Goal: Task Accomplishment & Management: Manage account settings

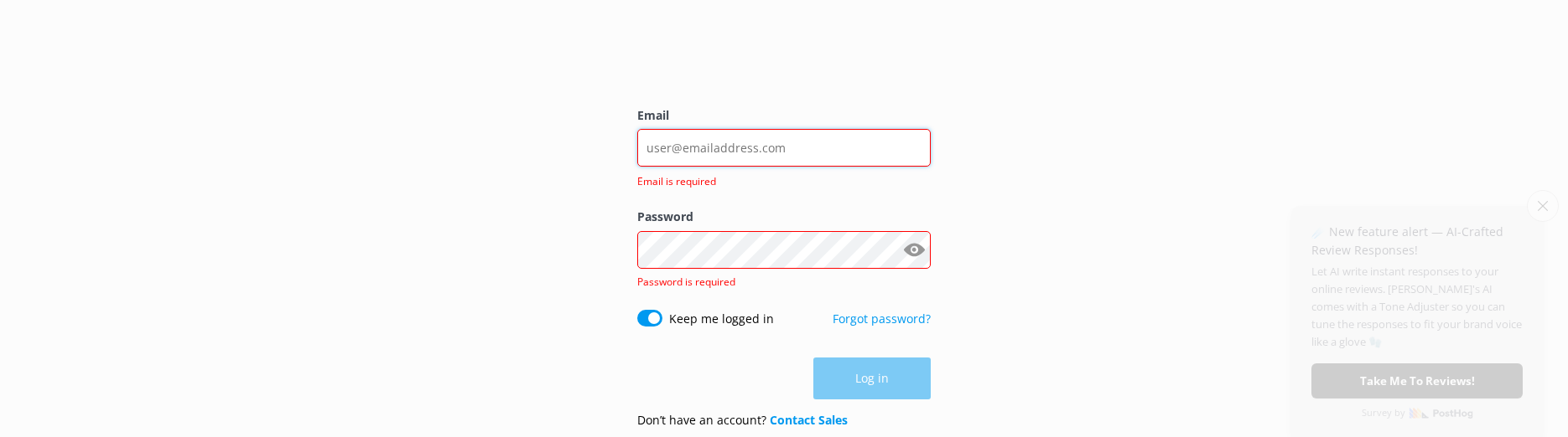
type input "[EMAIL_ADDRESS][DOMAIN_NAME]"
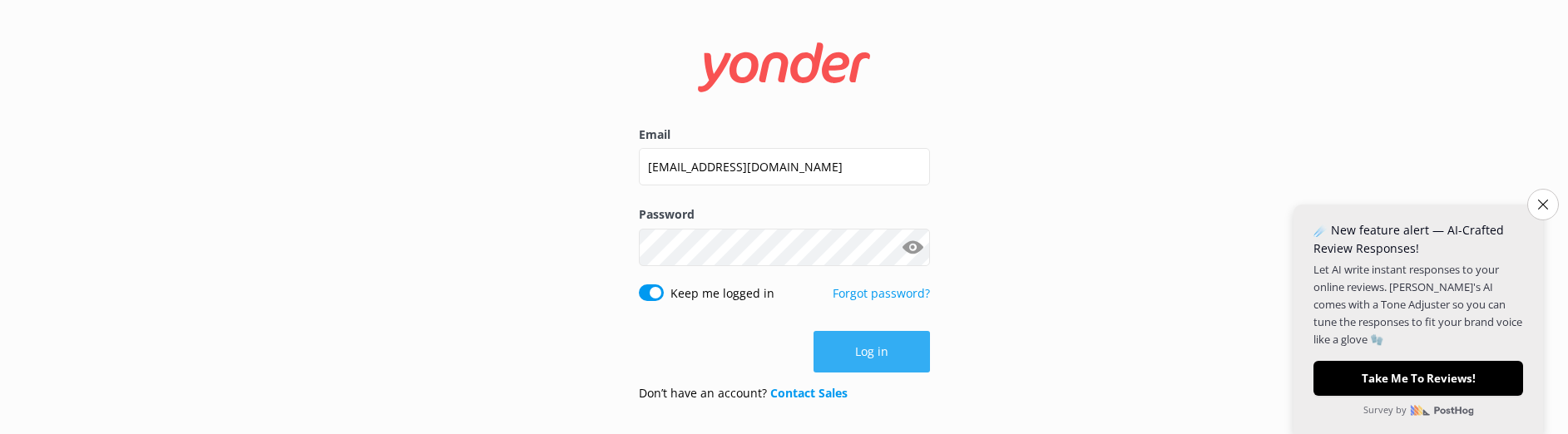
click at [877, 359] on button "Log in" at bounding box center [871, 352] width 116 height 42
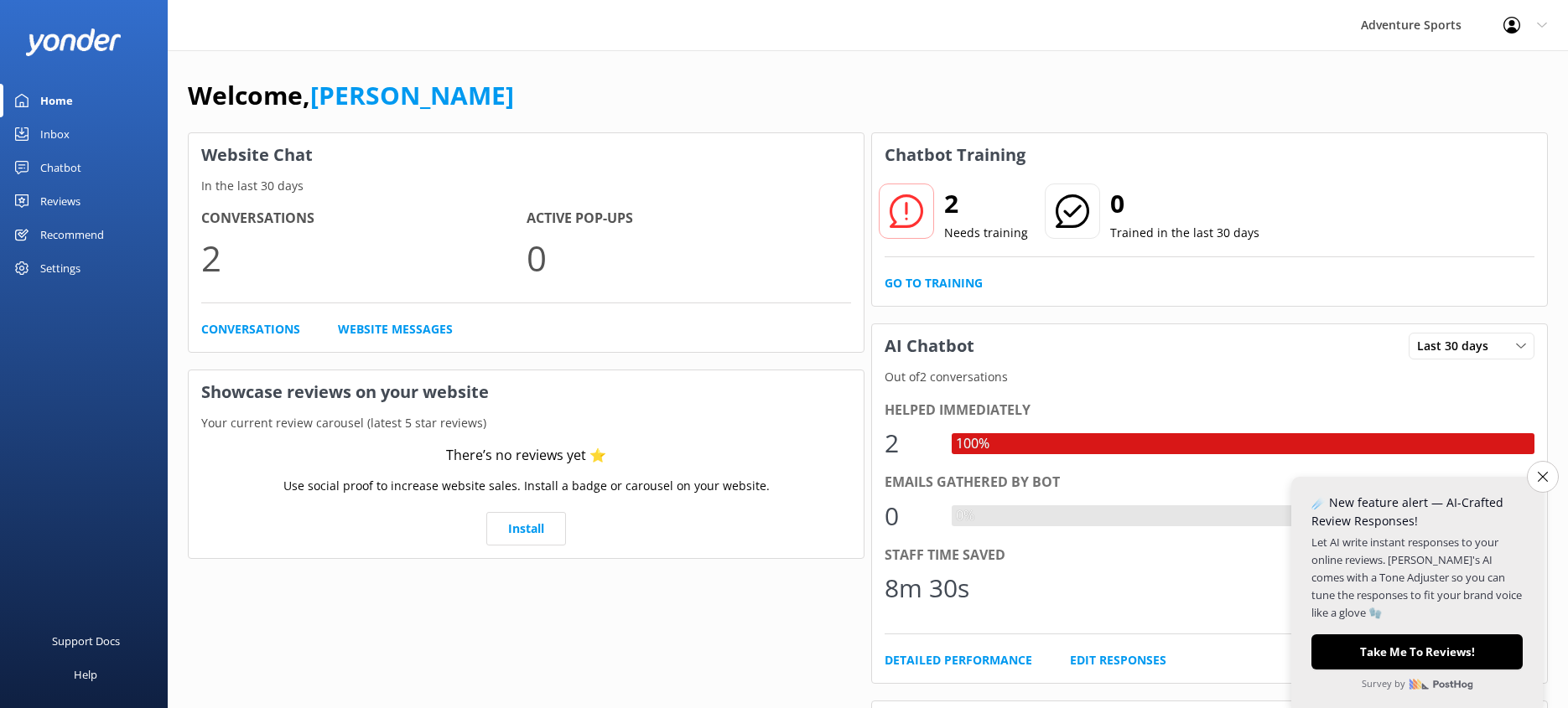
click at [62, 262] on div "Settings" at bounding box center [61, 268] width 41 height 34
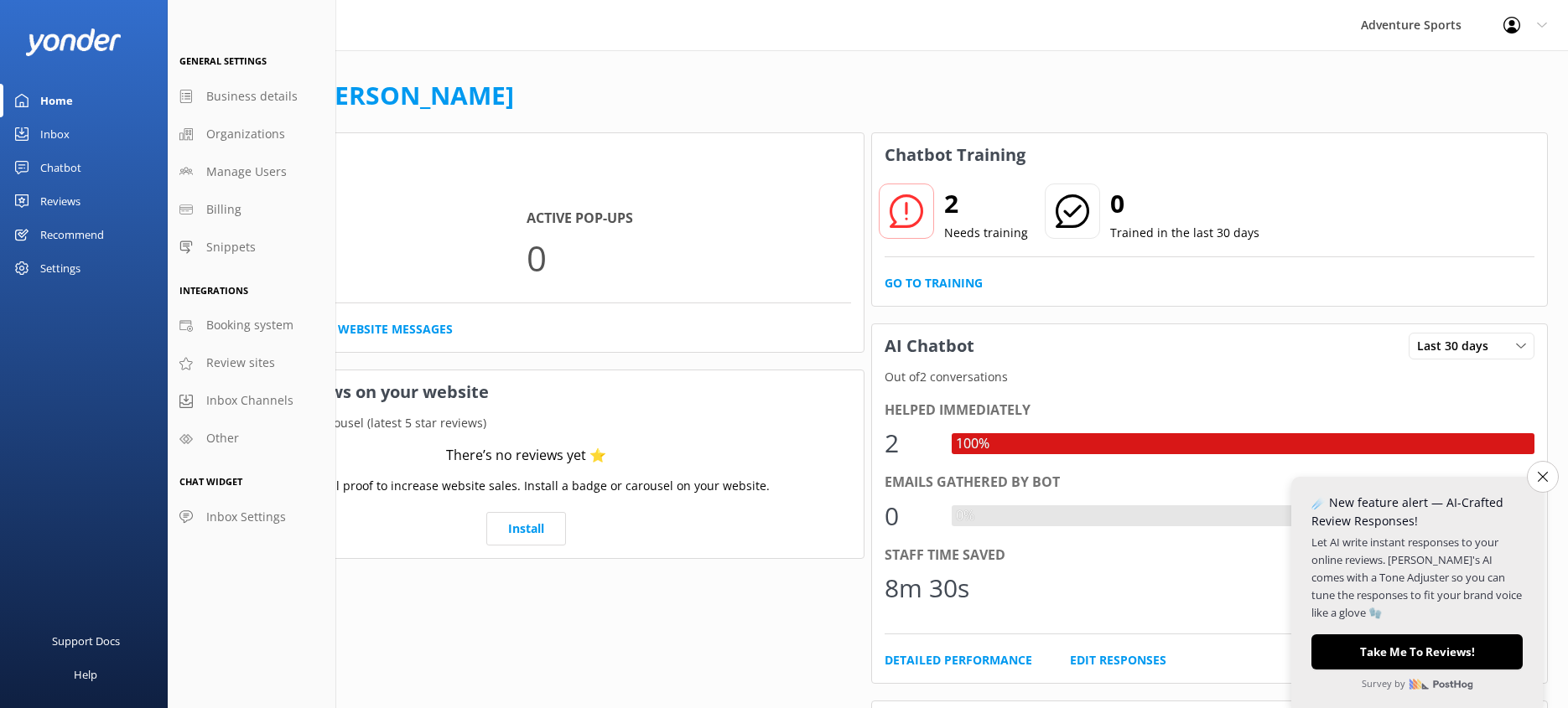
drag, startPoint x: 517, startPoint y: 651, endPoint x: 849, endPoint y: 613, distance: 334.2
click at [849, 436] on div "Website Chat In the last 30 days Conversations 2 Active Pop-ups 0 Conversations…" at bounding box center [525, 629] width 683 height 1000
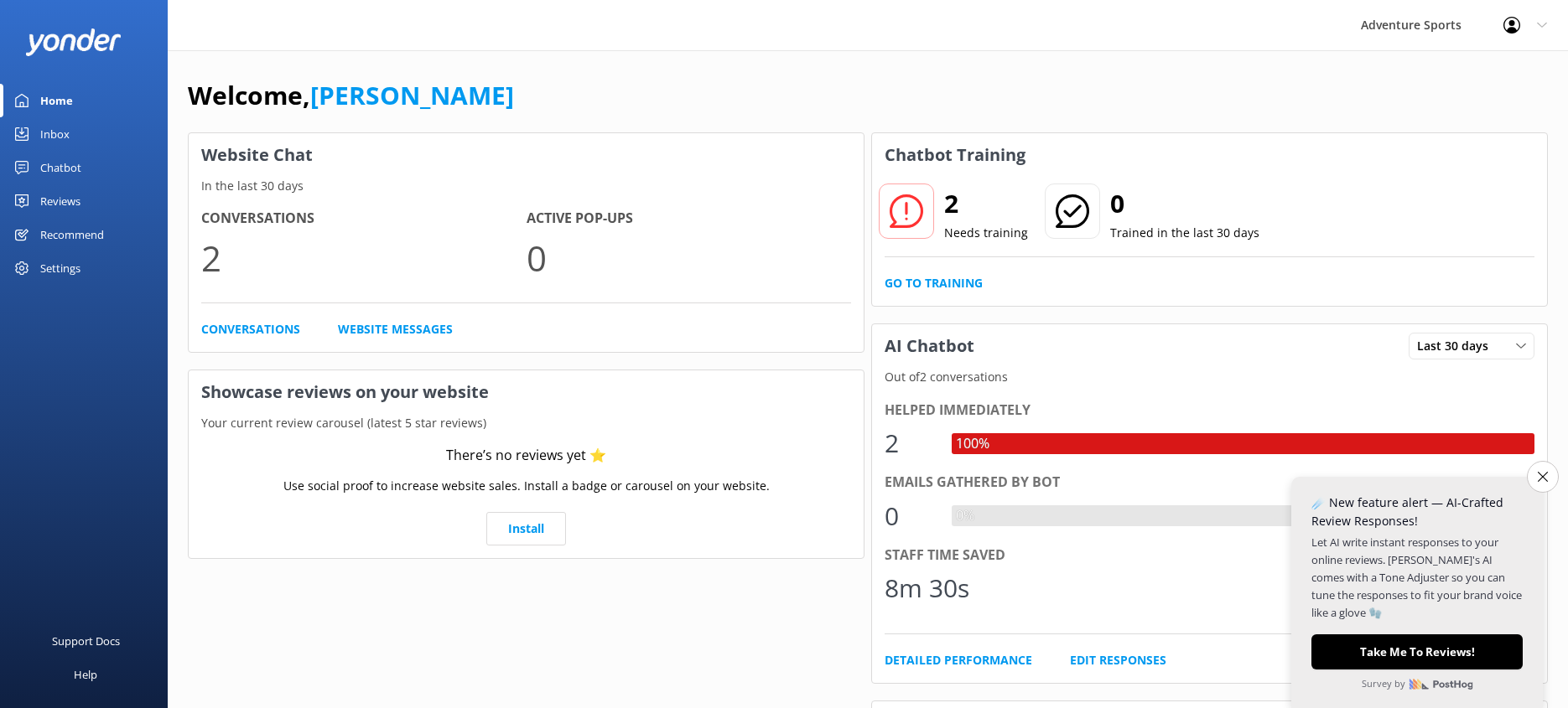
click at [46, 100] on div "Home" at bounding box center [57, 100] width 33 height 34
click at [921, 215] on use at bounding box center [907, 211] width 34 height 34
click at [969, 236] on p "Needs training" at bounding box center [985, 233] width 84 height 19
click at [961, 285] on link "Go to Training" at bounding box center [934, 284] width 98 height 19
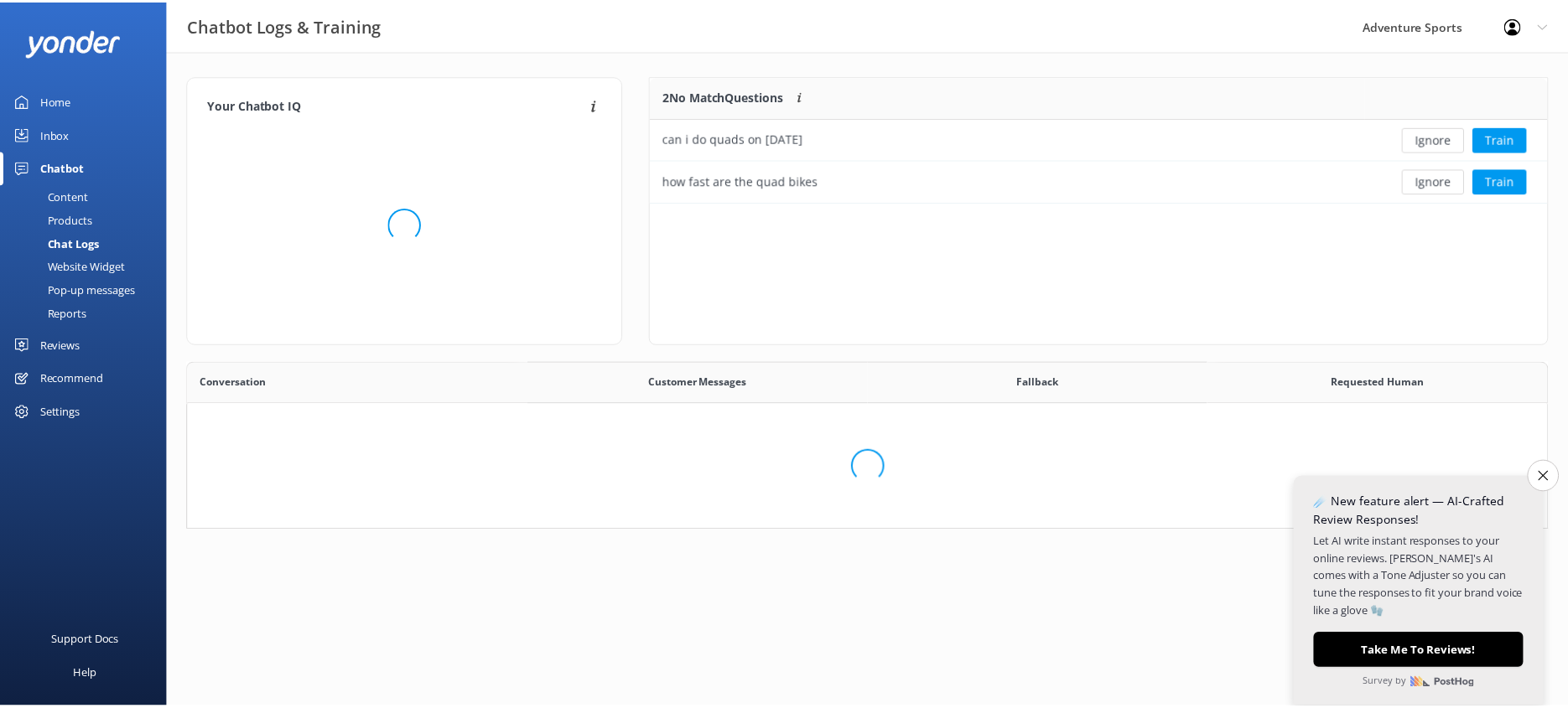
scroll to position [193, 1360]
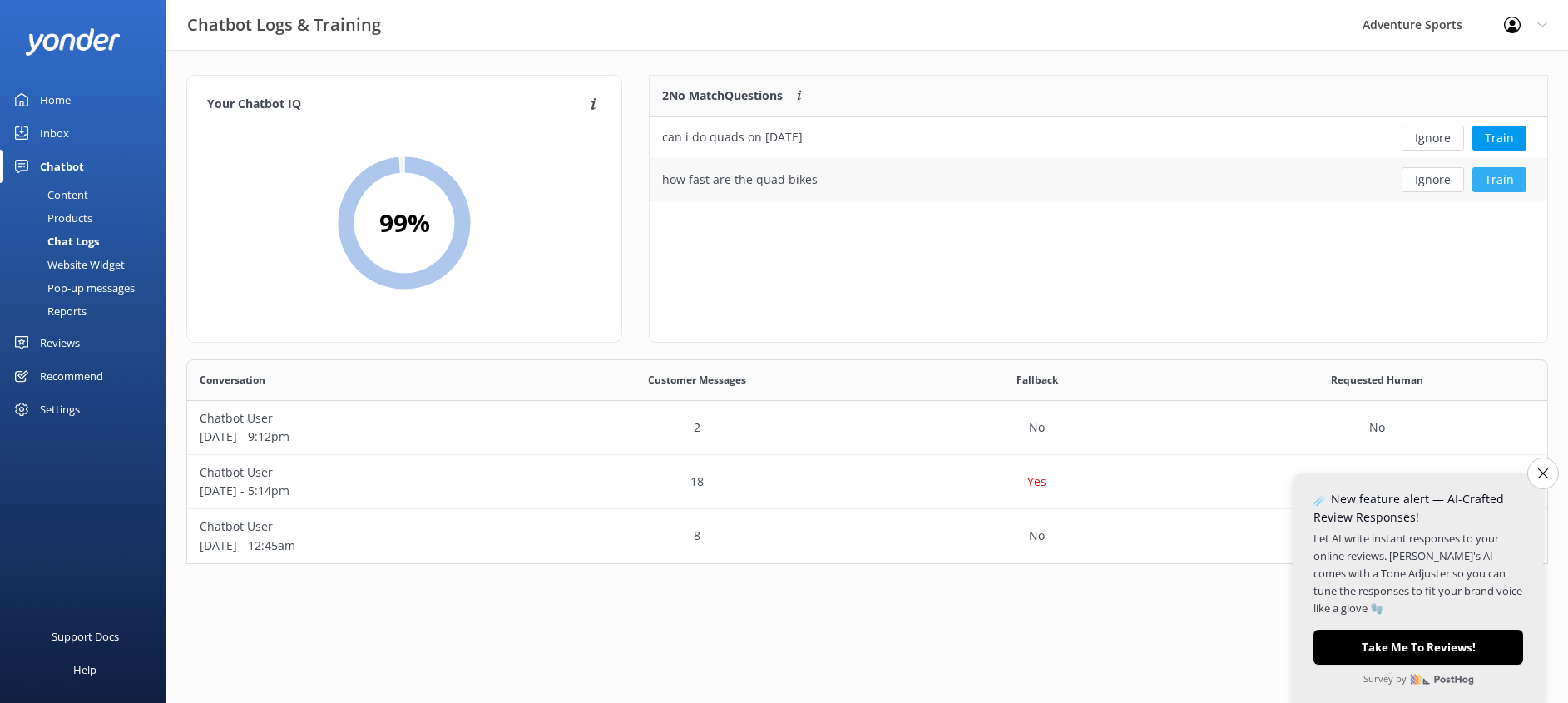
click at [1506, 183] on button "Train" at bounding box center [1499, 180] width 54 height 25
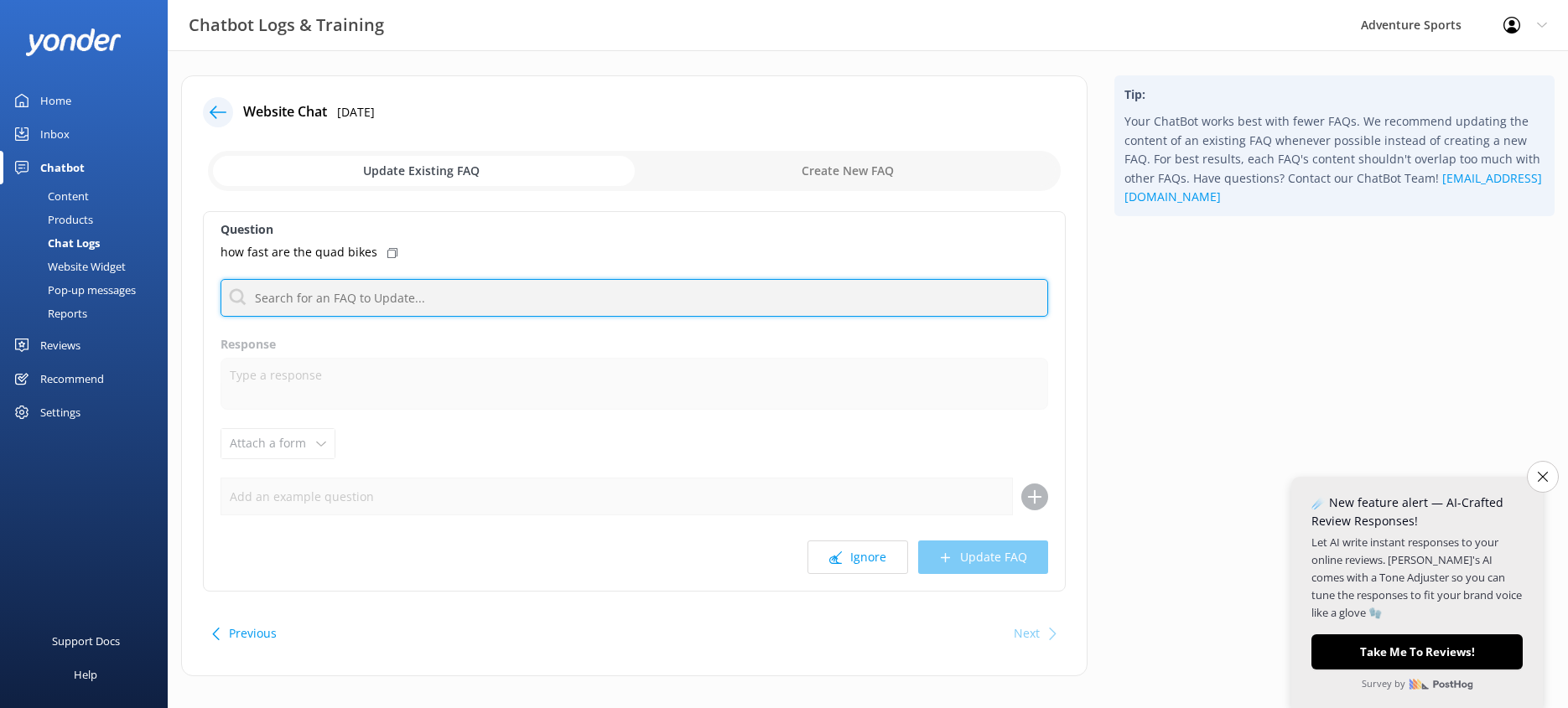
click at [346, 301] on input "text" at bounding box center [634, 298] width 827 height 38
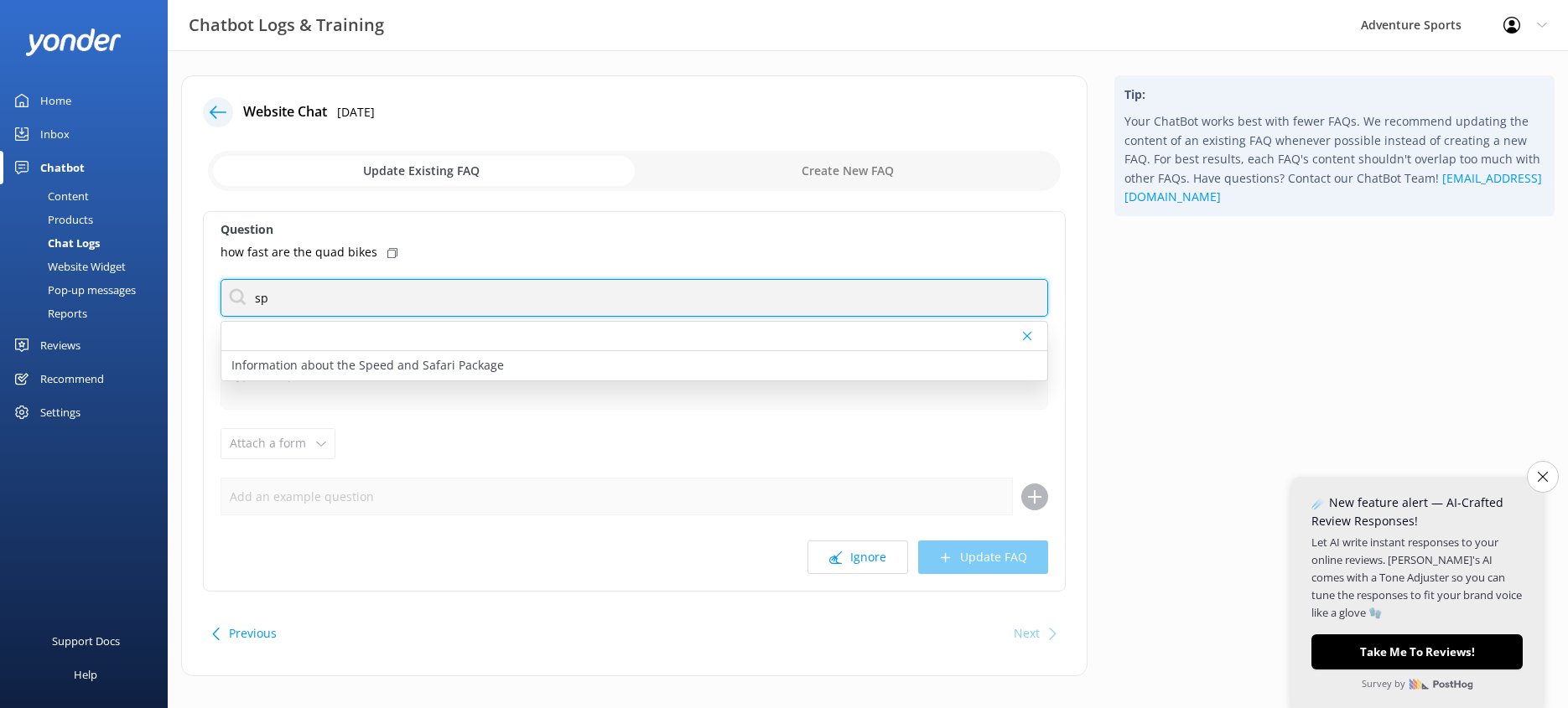
type input "s"
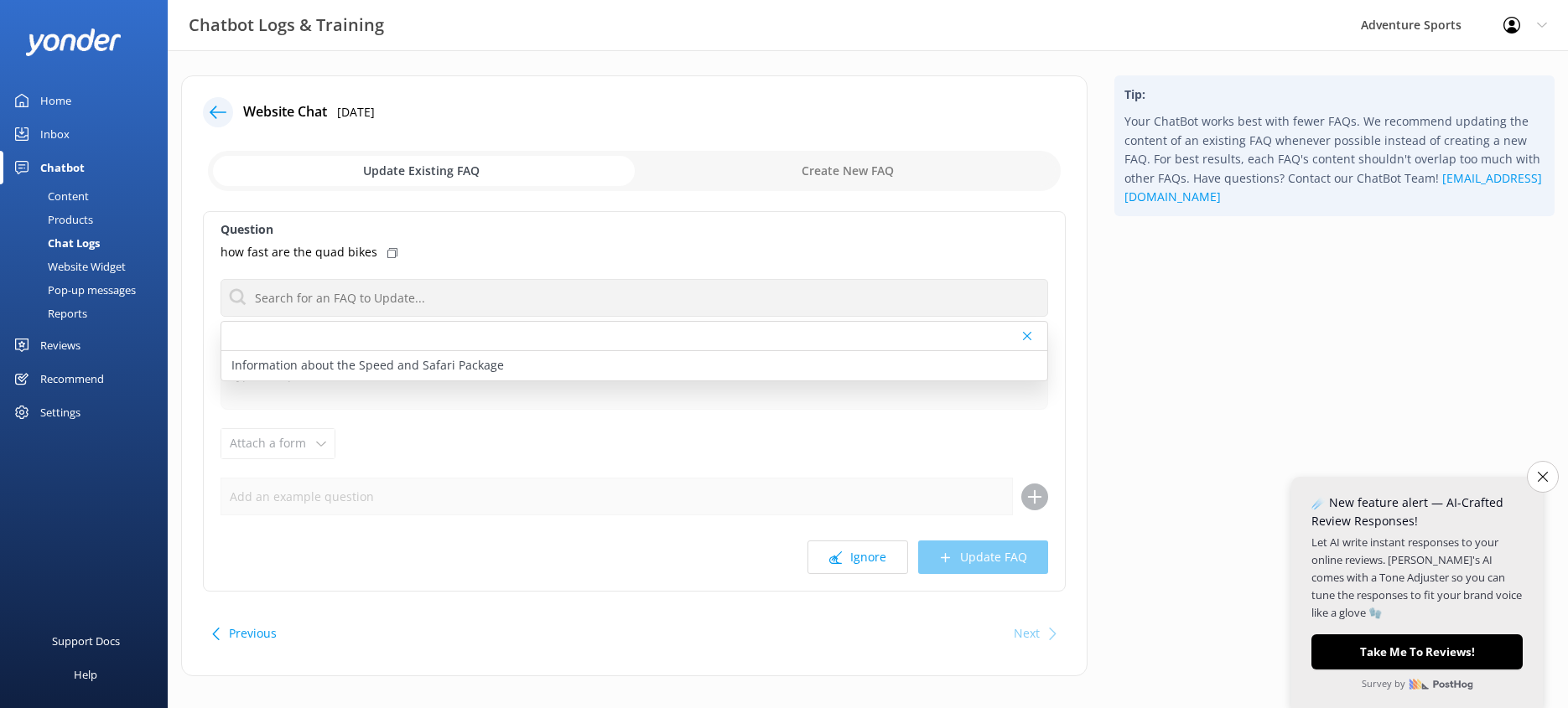
click at [544, 246] on div "how fast are the quad bikes" at bounding box center [634, 252] width 827 height 19
click at [1027, 336] on use at bounding box center [1028, 336] width 8 height 8
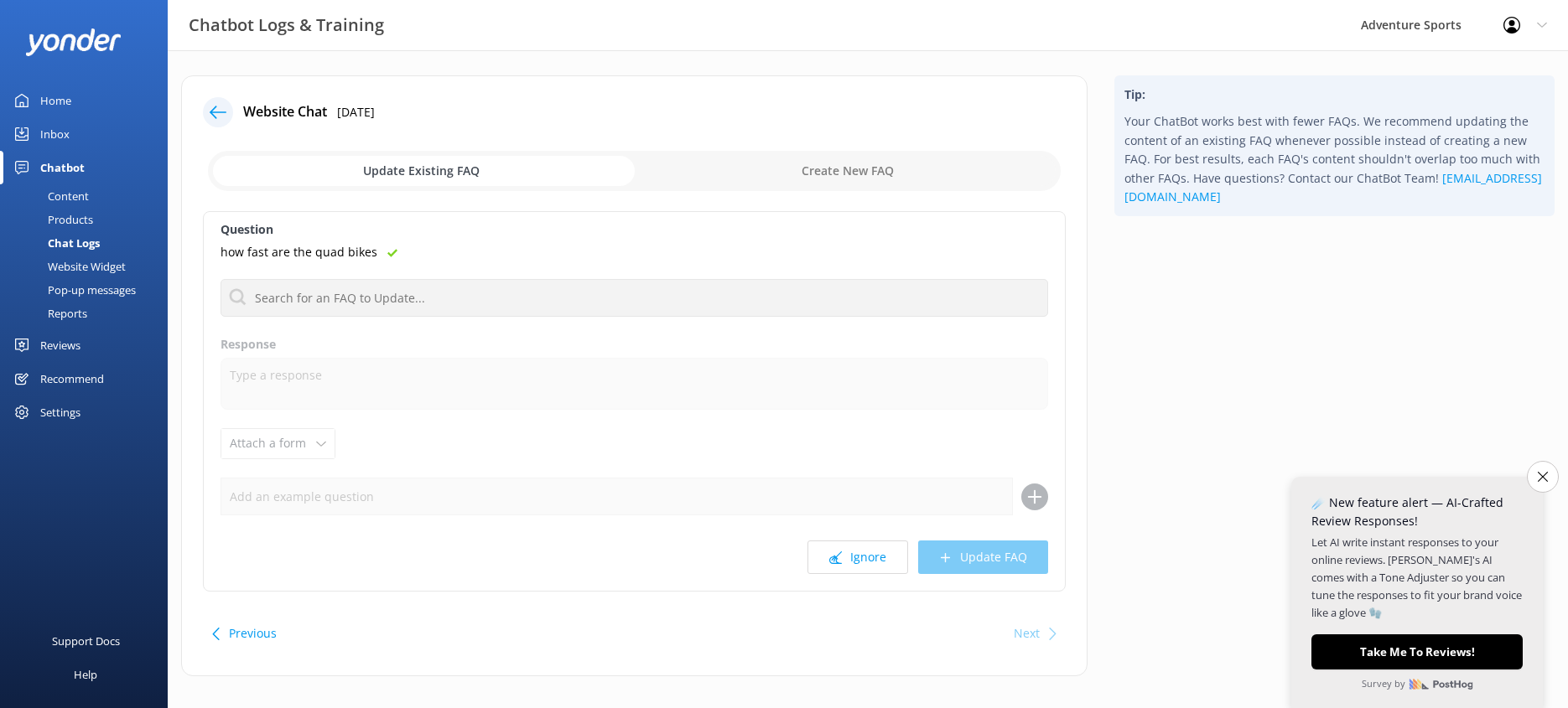
click at [388, 253] on icon at bounding box center [393, 253] width 10 height 10
click at [849, 176] on input "checkbox" at bounding box center [634, 171] width 853 height 41
checkbox input "true"
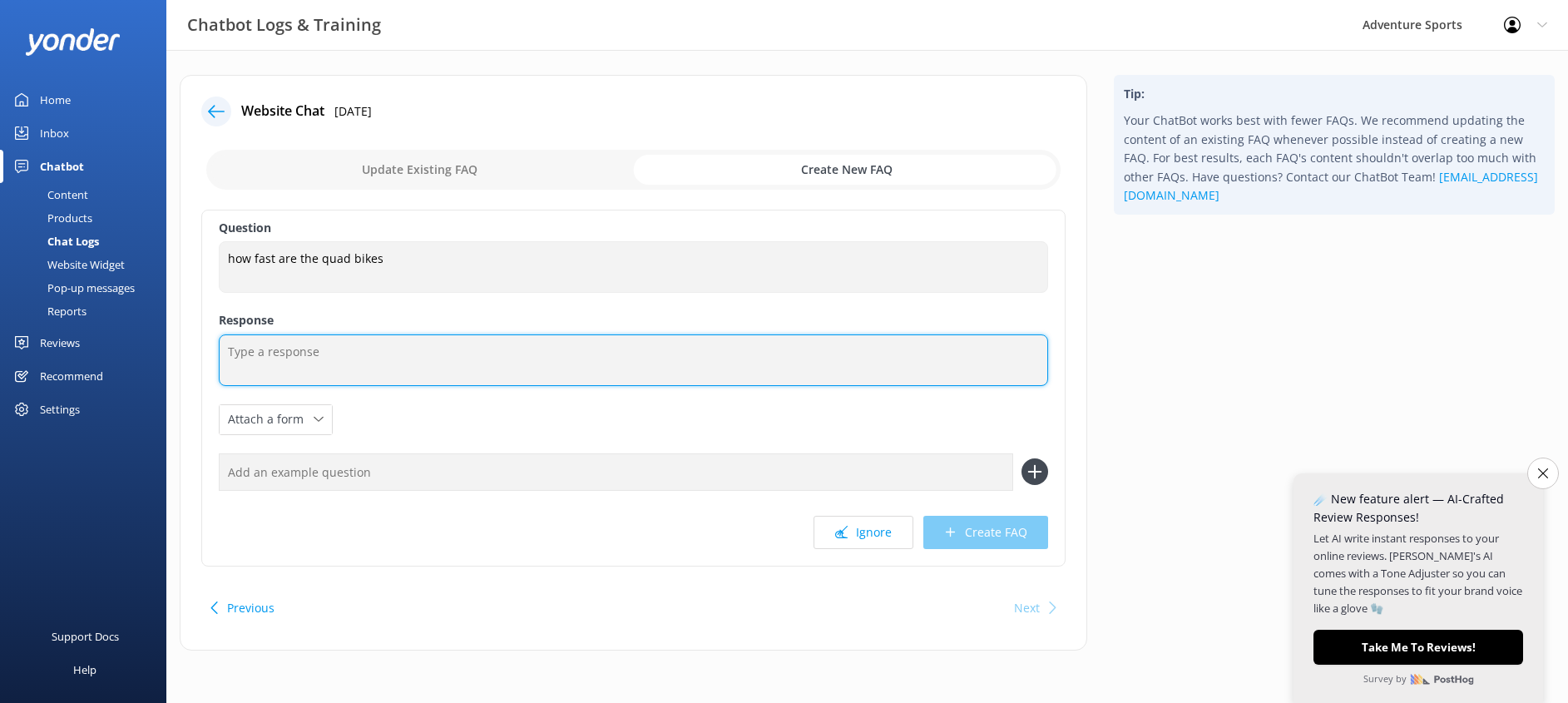
click at [327, 354] on textarea at bounding box center [633, 360] width 829 height 52
type textarea "Q"
type textarea "Our quad bike treks are not fast"
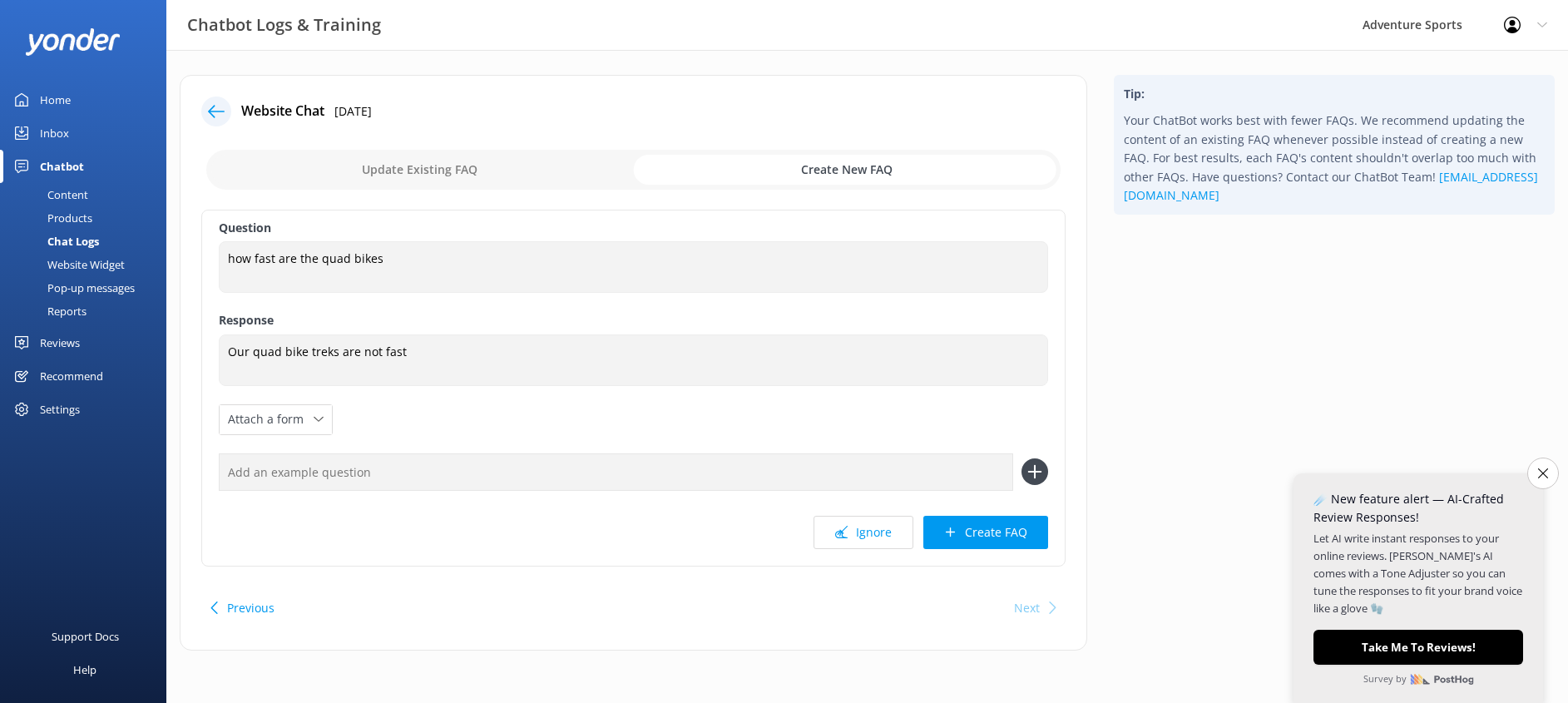
click at [53, 106] on div "Home" at bounding box center [55, 100] width 31 height 34
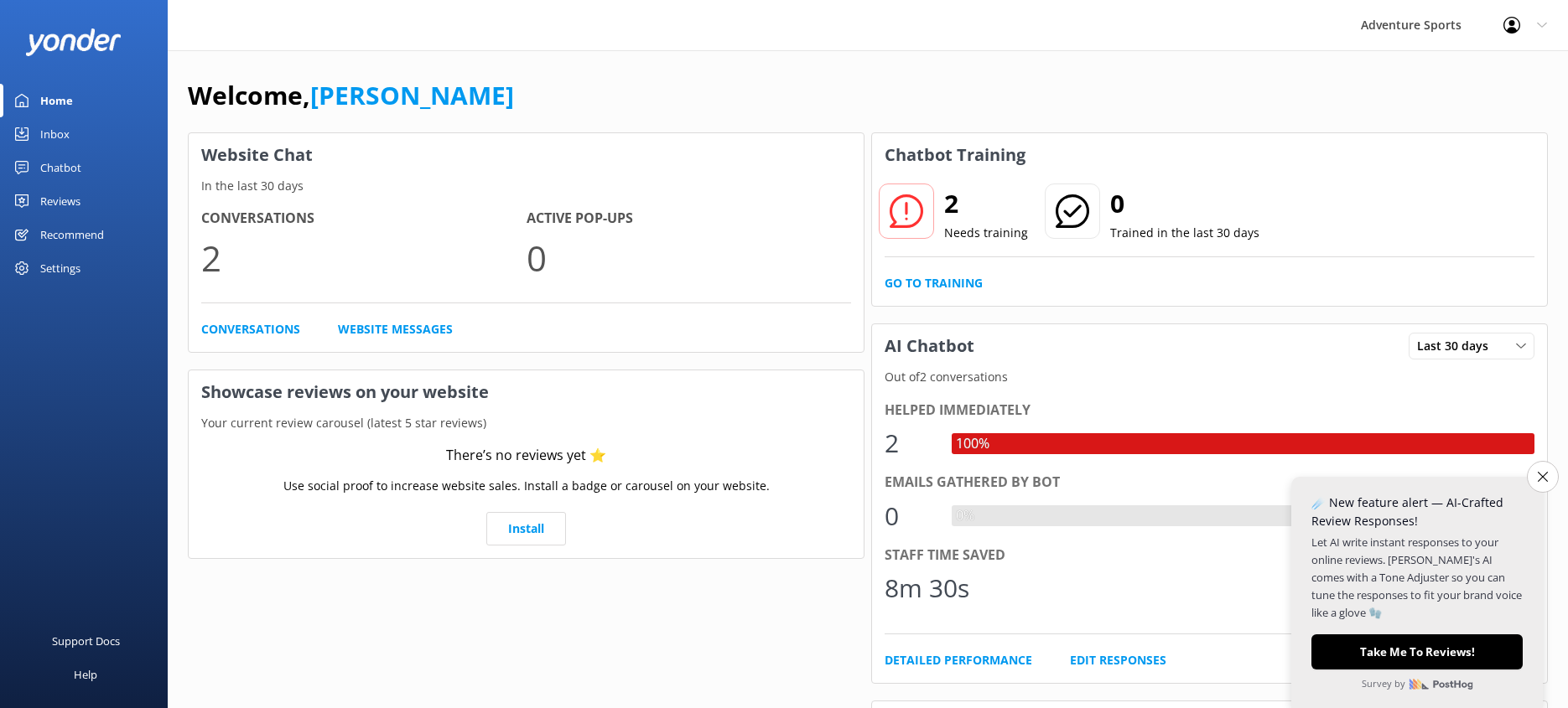
click at [59, 269] on div "Settings" at bounding box center [61, 268] width 41 height 34
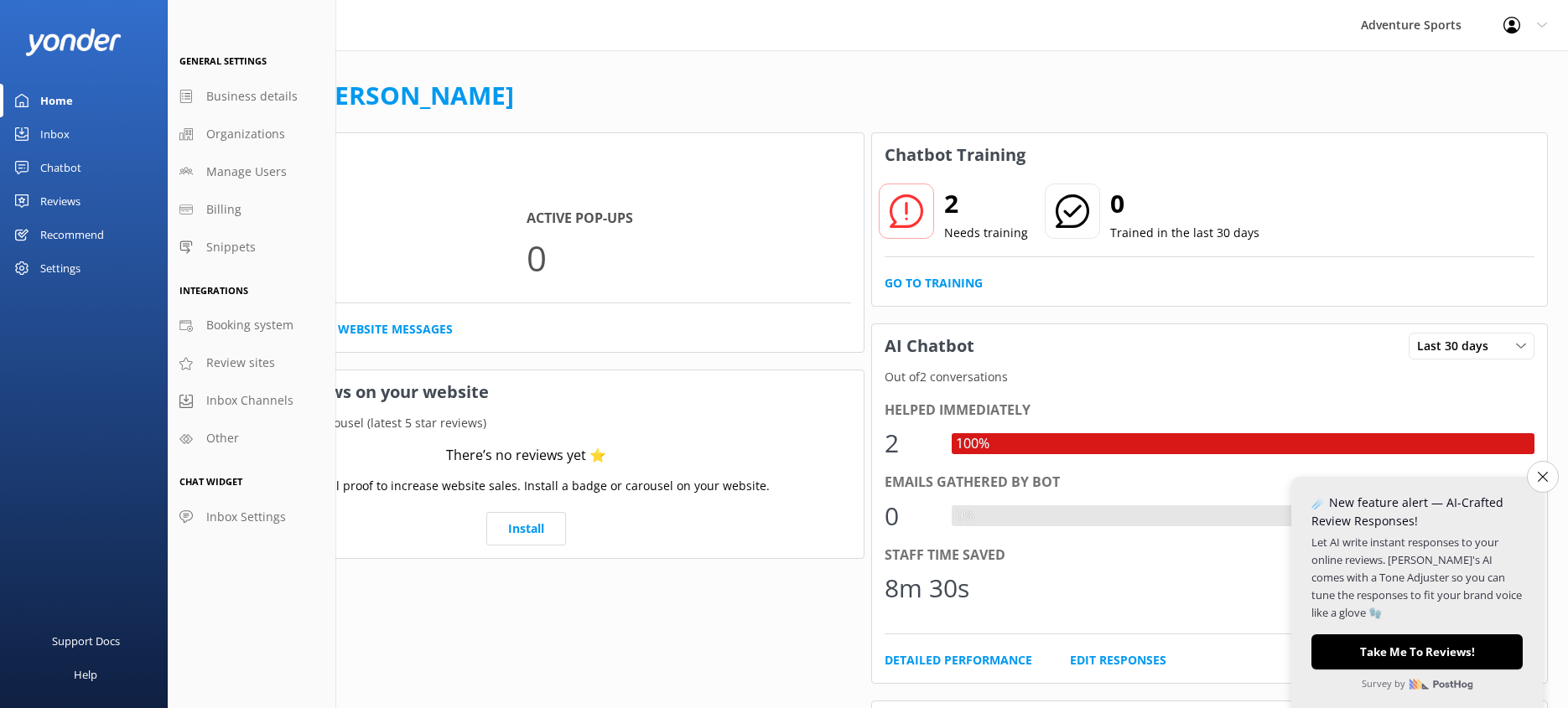
click at [52, 103] on div "Home" at bounding box center [57, 100] width 33 height 34
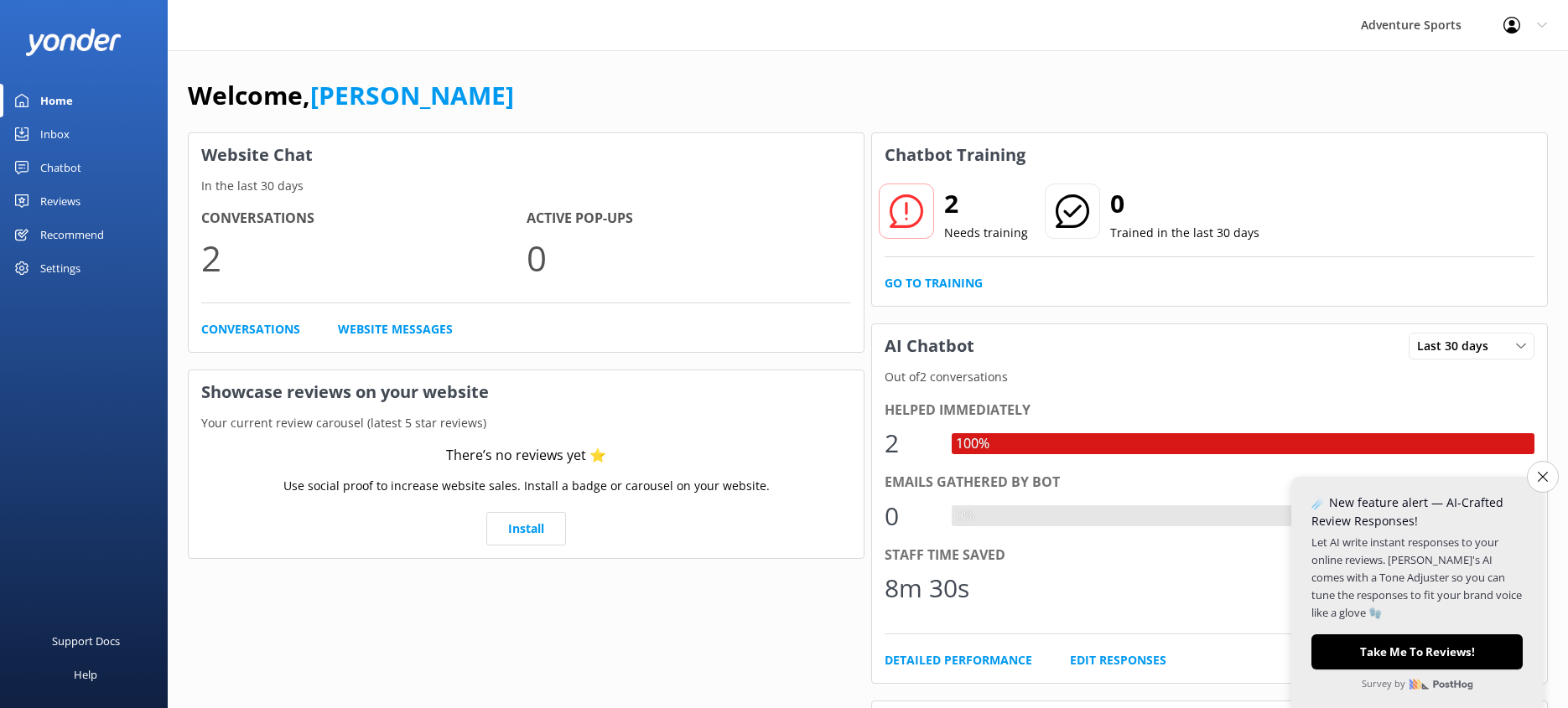
click at [1514, 25] on icon at bounding box center [1512, 25] width 17 height 17
click at [1483, 72] on link "Profile Settings" at bounding box center [1485, 72] width 168 height 42
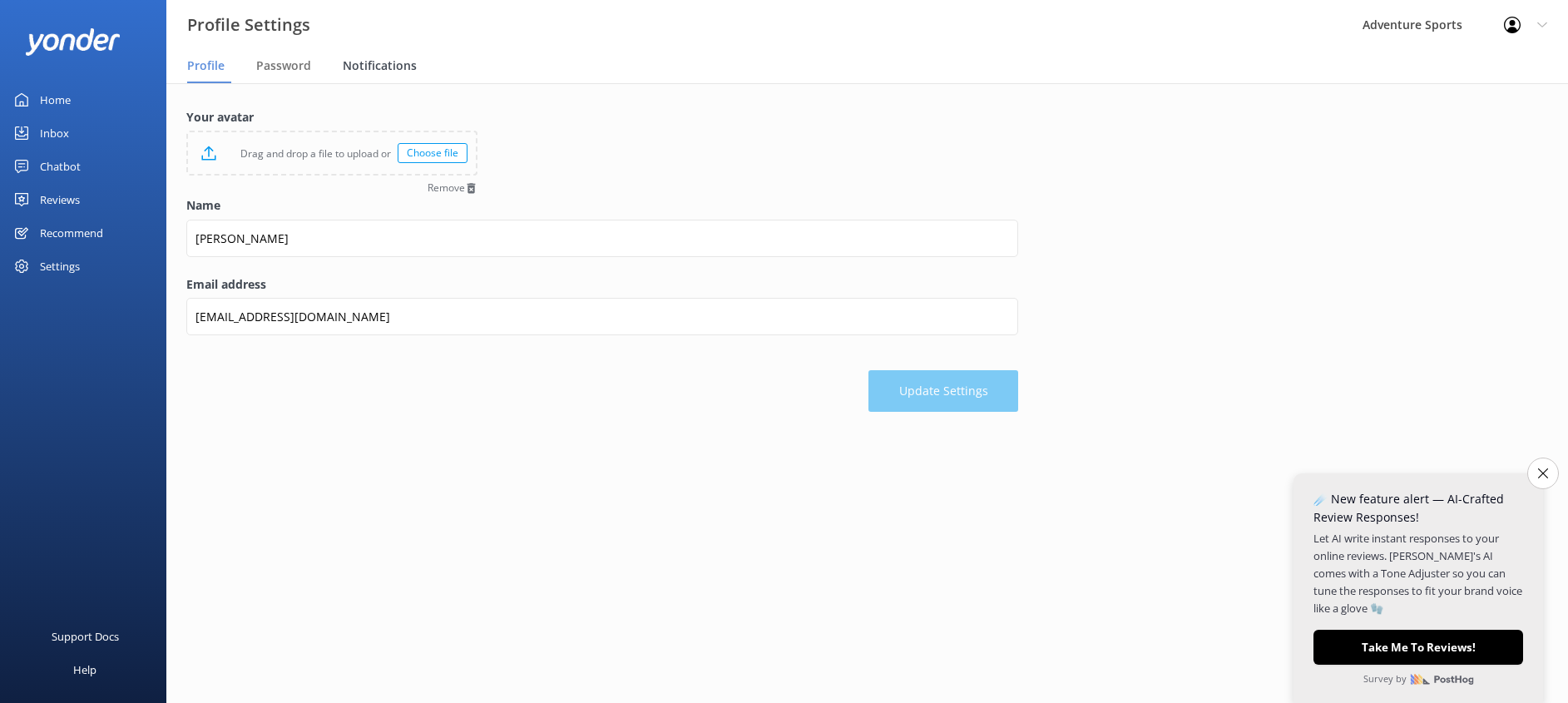
click at [384, 67] on span "Notifications" at bounding box center [379, 66] width 74 height 17
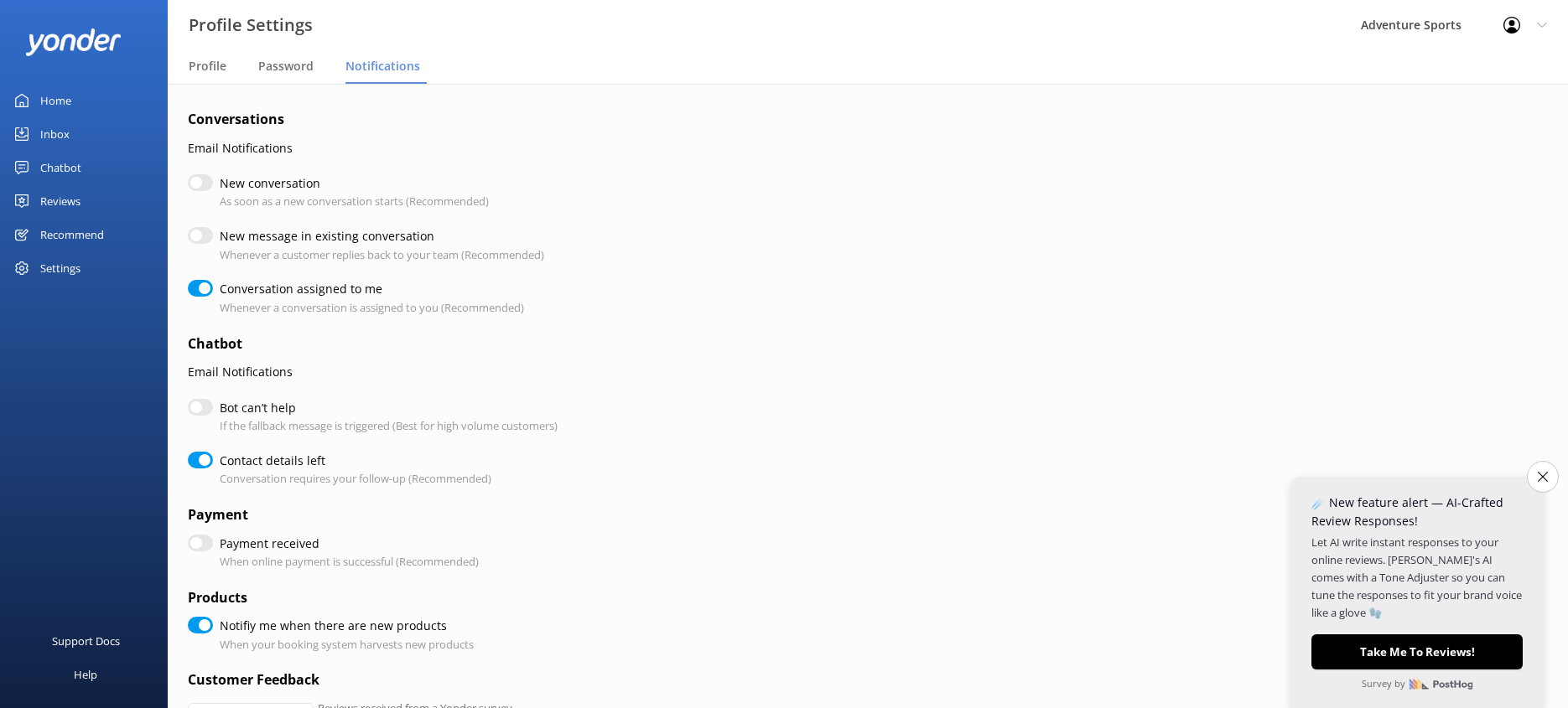
checkbox input "true"
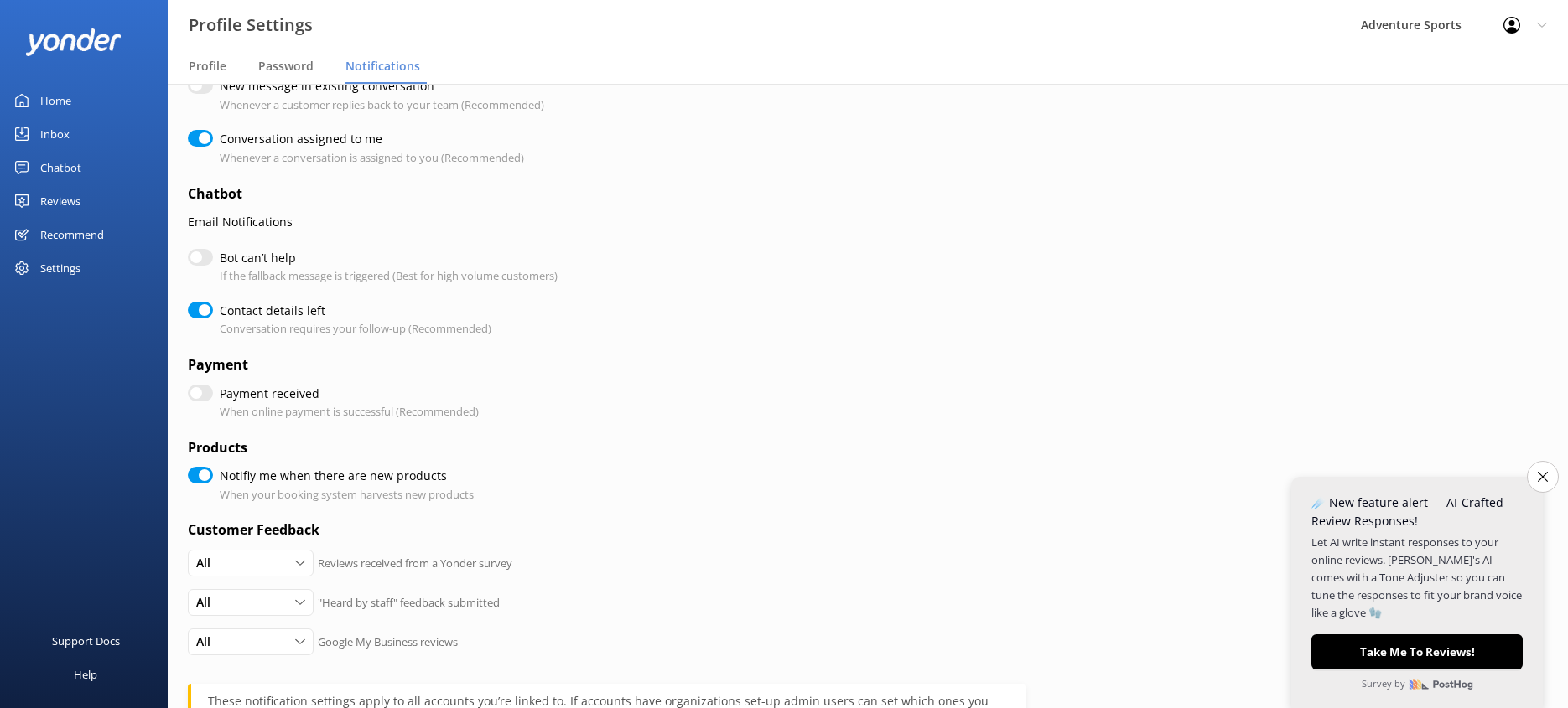
scroll to position [151, 0]
click at [198, 255] on input "Bot can’t help" at bounding box center [200, 257] width 25 height 17
checkbox input "true"
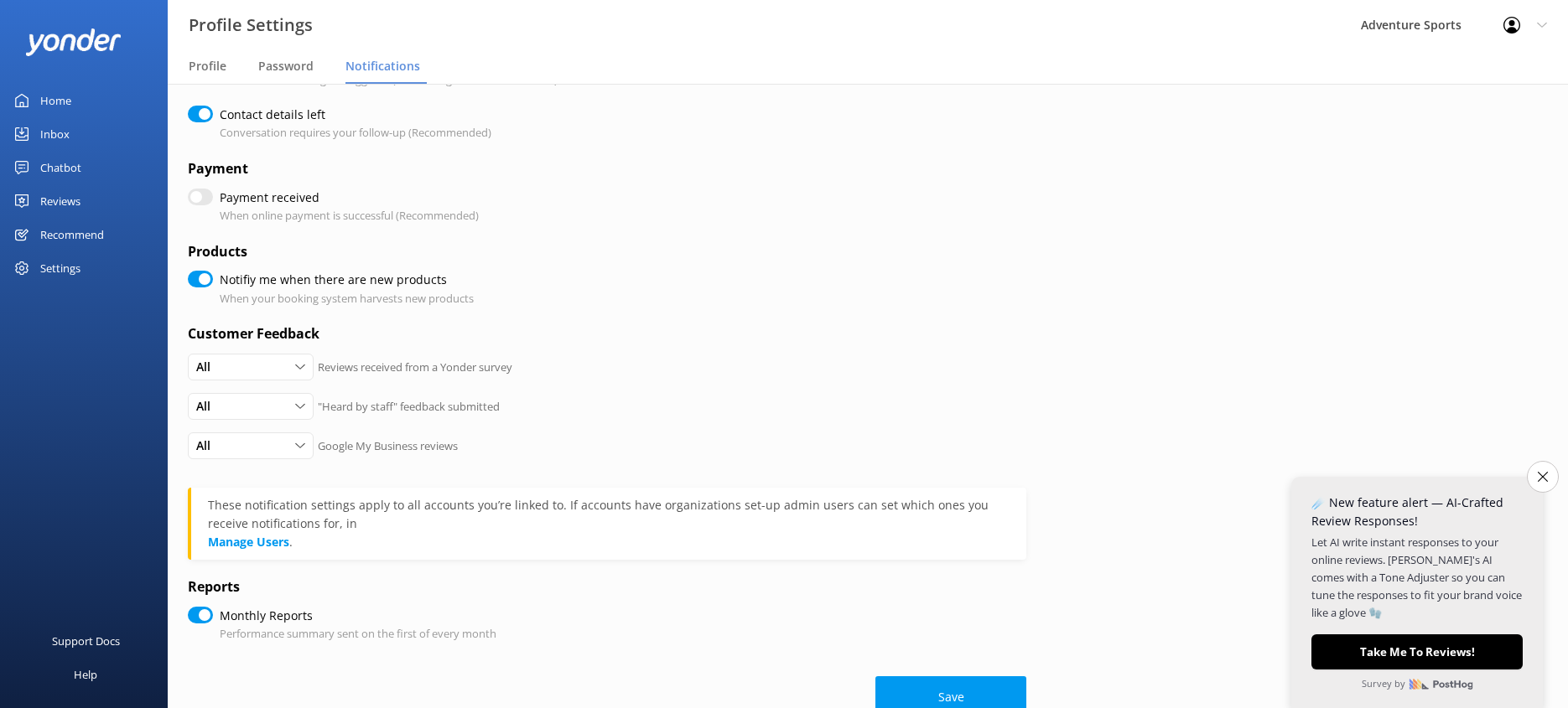
scroll to position [344, 0]
click at [1543, 436] on icon "Close survey" at bounding box center [1542, 476] width 11 height 11
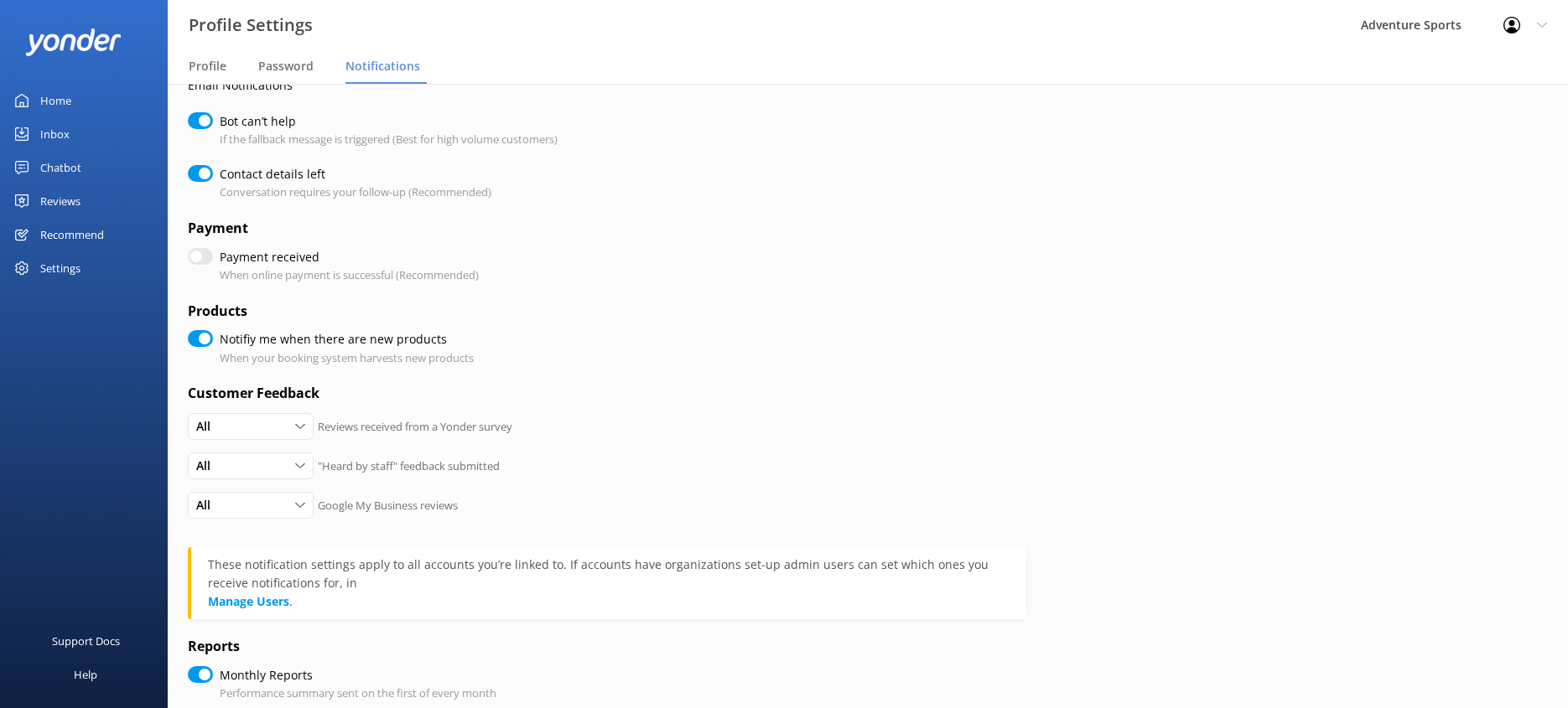
scroll to position [0, 0]
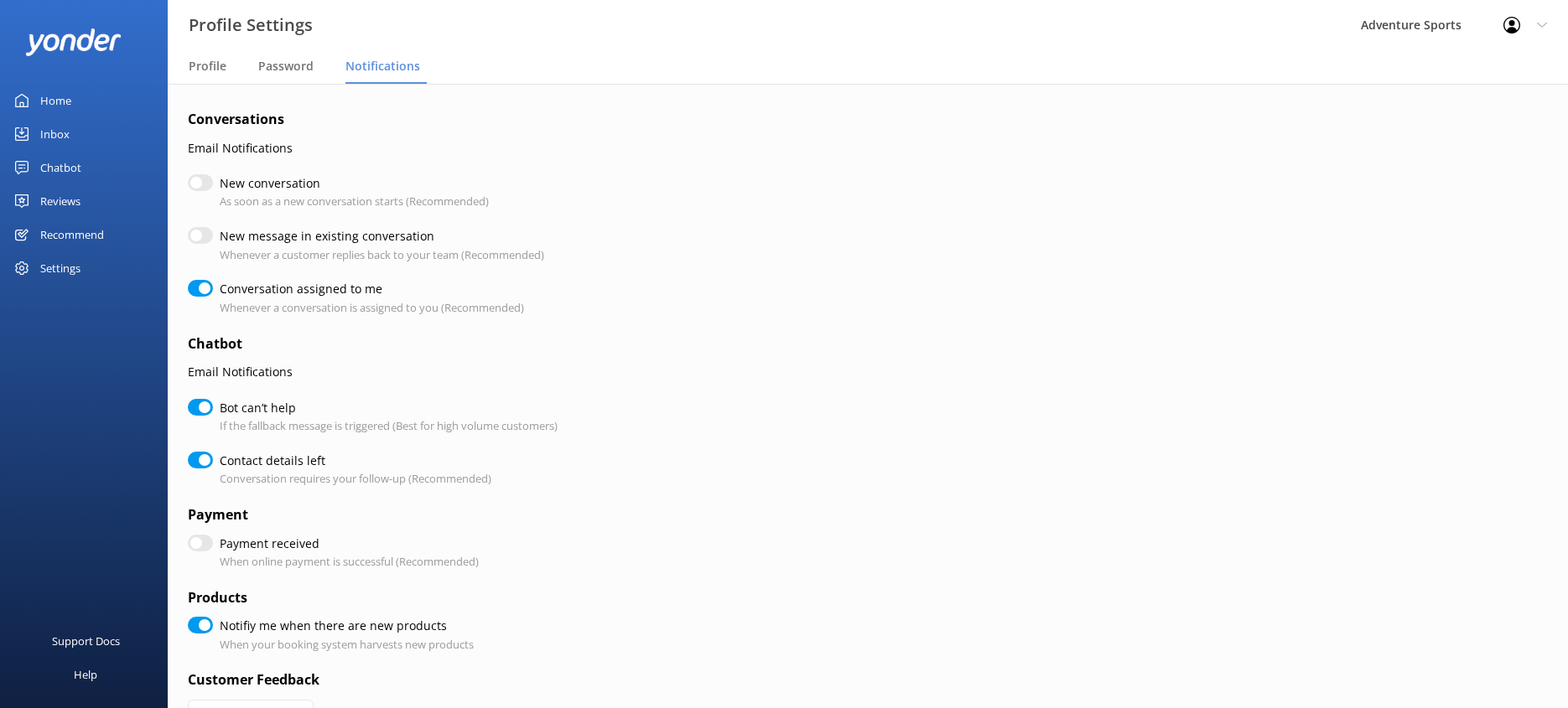
click at [195, 183] on input "New conversation" at bounding box center [200, 183] width 25 height 17
checkbox input "true"
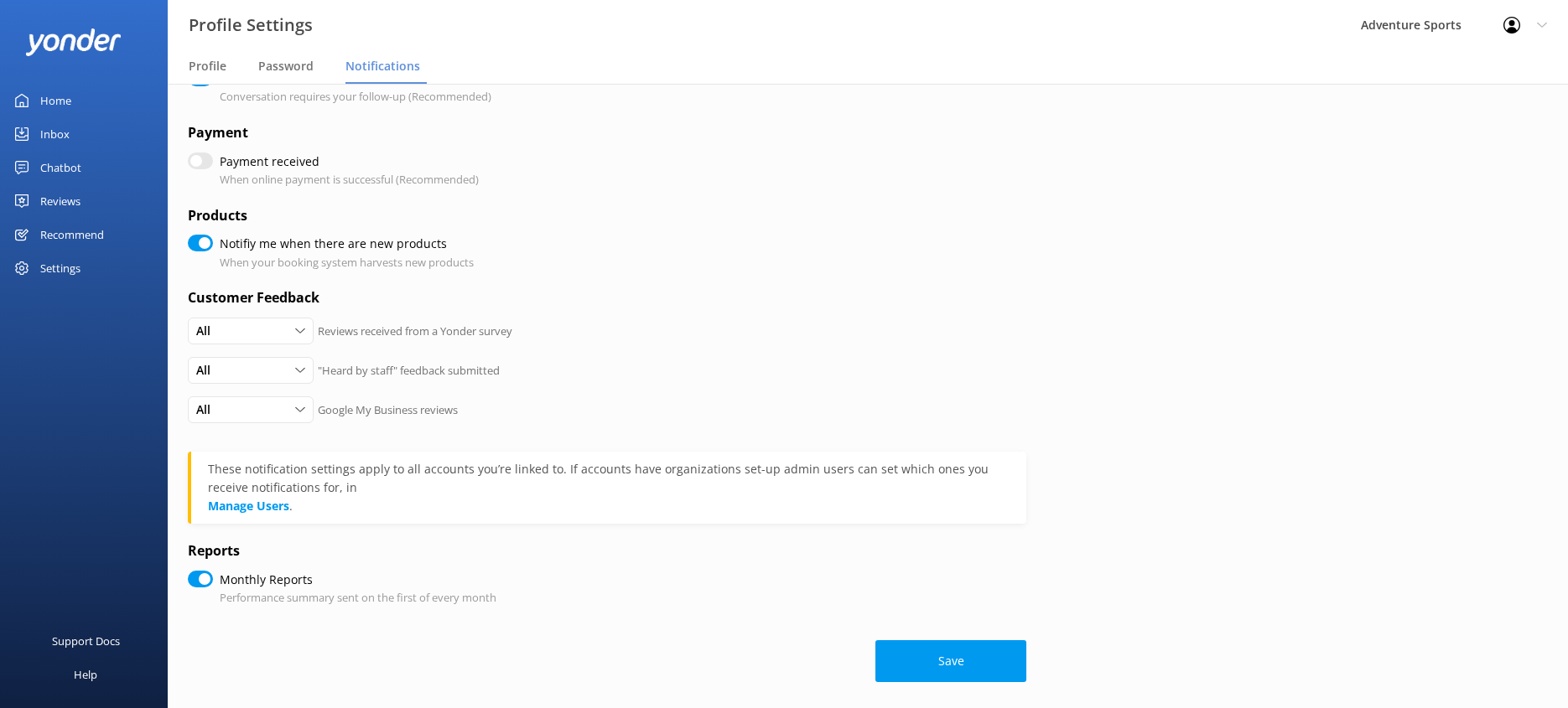
scroll to position [392, 0]
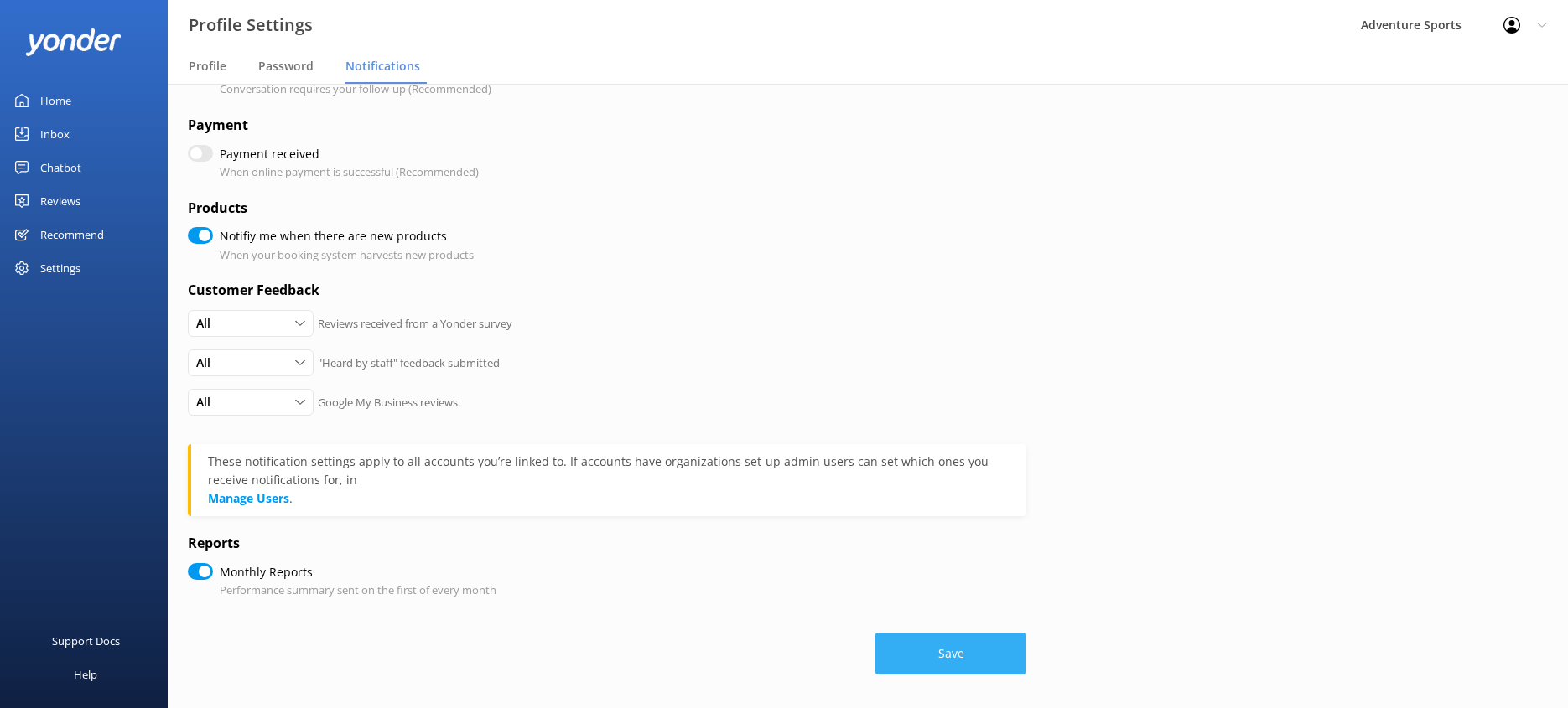
click at [966, 436] on button "Save" at bounding box center [951, 654] width 151 height 42
checkbox input "true"
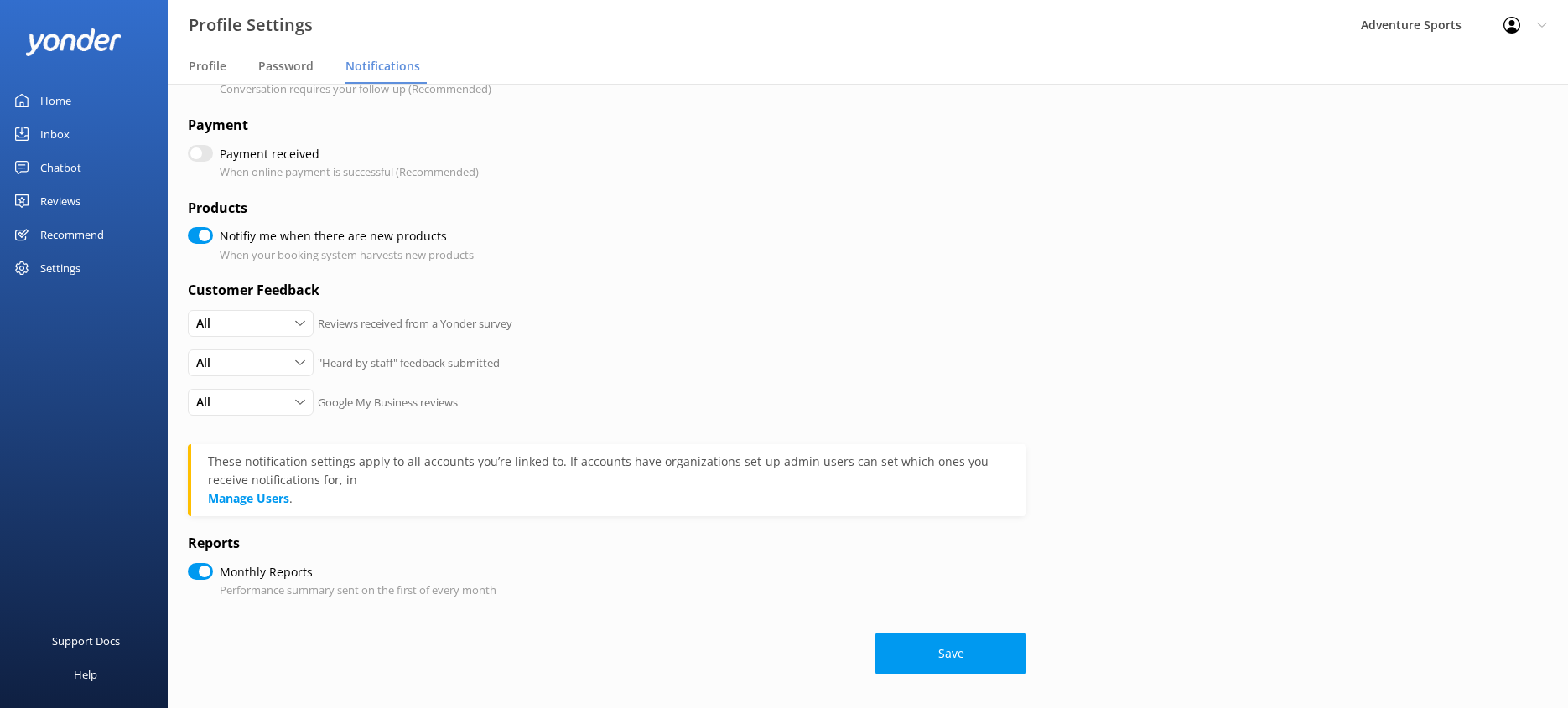
click at [54, 100] on div "Home" at bounding box center [56, 100] width 31 height 34
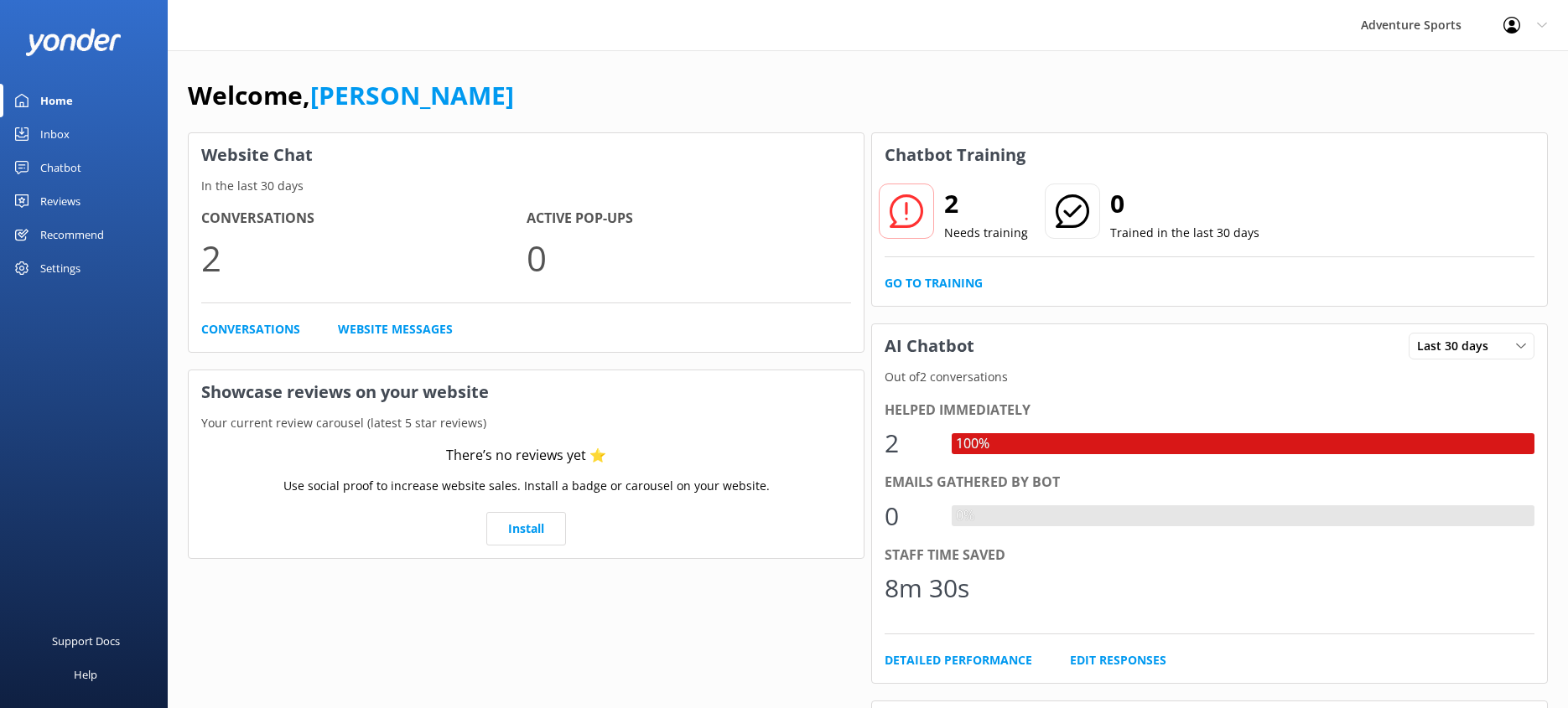
click at [1538, 26] on icon at bounding box center [1542, 25] width 10 height 10
click at [1451, 71] on link "Profile Settings" at bounding box center [1485, 72] width 168 height 42
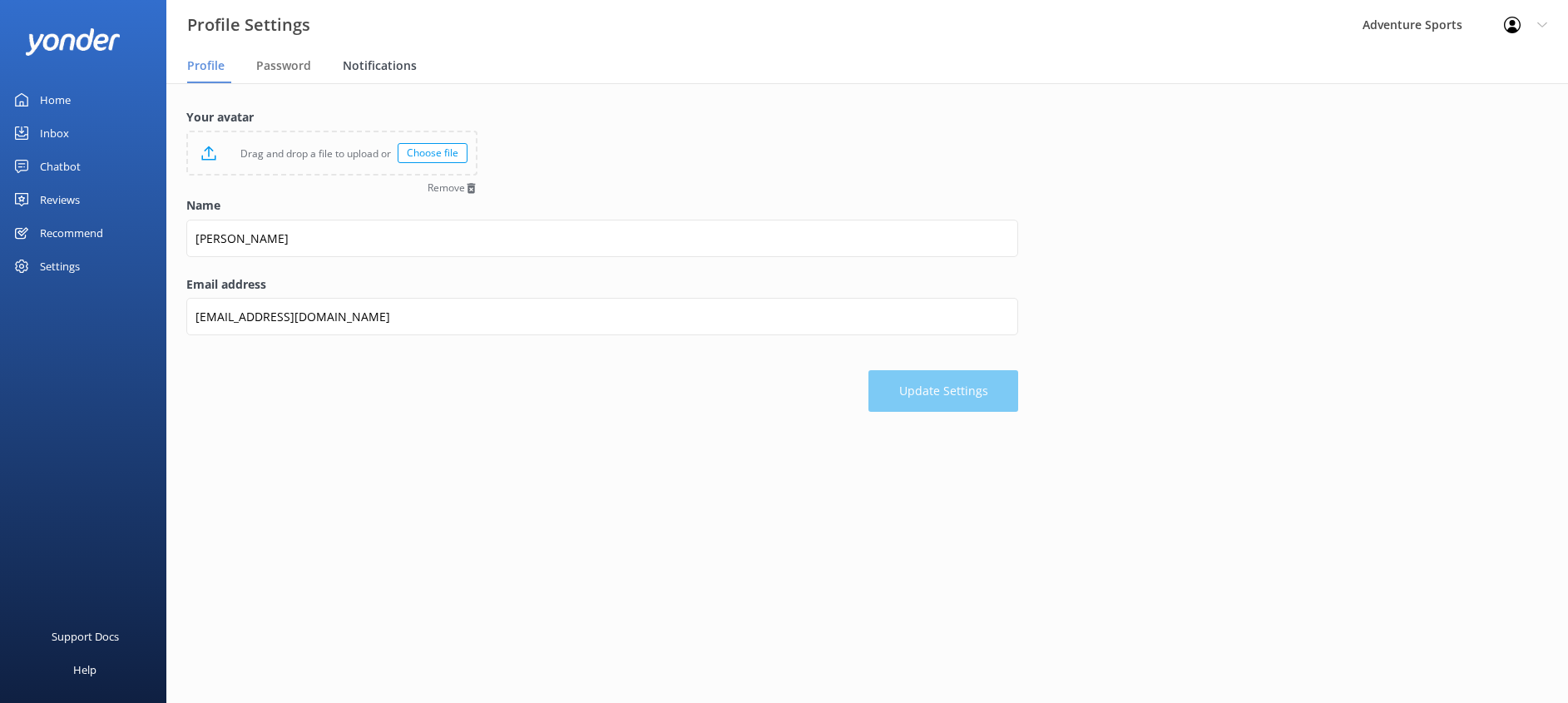
click at [374, 61] on span "Notifications" at bounding box center [379, 66] width 74 height 17
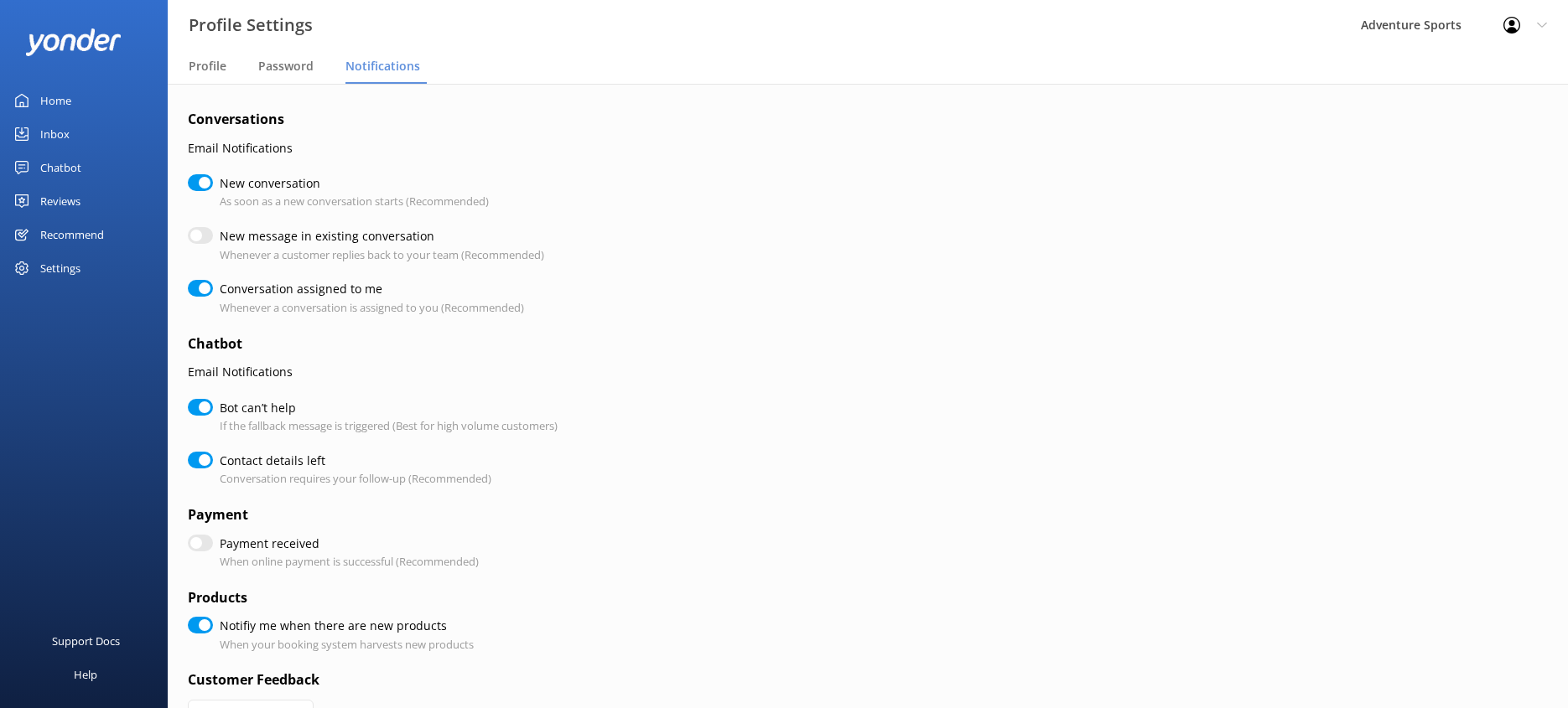
checkbox input "true"
click at [62, 134] on div "Inbox" at bounding box center [55, 134] width 30 height 34
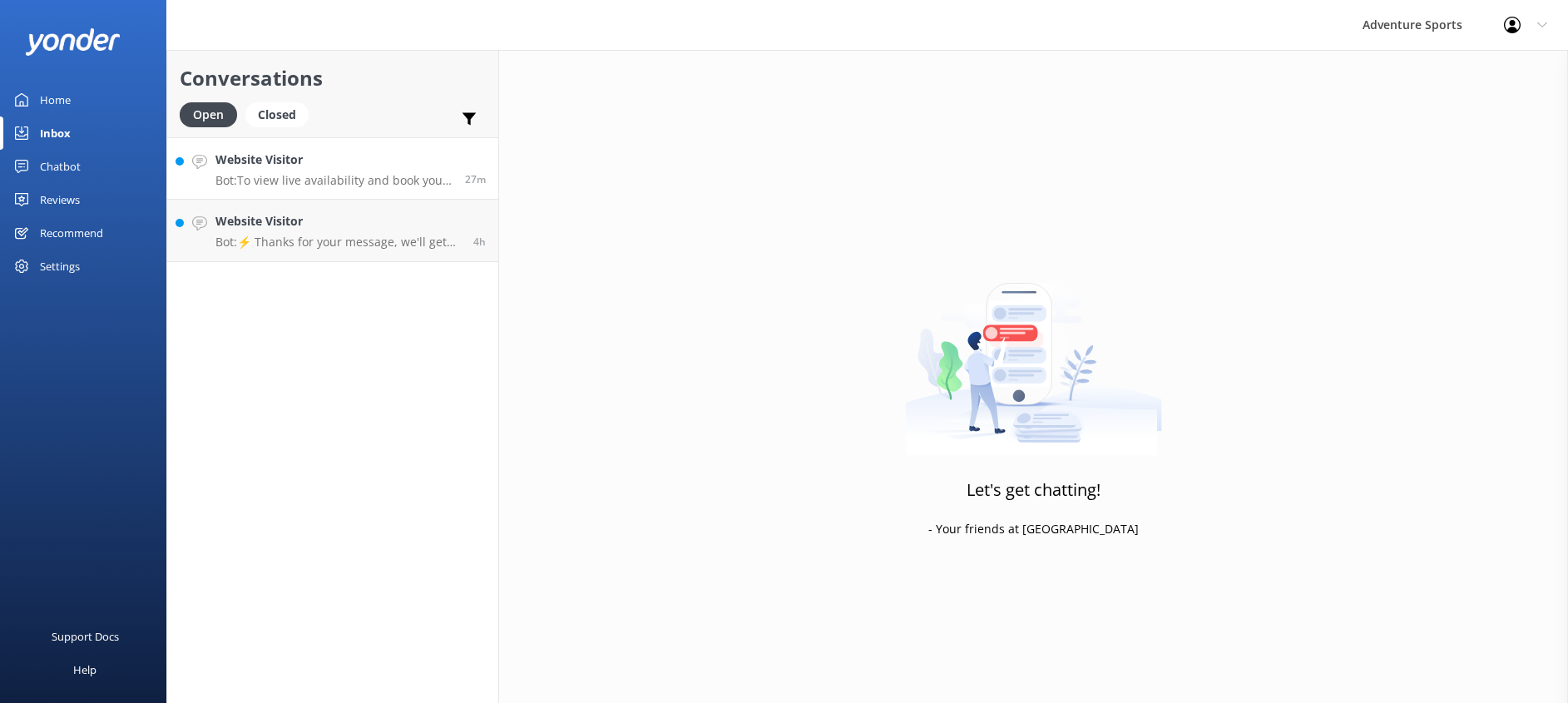
click at [377, 173] on div "Website Visitor Bot: To view live availability and book your tour, please visit…" at bounding box center [333, 168] width 237 height 36
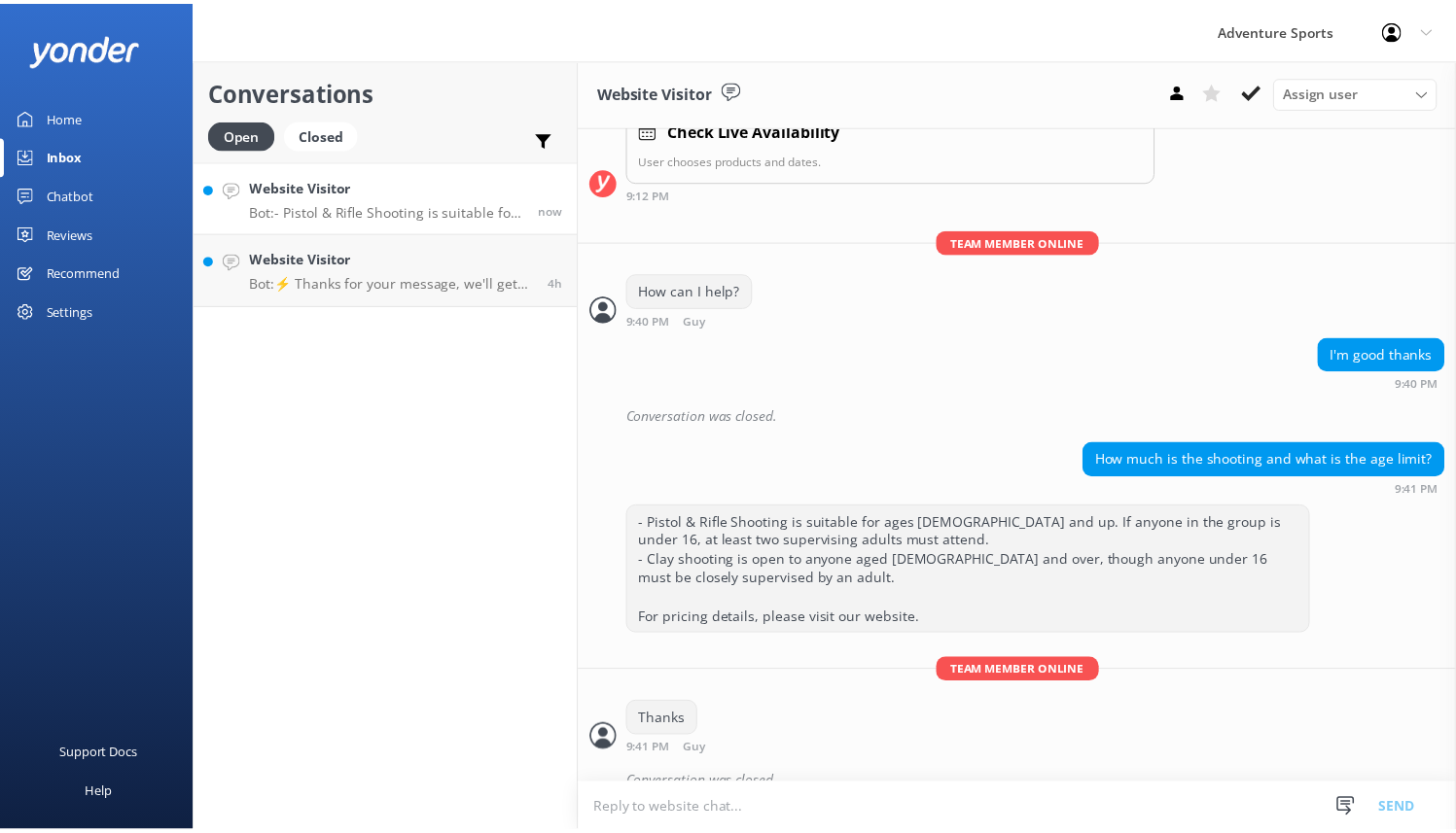
scroll to position [360, 0]
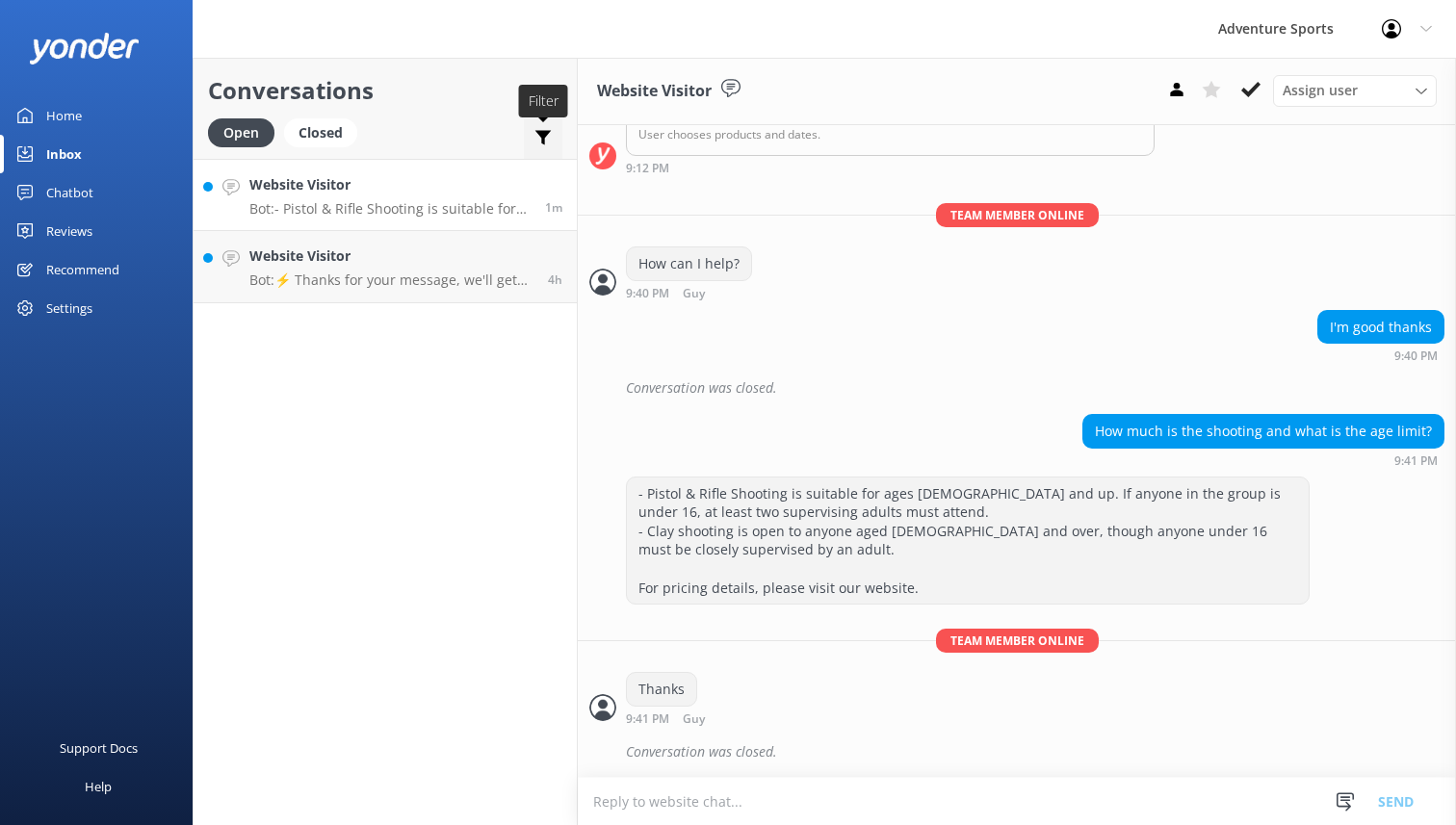
click at [542, 135] on use at bounding box center [543, 138] width 16 height 15
click at [453, 480] on div "Conversations Open Closed Important Assigned to me Unassigned Website Visitor B…" at bounding box center [385, 442] width 385 height 768
click at [73, 198] on div "Chatbot" at bounding box center [70, 193] width 47 height 39
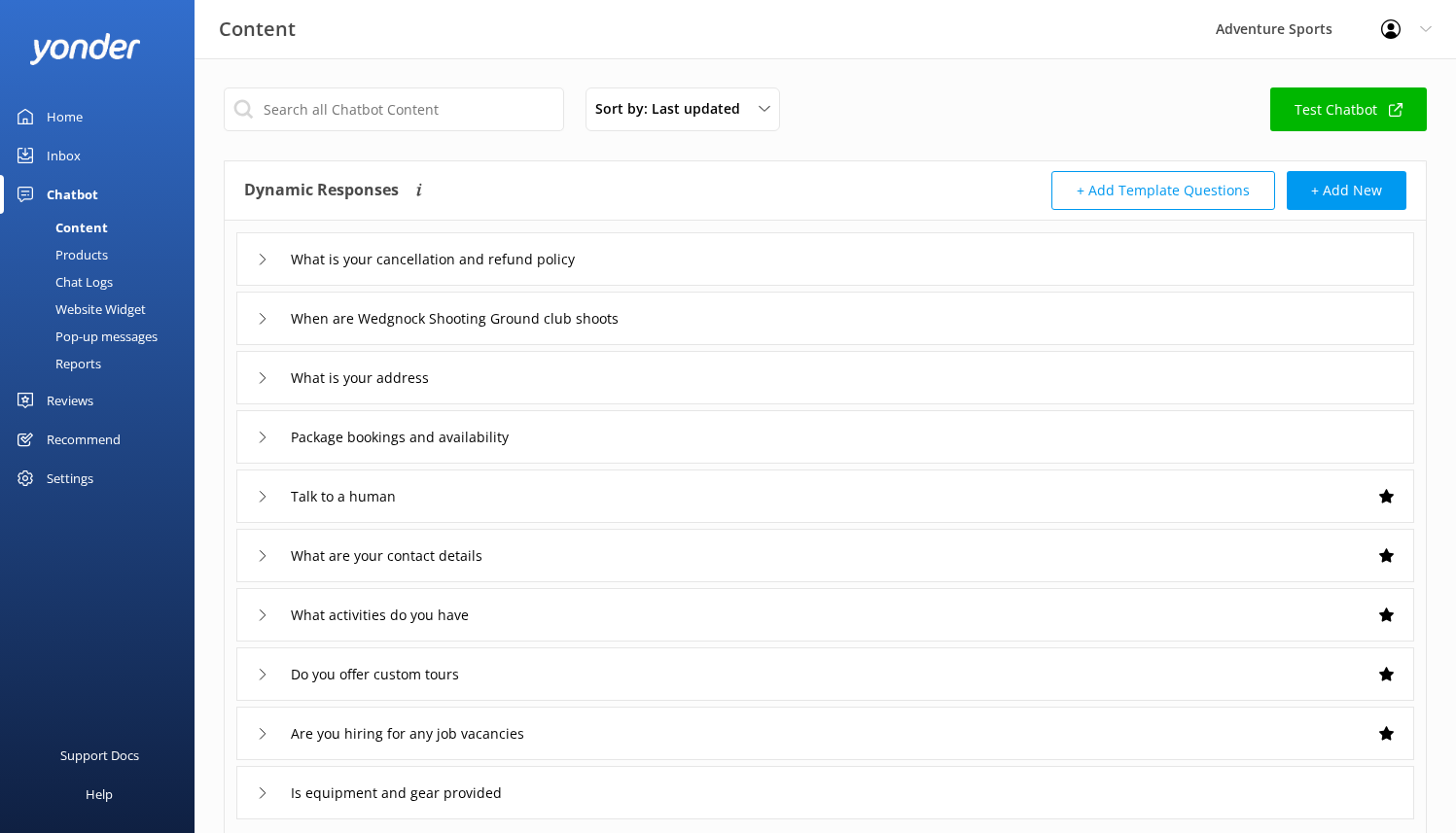
click at [259, 379] on icon at bounding box center [262, 378] width 12 height 12
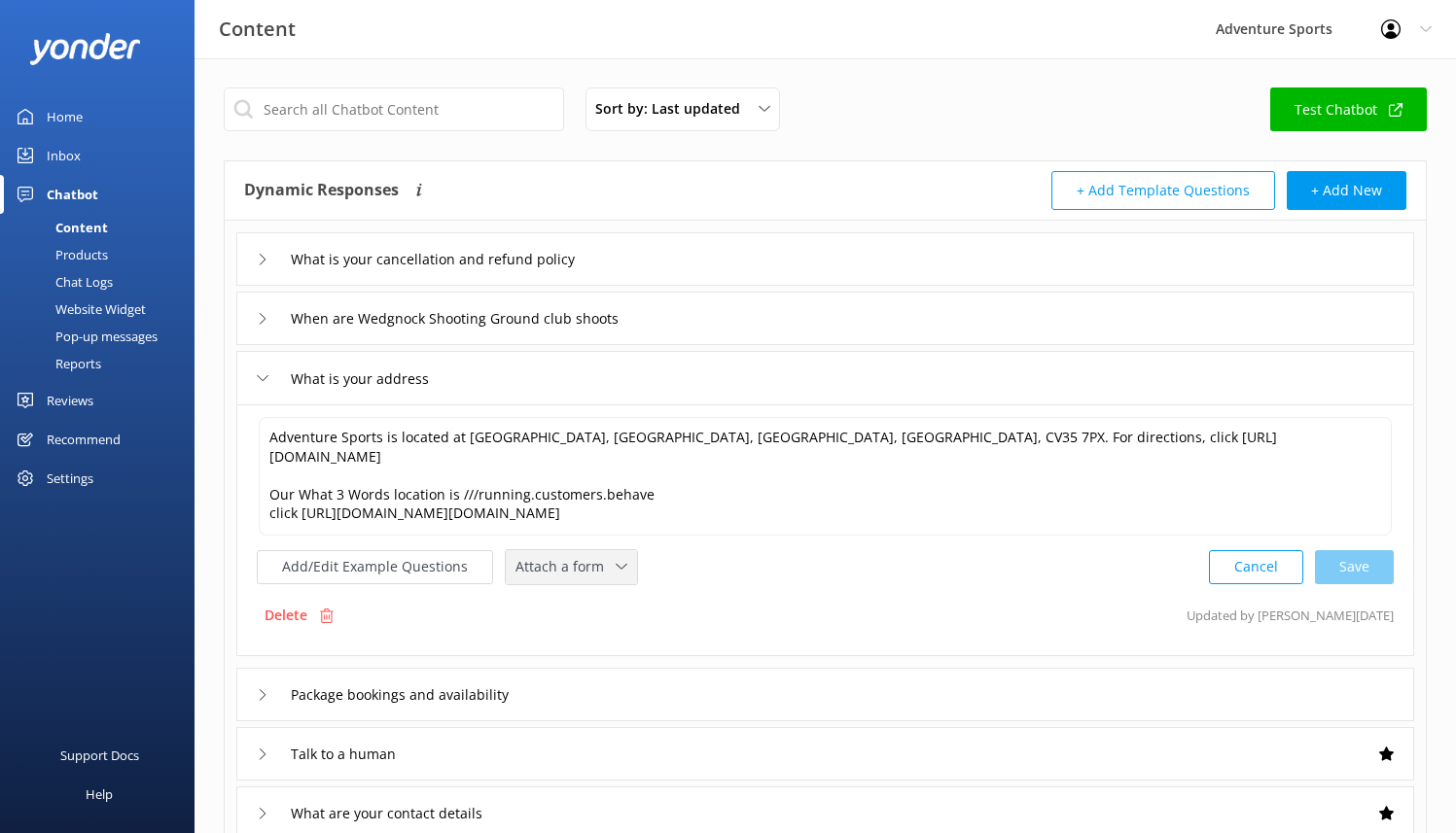
click at [588, 506] on span "Attach a form" at bounding box center [565, 567] width 100 height 22
click at [83, 258] on div "Products" at bounding box center [60, 255] width 96 height 27
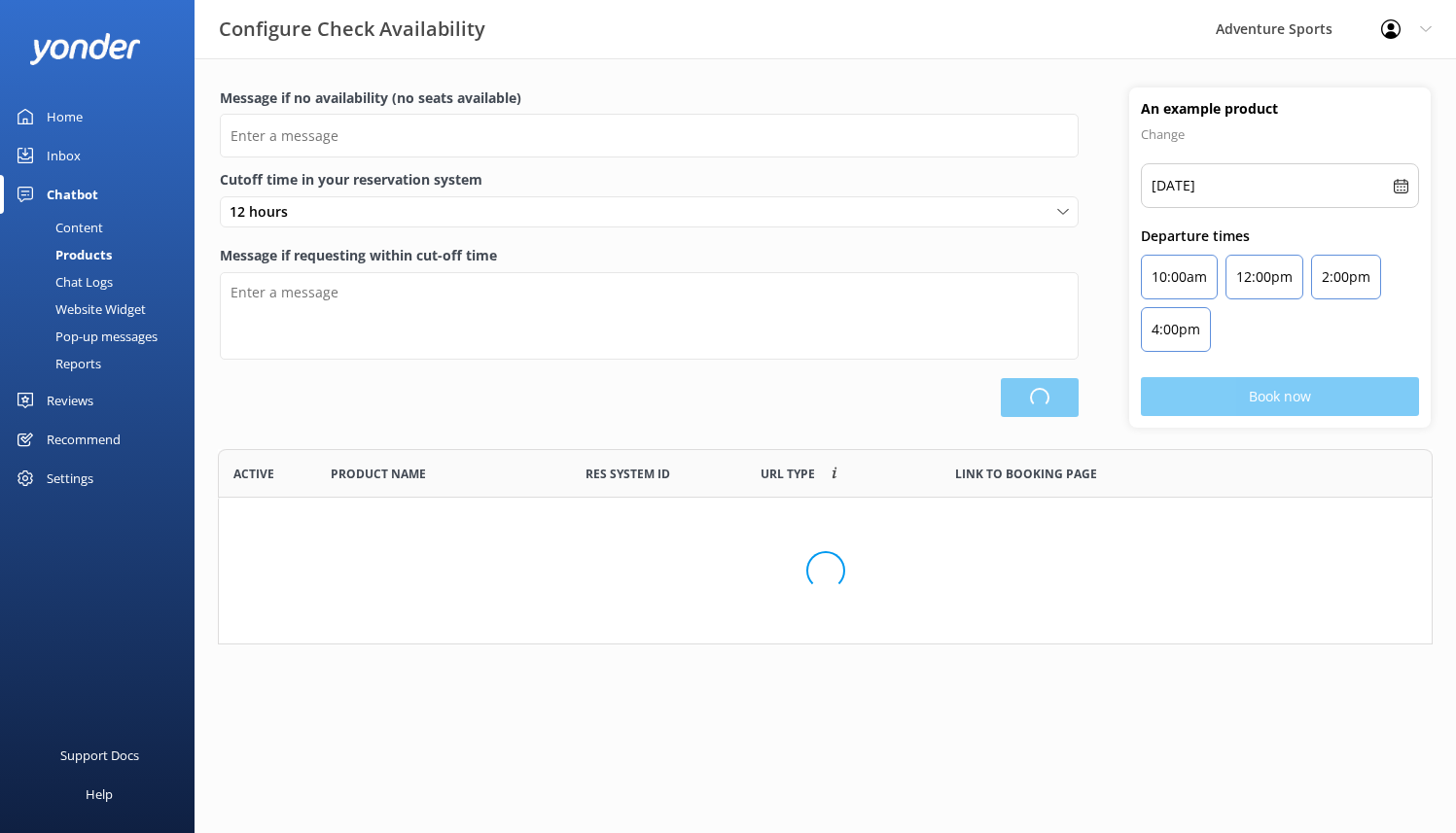
scroll to position [570, 1198]
type input "There are no seats available, please check an alternative day"
type textarea "Our online booking system closes {hours} prior to departure. Please contact us …"
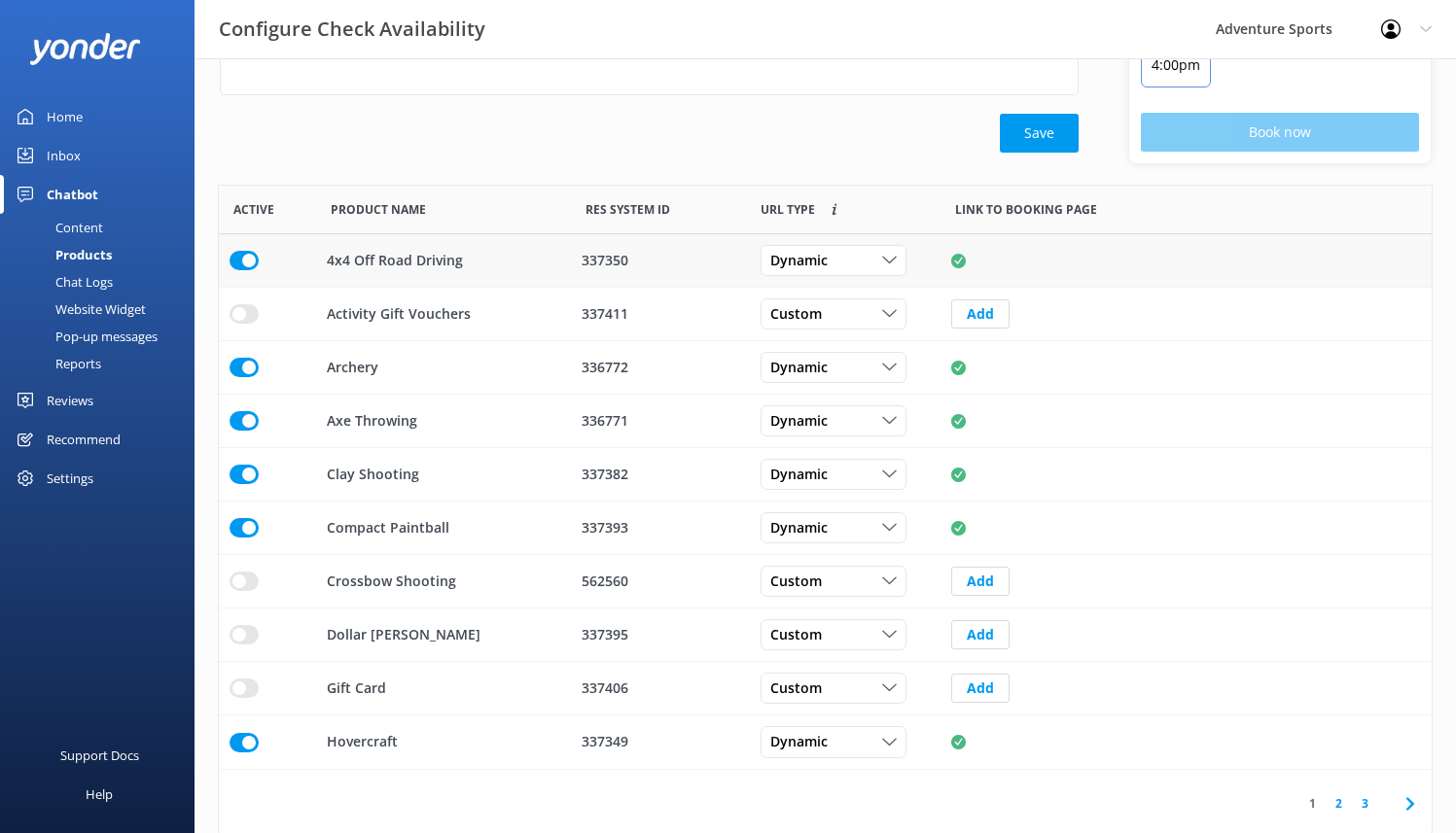
scroll to position [269, 0]
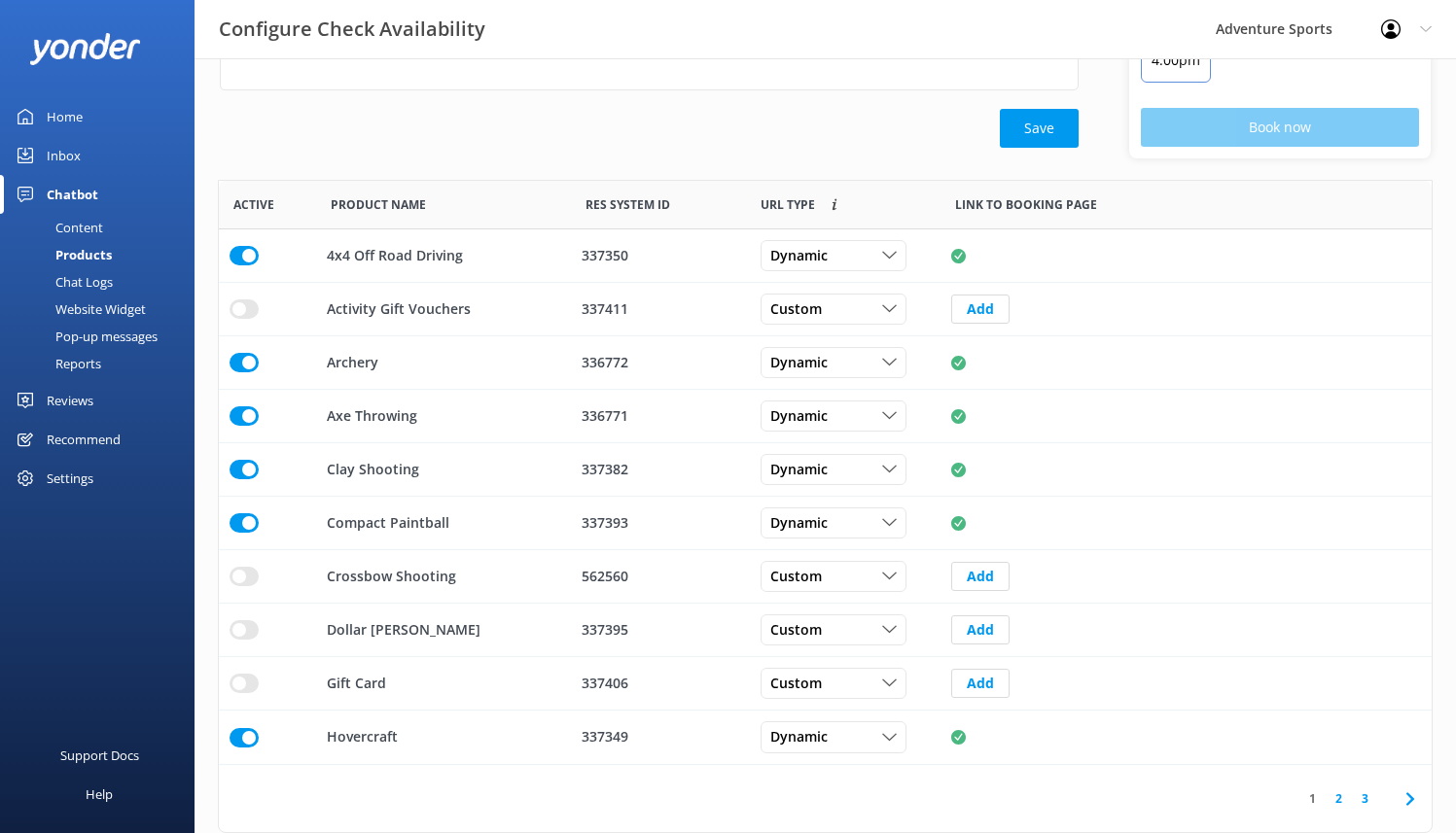
click at [1413, 506] on icon at bounding box center [1410, 799] width 23 height 23
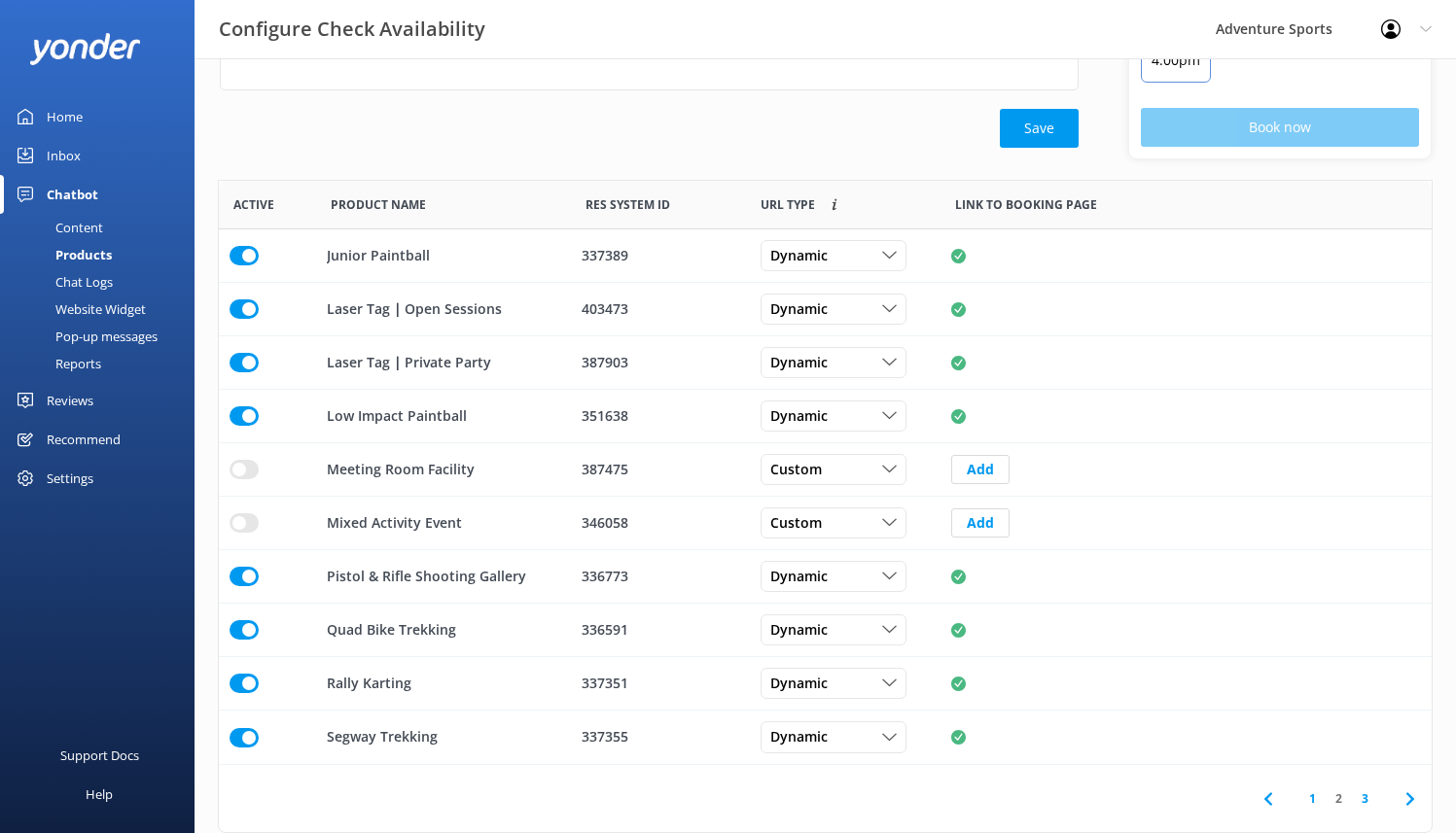
click at [1413, 506] on icon at bounding box center [1410, 799] width 23 height 23
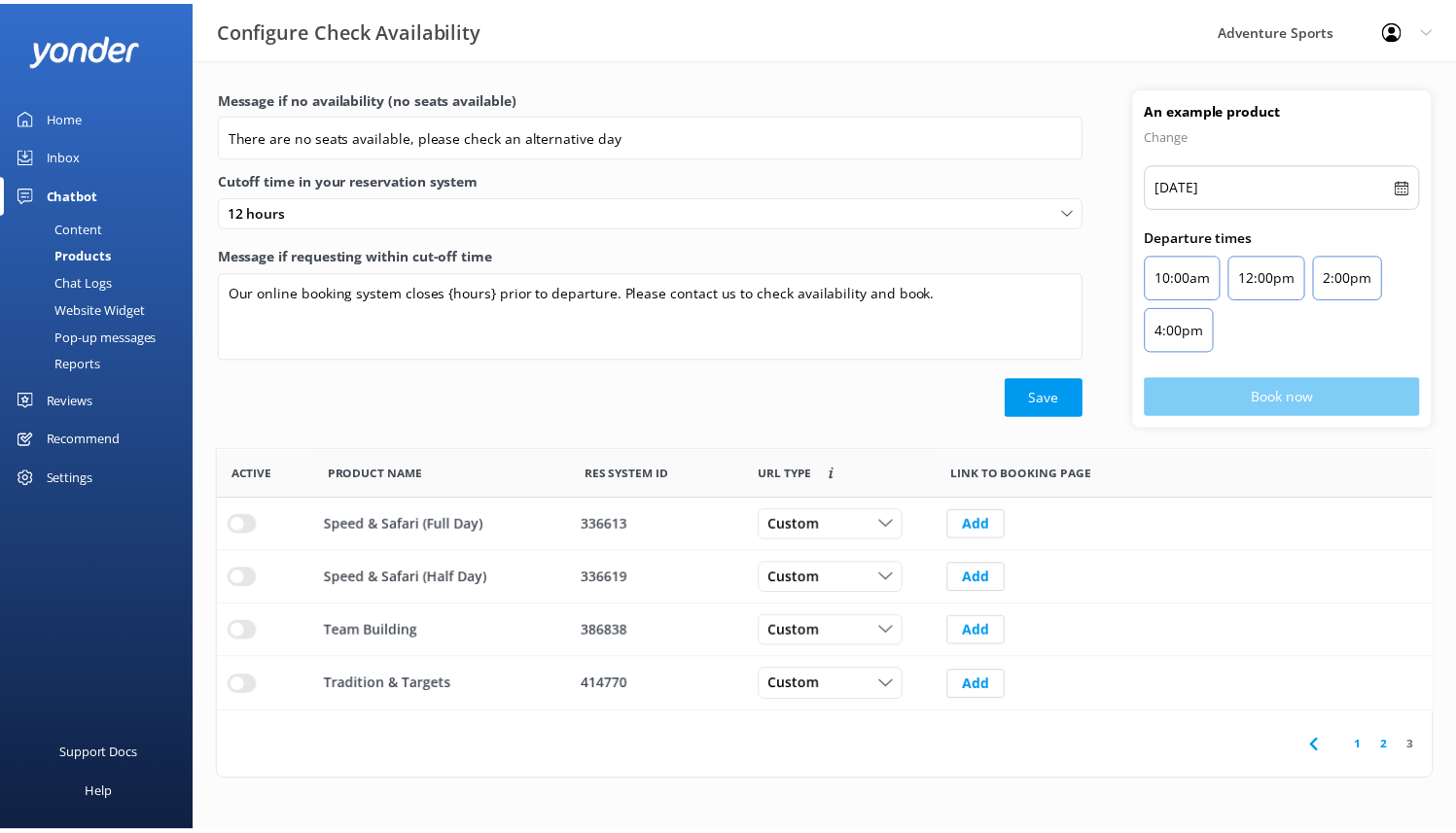
scroll to position [16, 16]
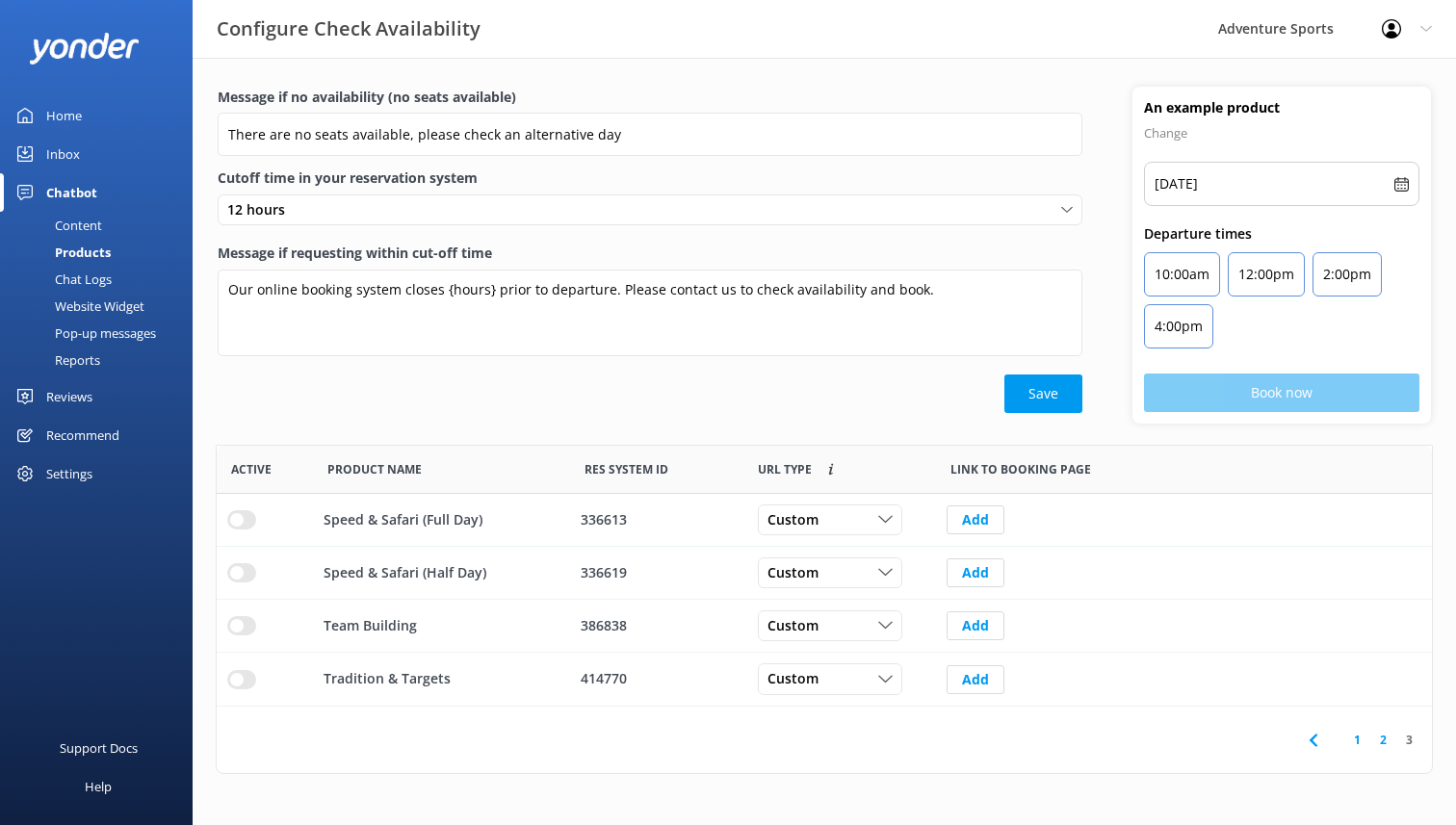
click at [1313, 501] on use at bounding box center [1313, 740] width 8 height 13
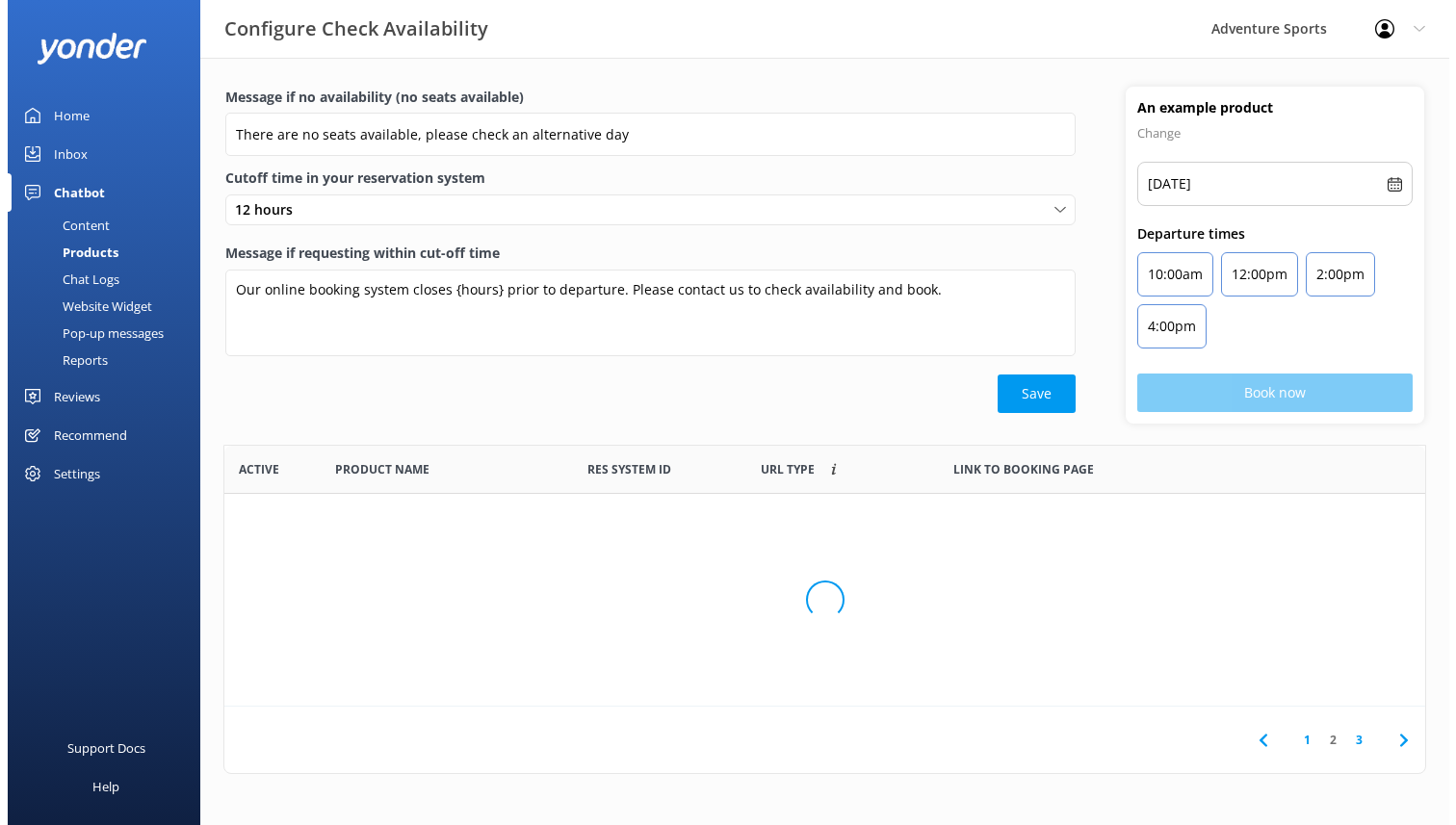
scroll to position [564, 1187]
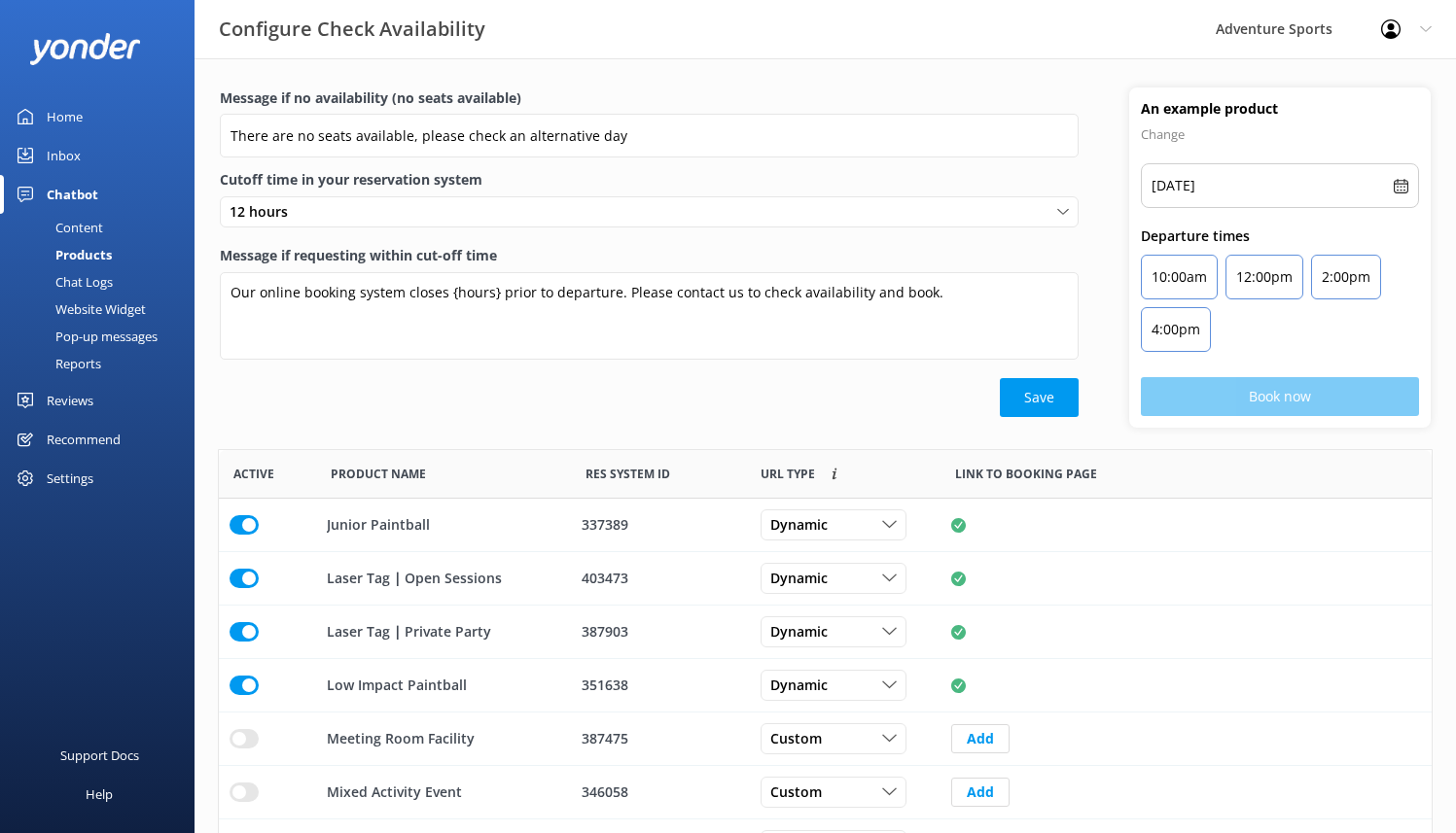
click at [111, 286] on div "Chat Logs" at bounding box center [62, 282] width 101 height 27
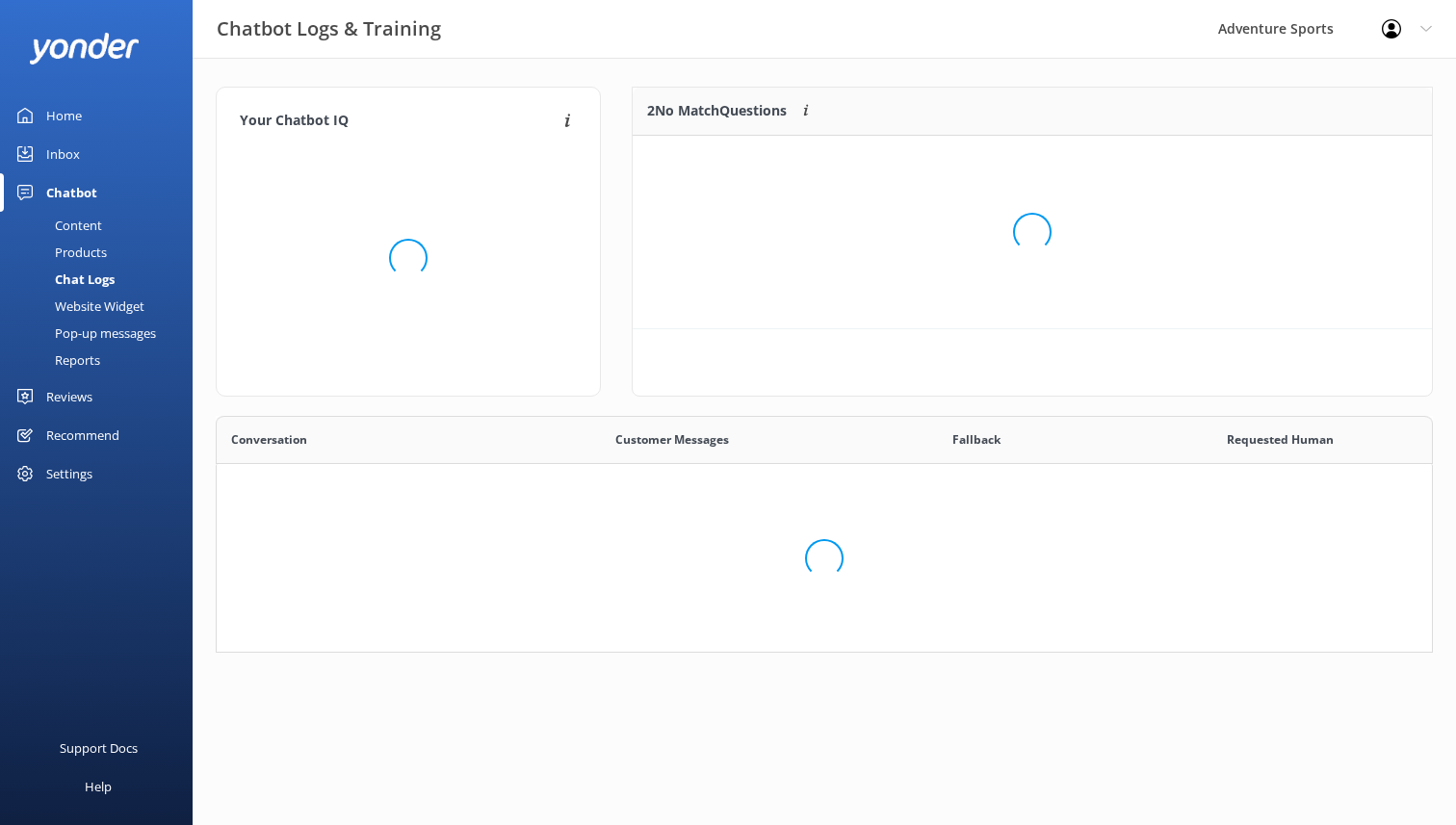
scroll to position [131, 784]
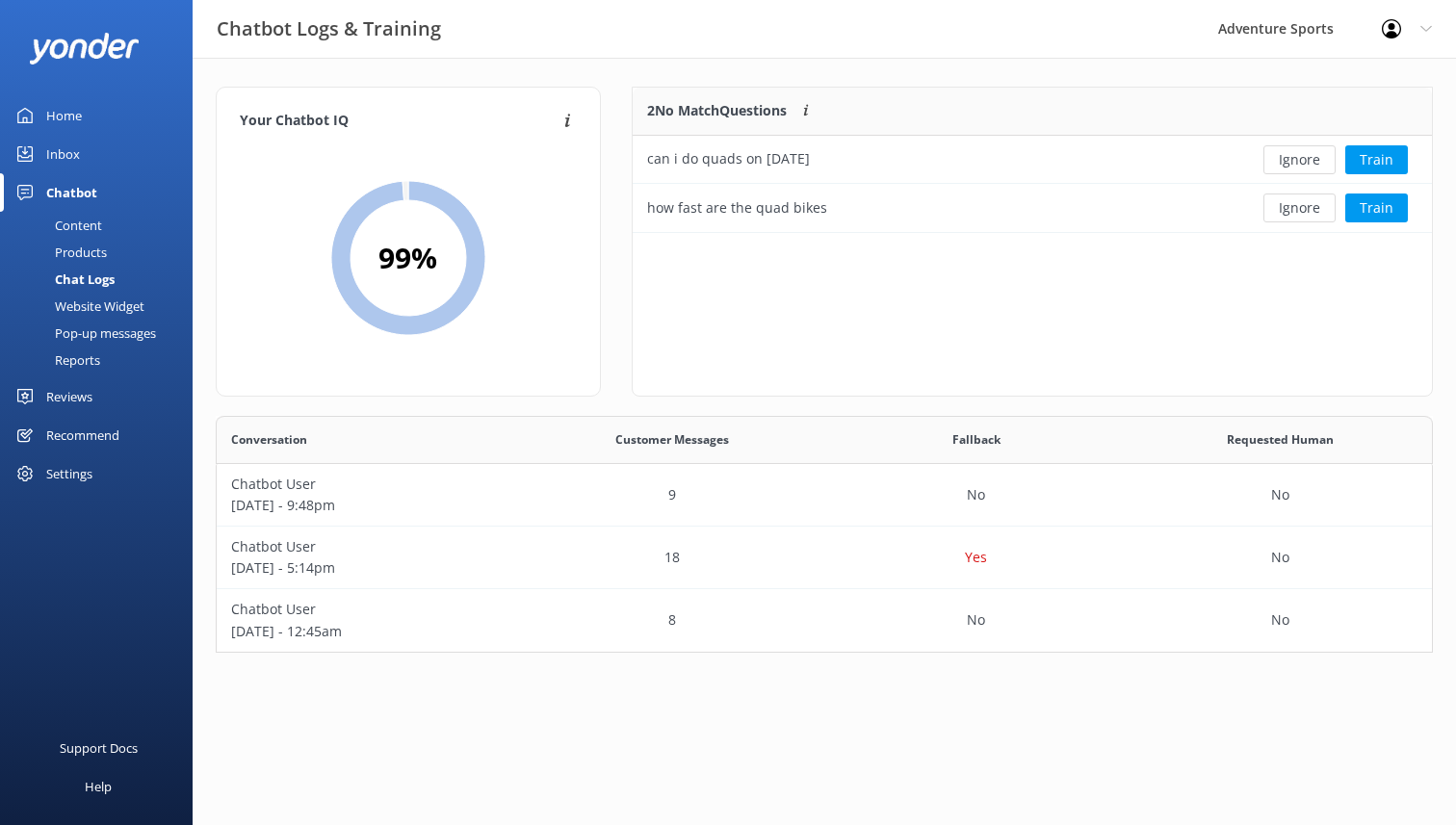
click at [119, 306] on div "Website Widget" at bounding box center [78, 306] width 133 height 27
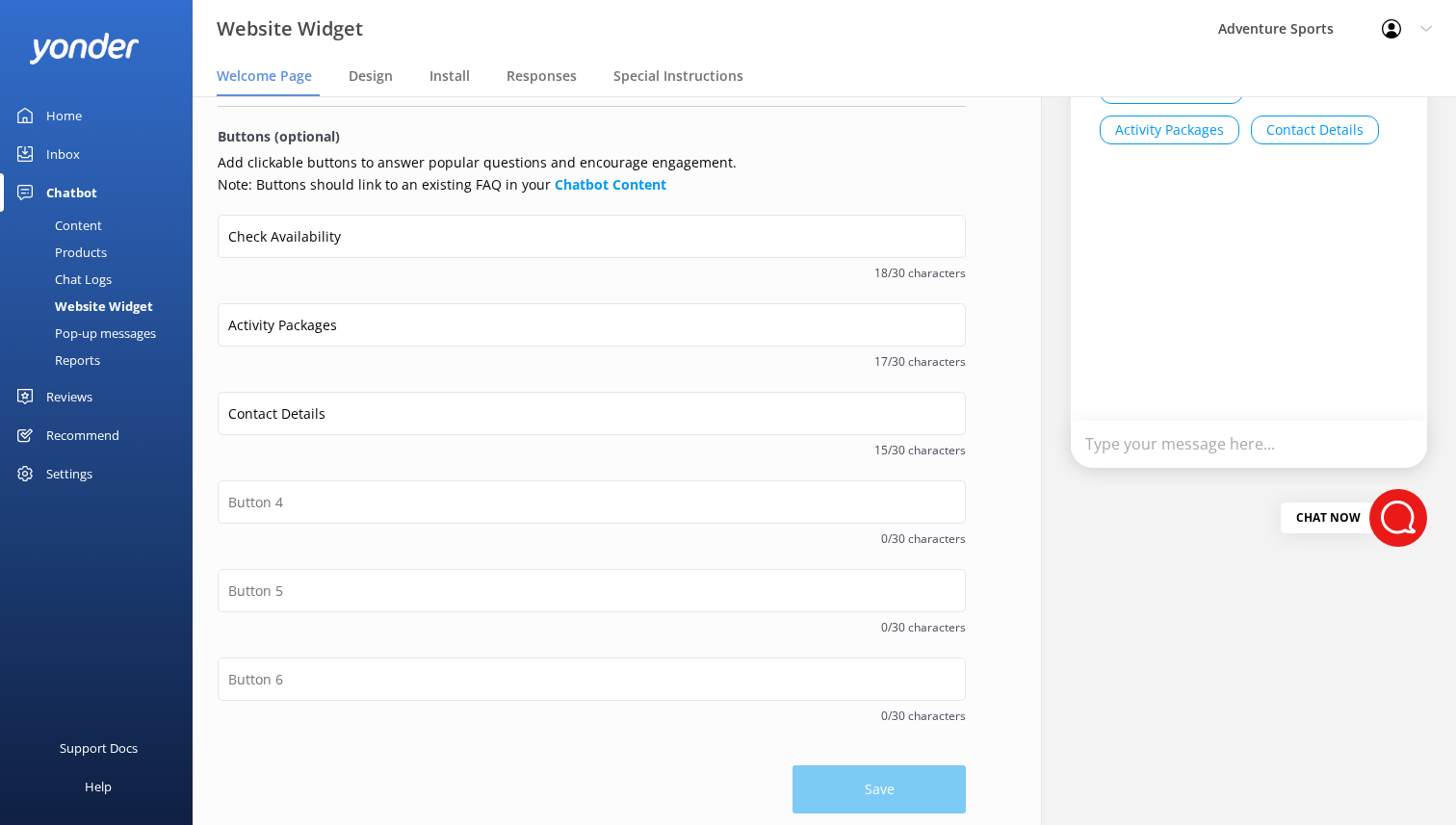
scroll to position [241, 0]
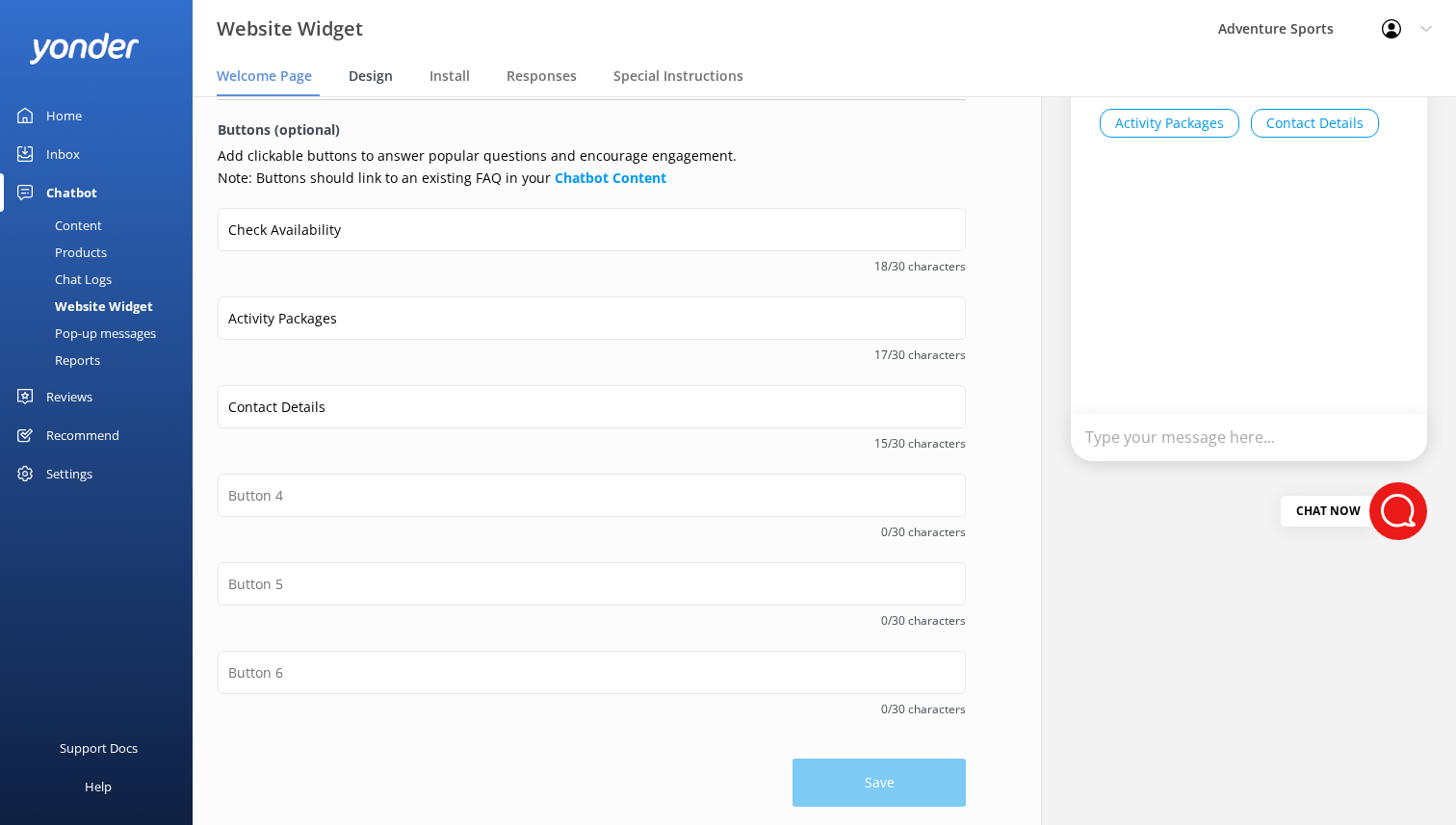
click at [375, 79] on span "Design" at bounding box center [371, 77] width 45 height 19
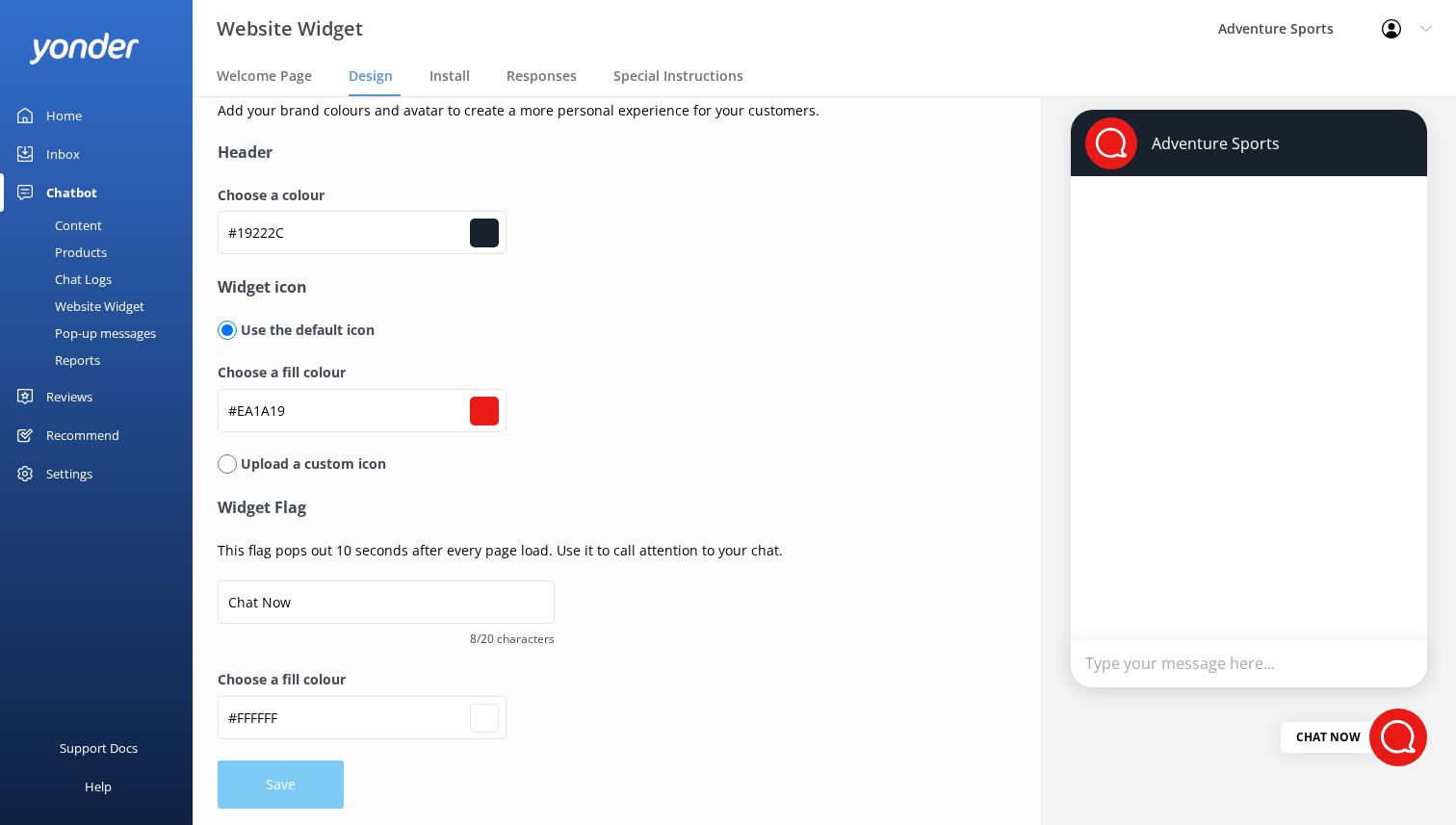
scroll to position [17, 0]
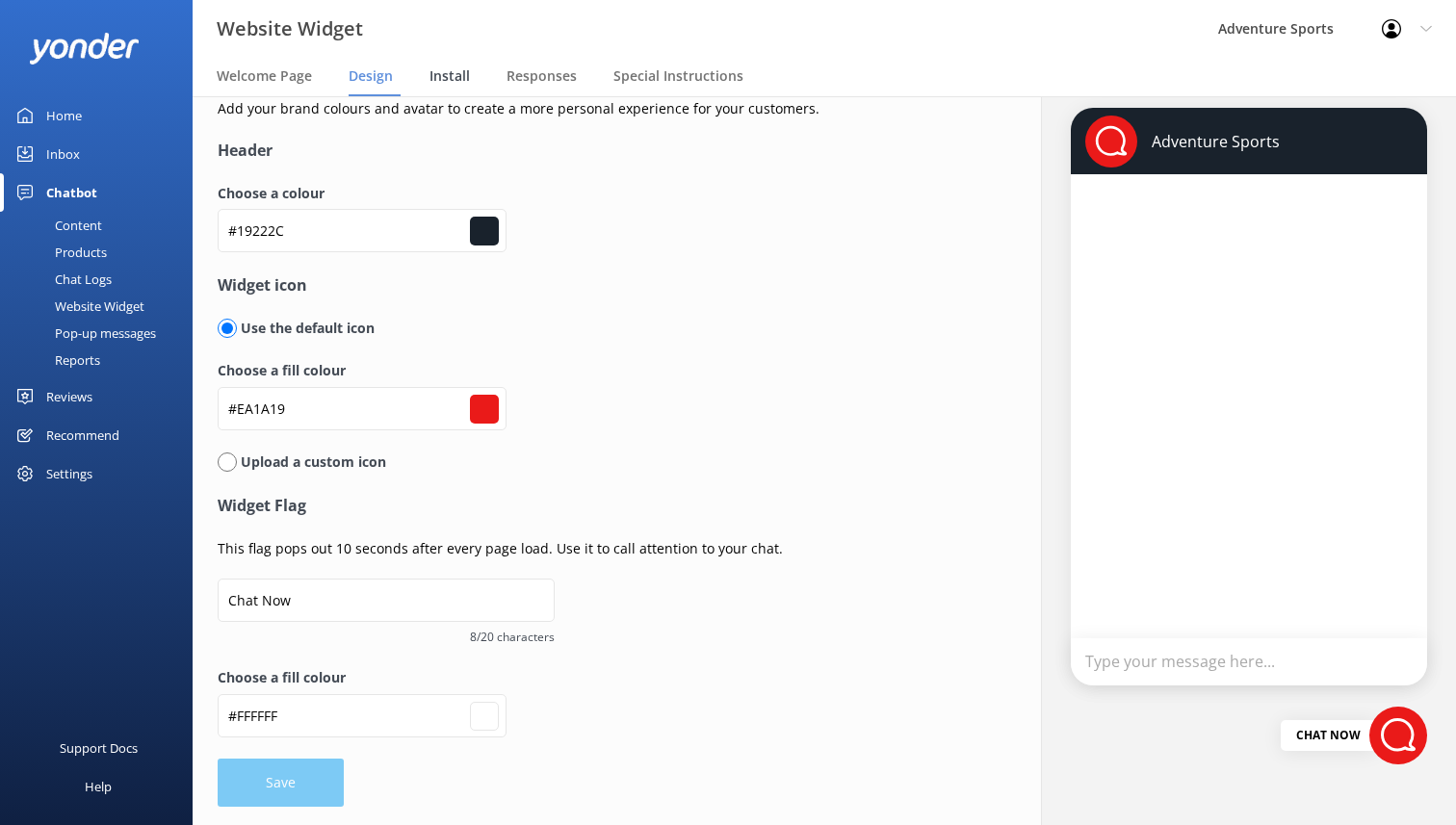
click at [446, 79] on span "Install" at bounding box center [450, 77] width 41 height 19
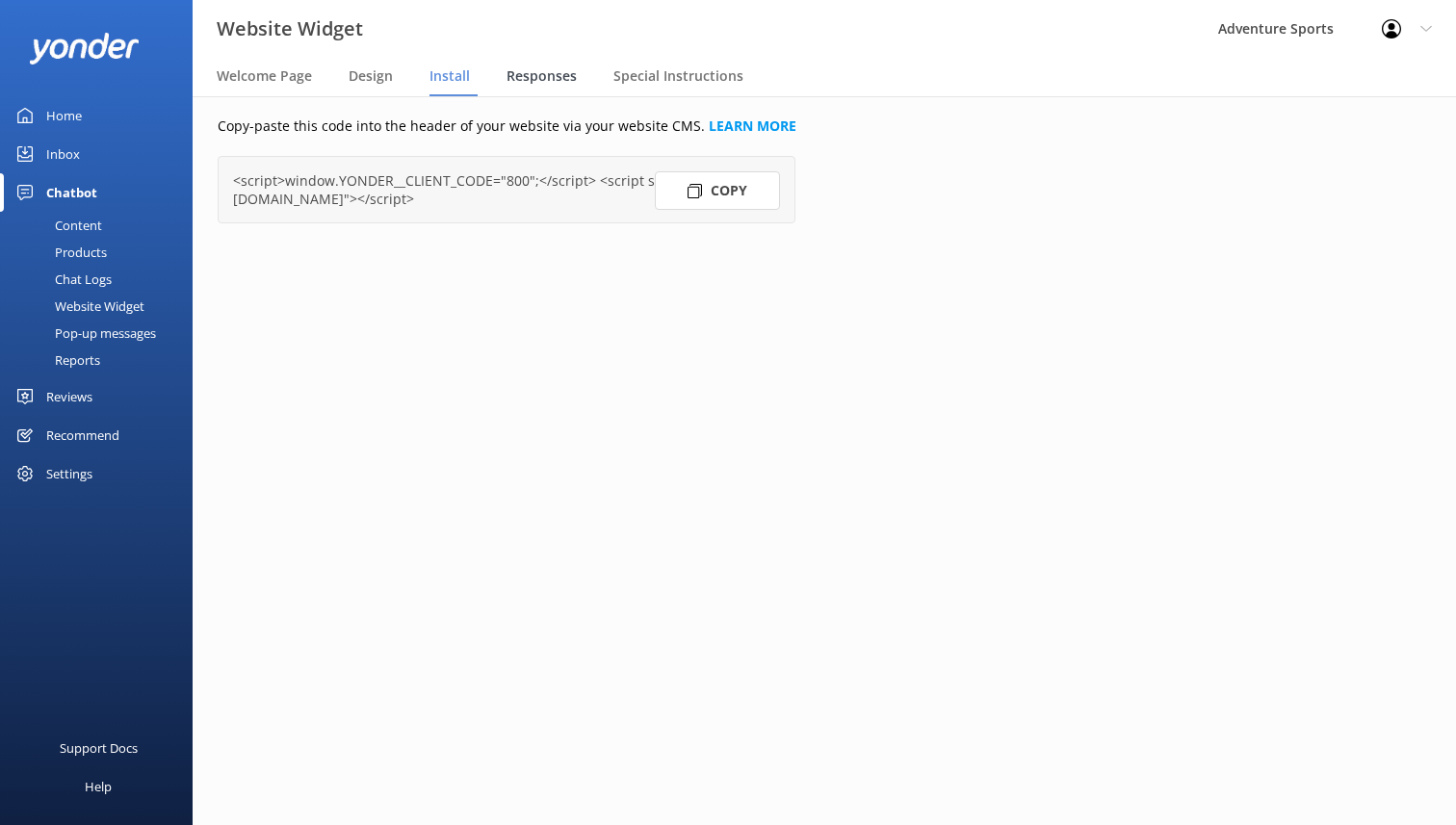
click at [526, 75] on span "Responses" at bounding box center [541, 77] width 71 height 19
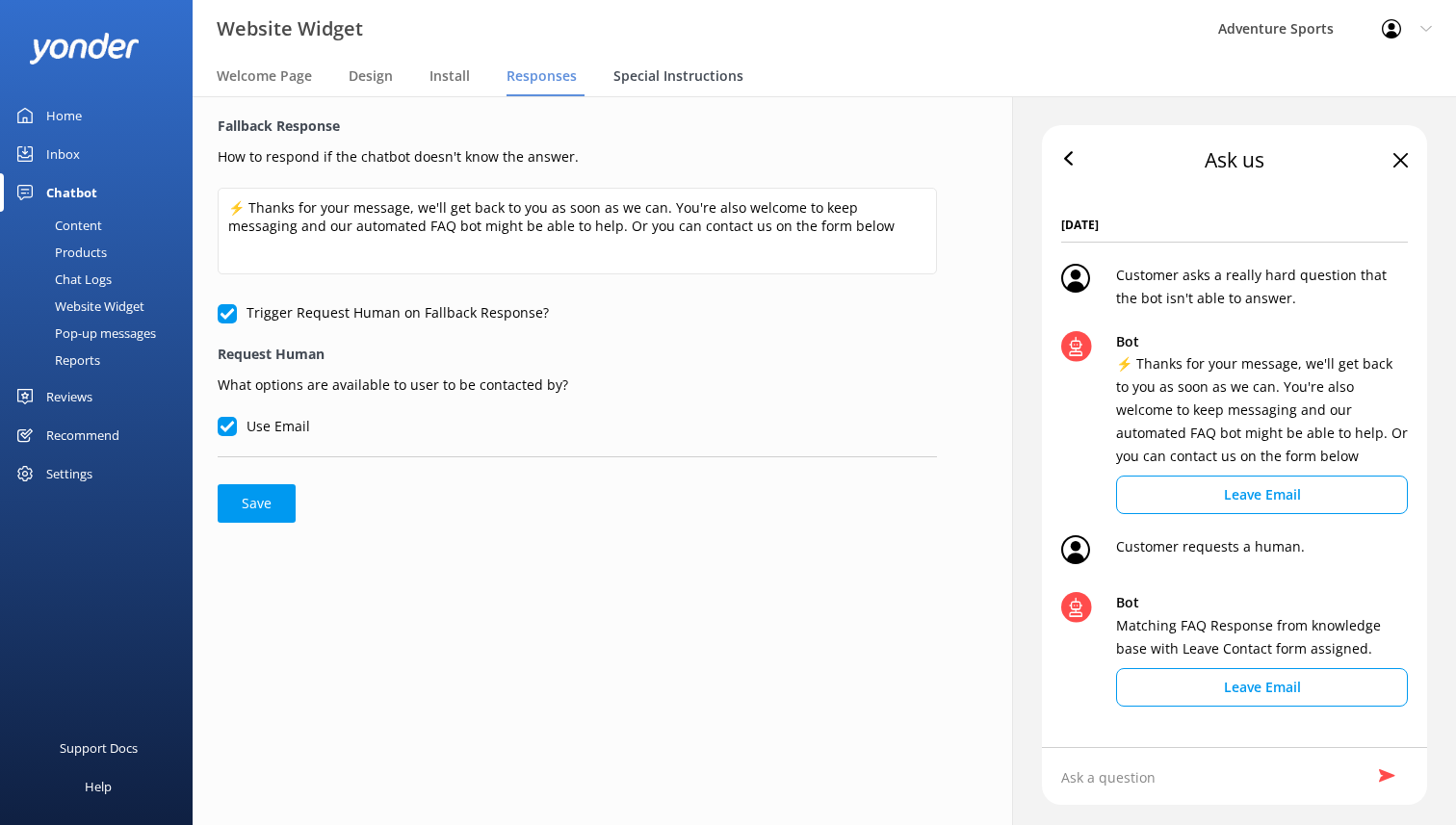
click at [668, 82] on span "Special Instructions" at bounding box center [679, 77] width 130 height 19
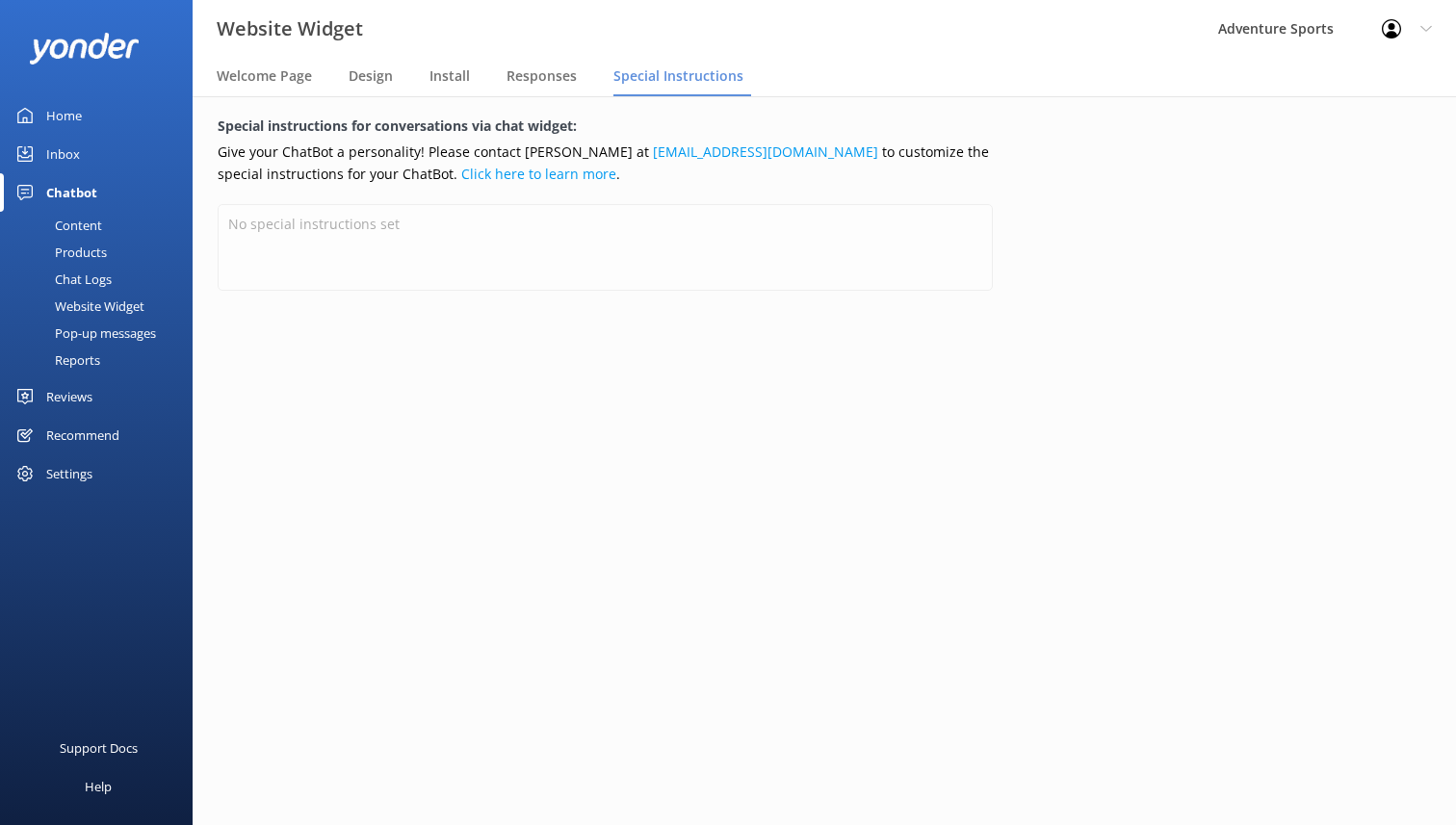
click at [101, 333] on div "Pop-up messages" at bounding box center [83, 333] width 144 height 27
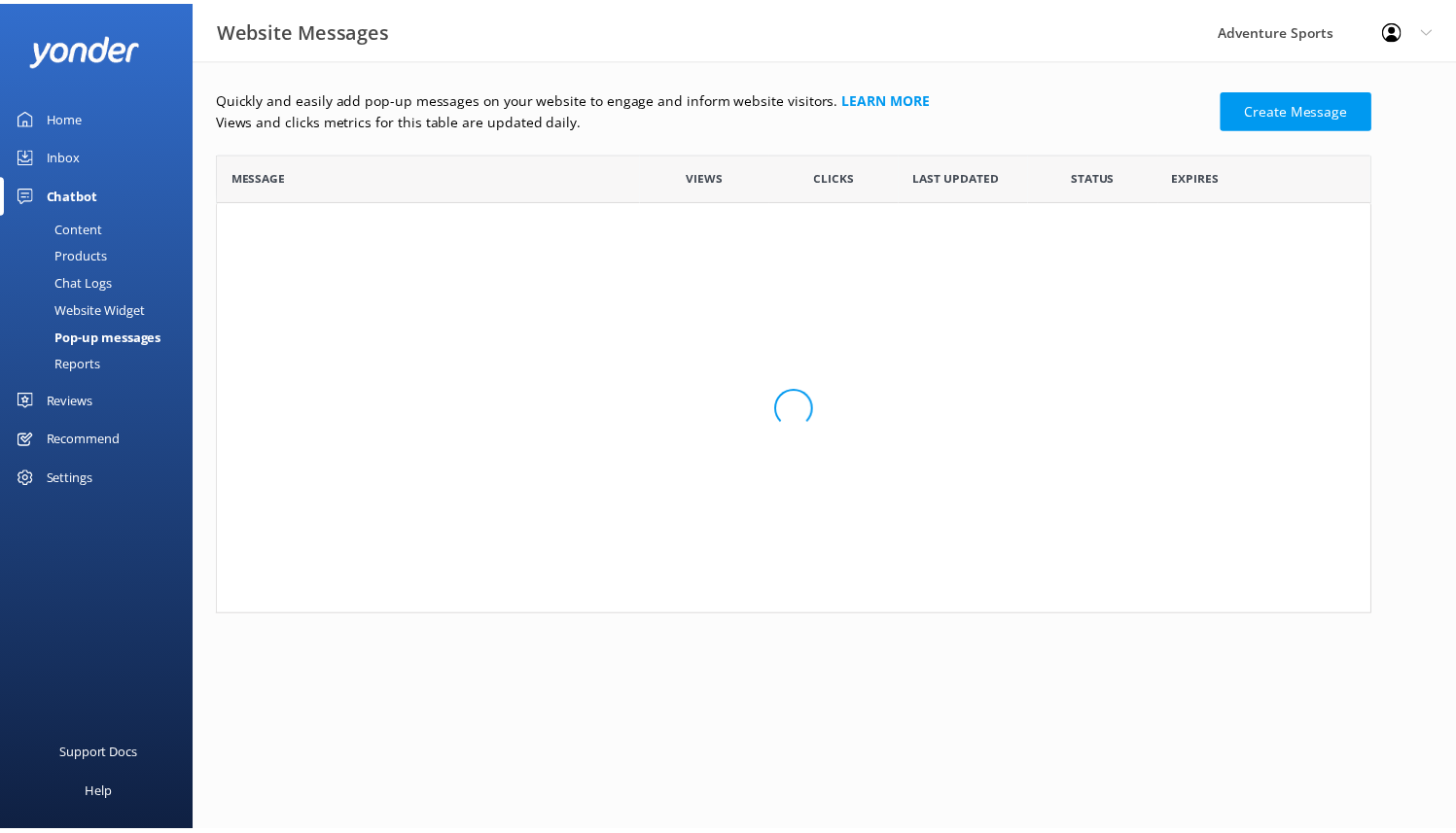
scroll to position [448, 1152]
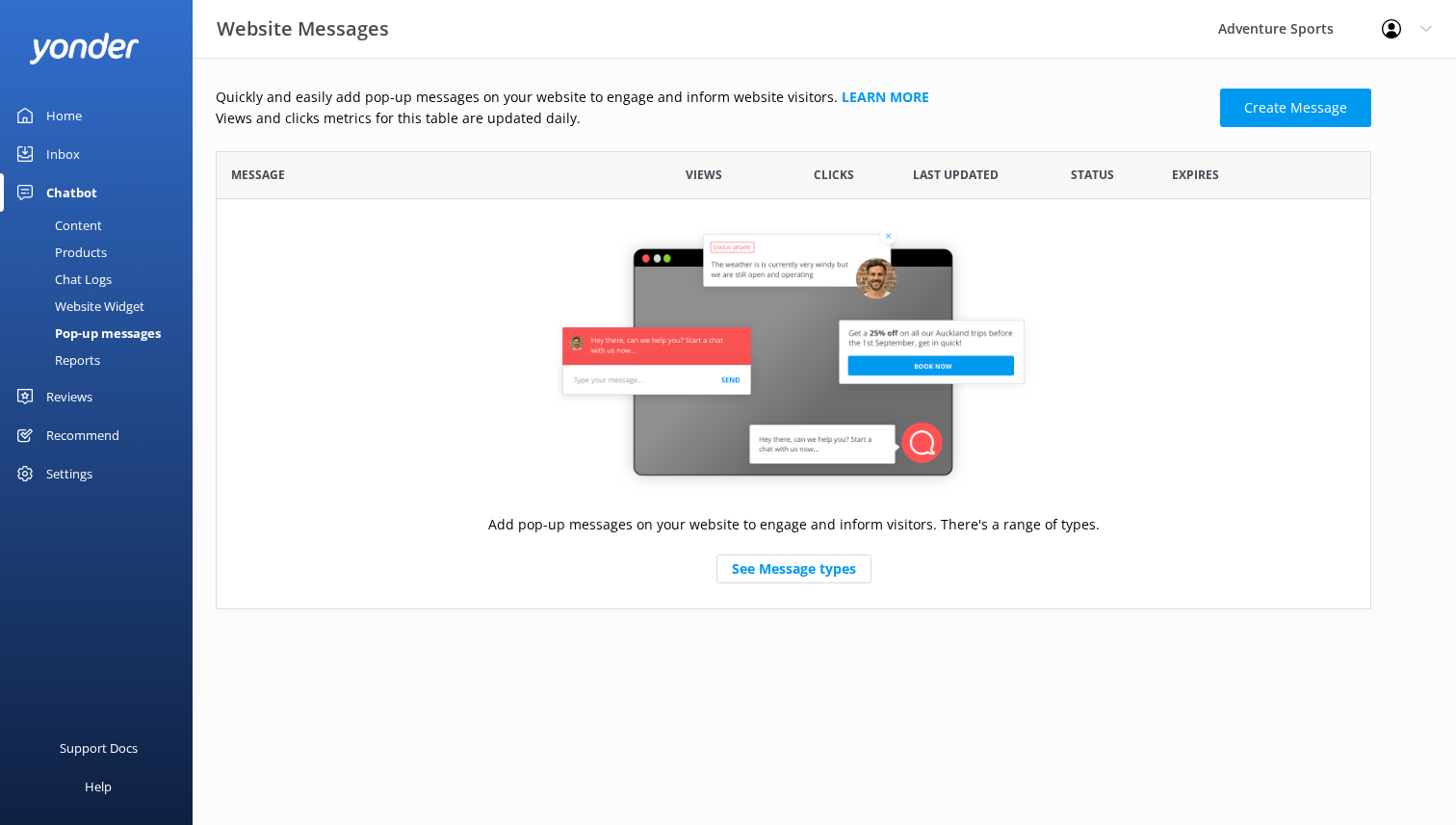
click at [1093, 174] on span "Status" at bounding box center [1092, 175] width 44 height 18
click at [79, 363] on div "Reports" at bounding box center [55, 361] width 88 height 27
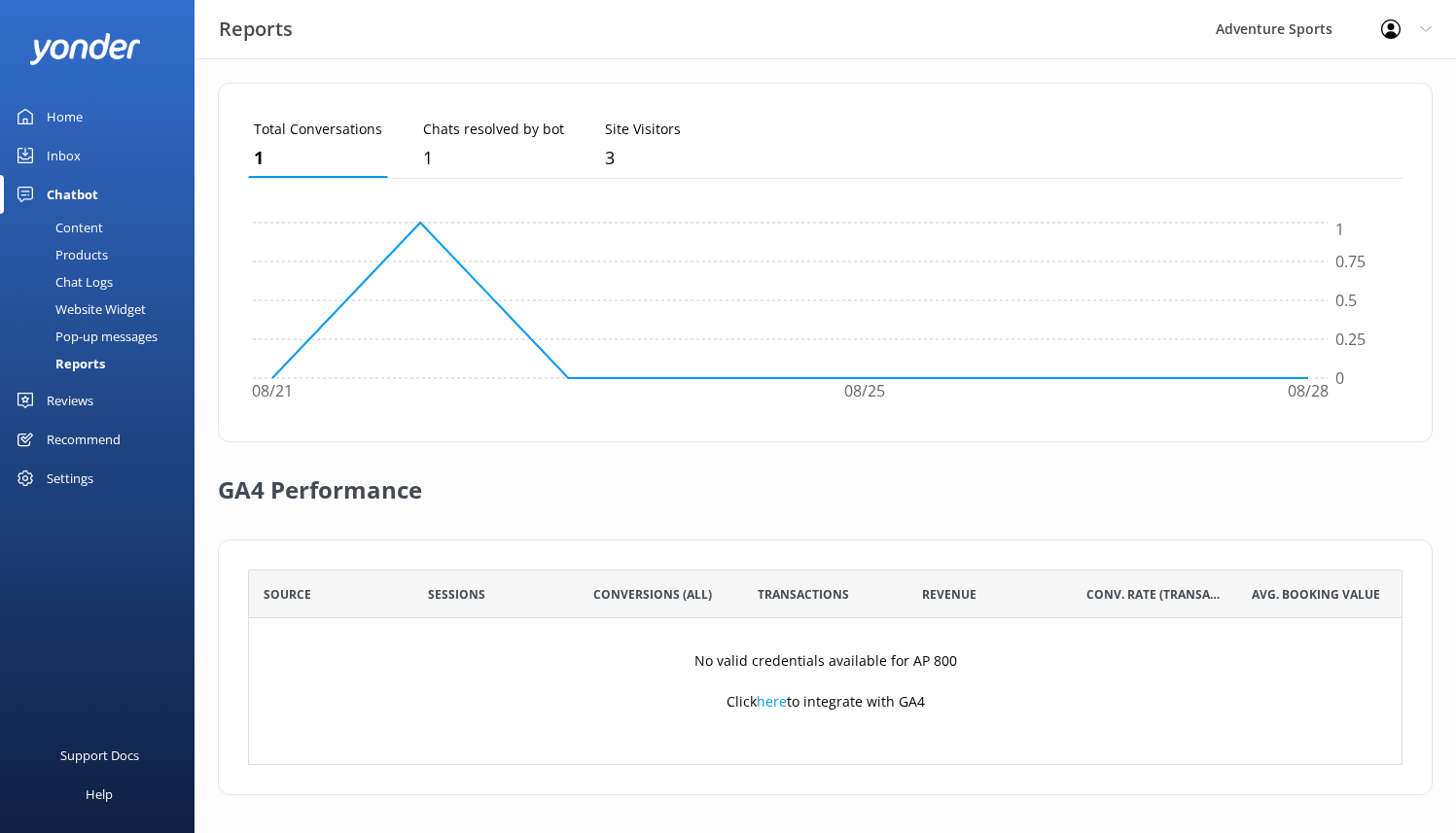
scroll to position [522, 0]
click at [65, 398] on div "Reviews" at bounding box center [70, 400] width 47 height 39
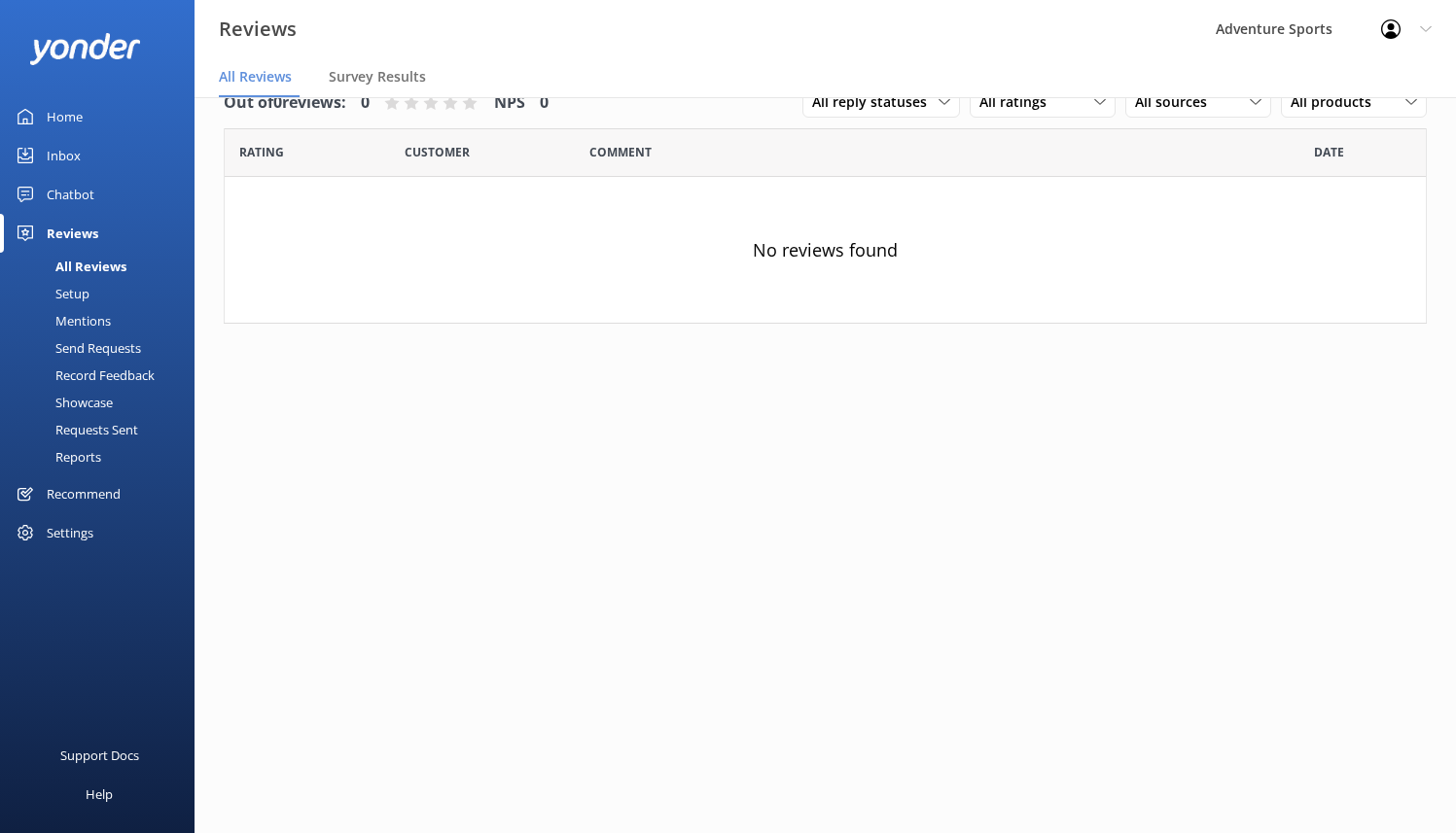
click at [79, 322] on div "Mentions" at bounding box center [61, 321] width 99 height 27
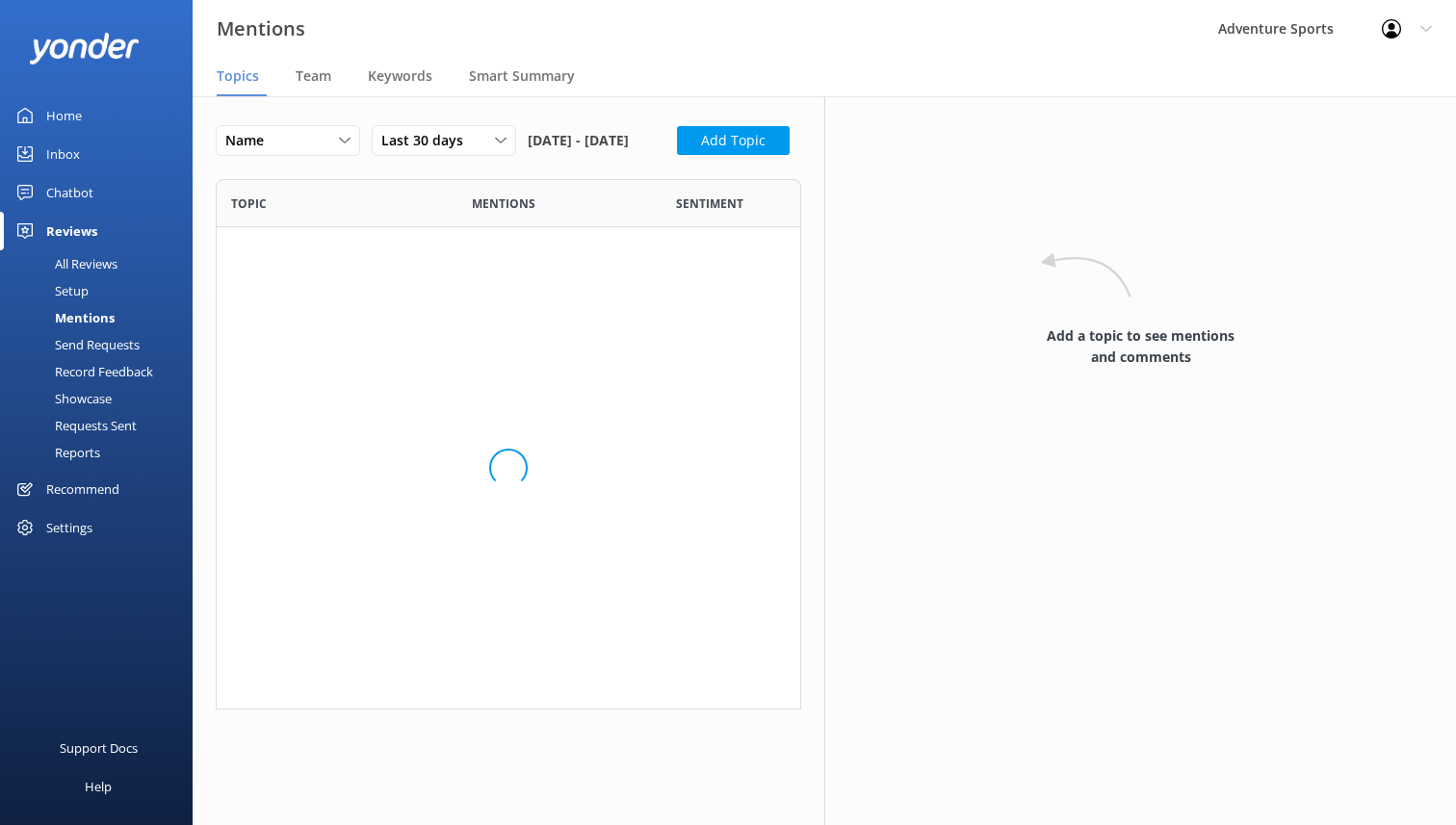
scroll to position [266, 571]
click at [304, 77] on span "Team" at bounding box center [313, 77] width 36 height 19
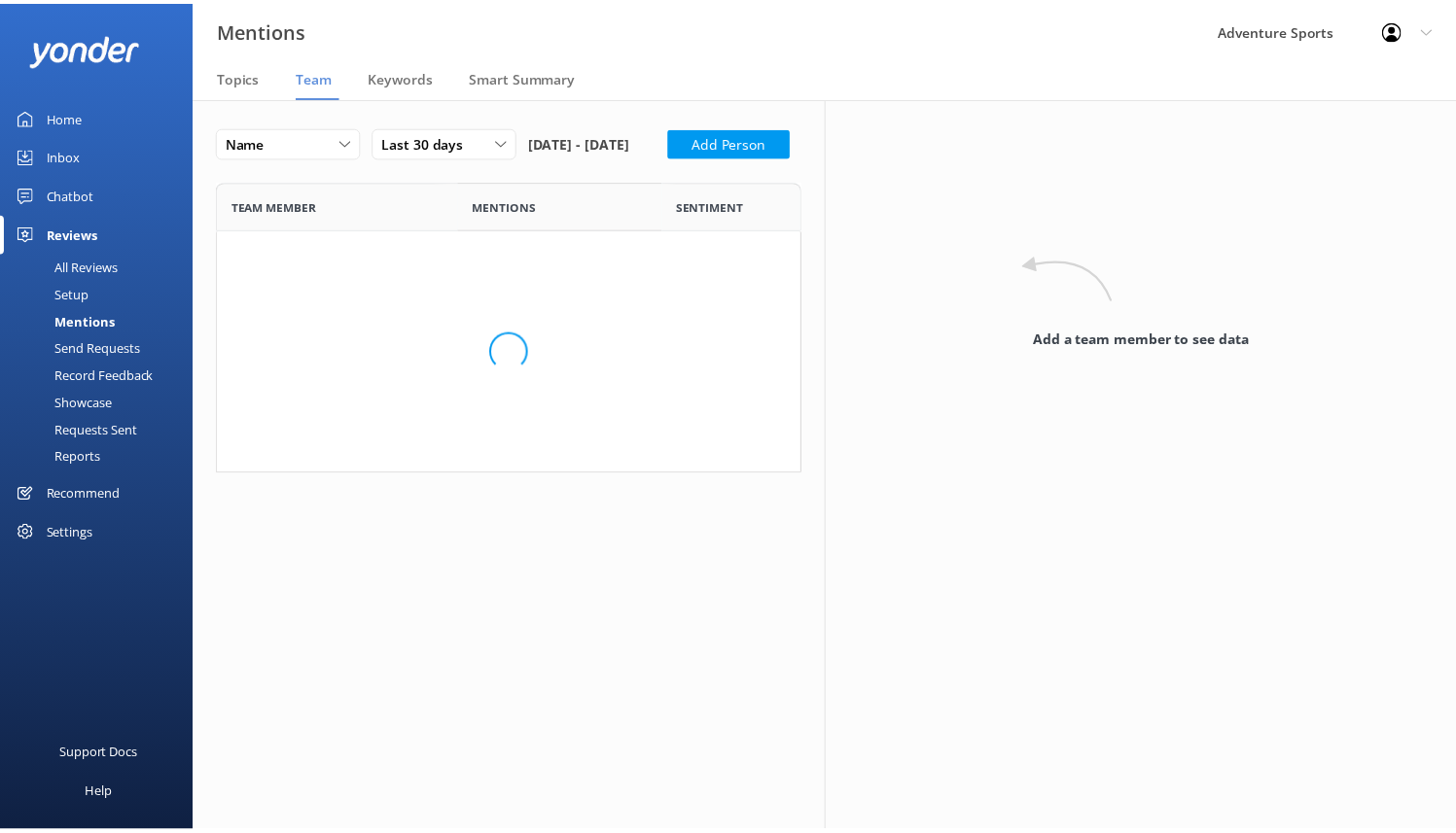
scroll to position [113, 577]
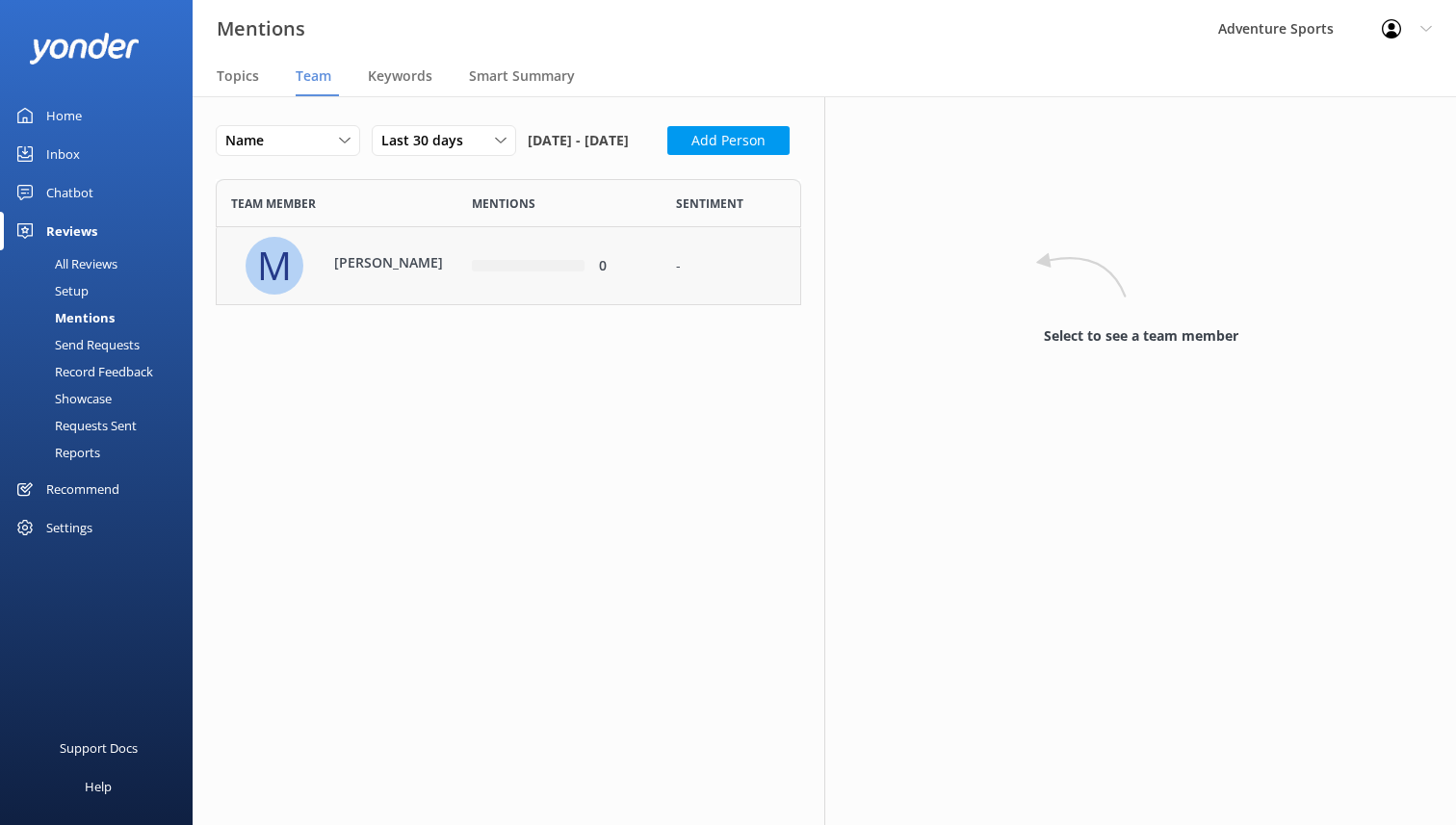
click at [401, 274] on p "[PERSON_NAME]" at bounding box center [396, 264] width 125 height 21
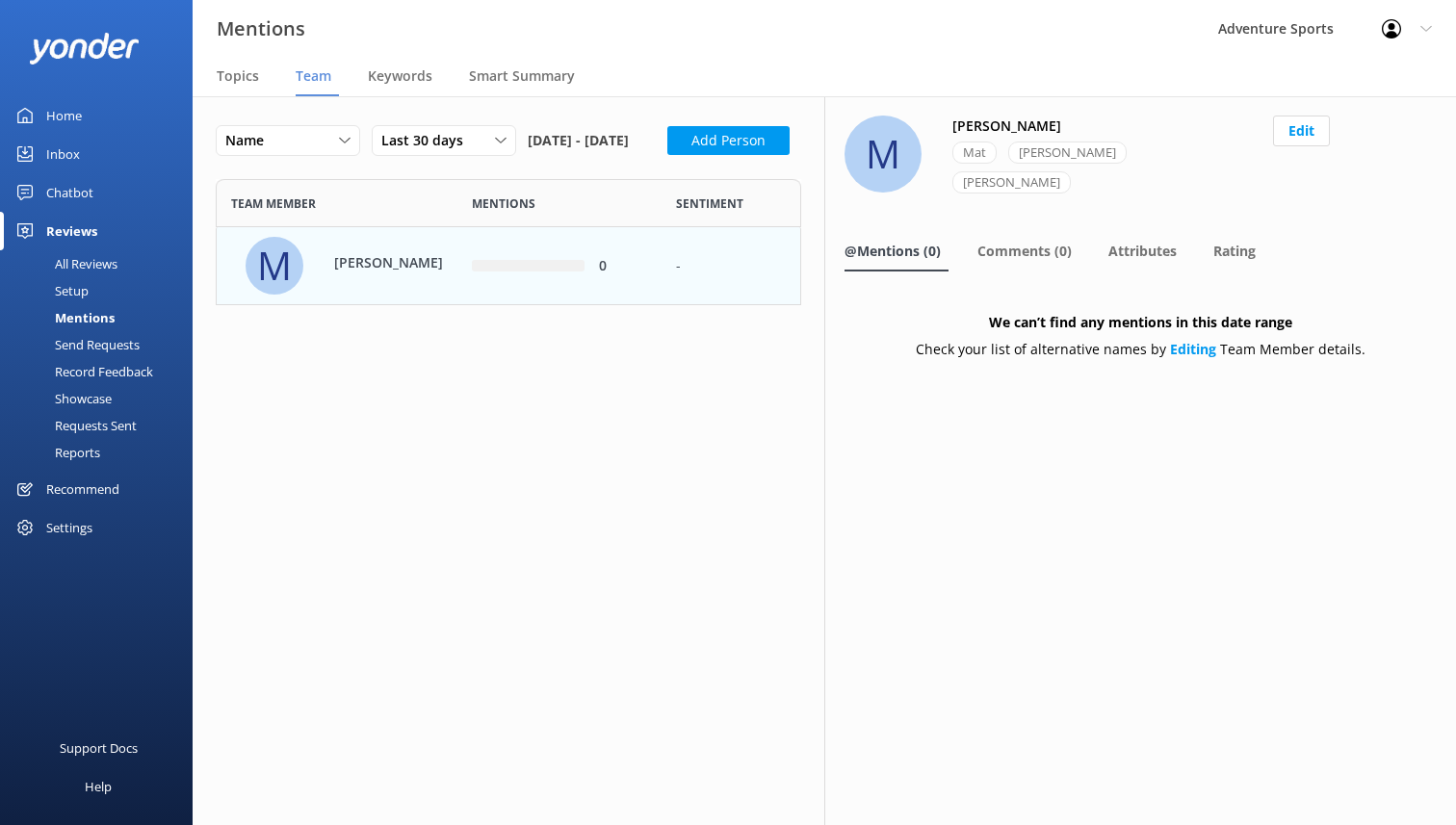
click at [86, 399] on div "Showcase" at bounding box center [61, 398] width 100 height 27
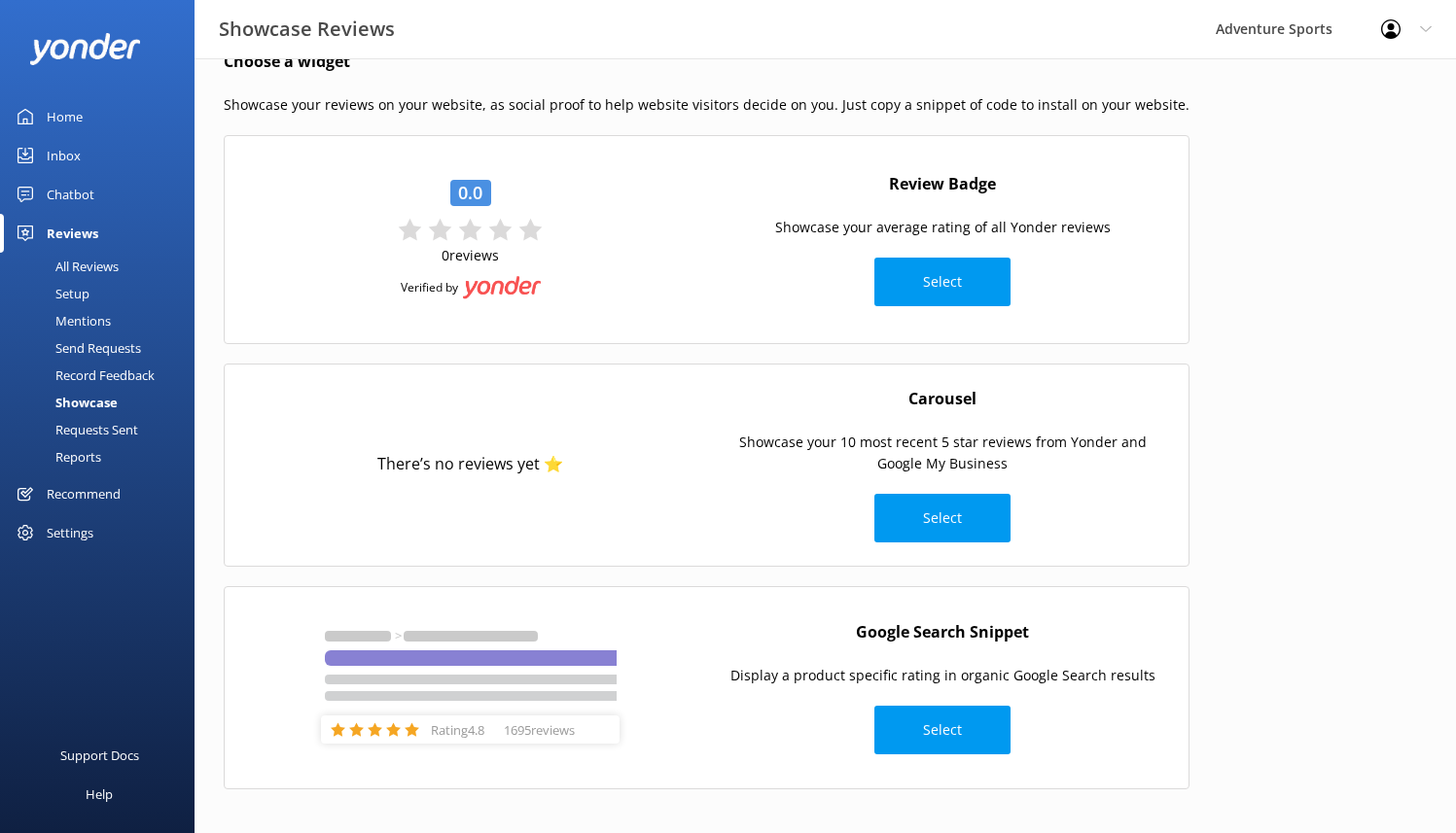
scroll to position [42, 0]
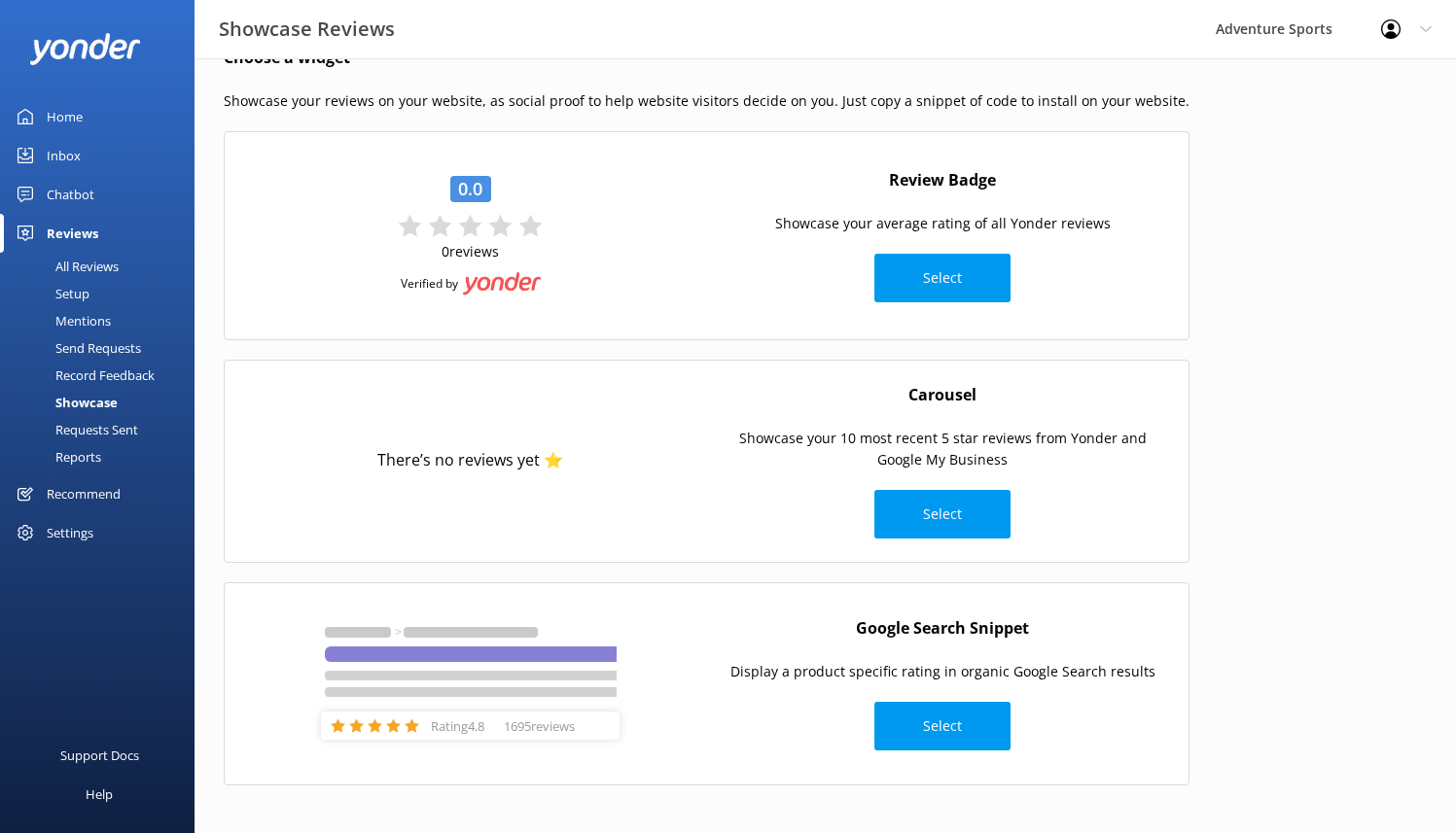
click at [89, 438] on div "Requests Sent" at bounding box center [74, 430] width 126 height 27
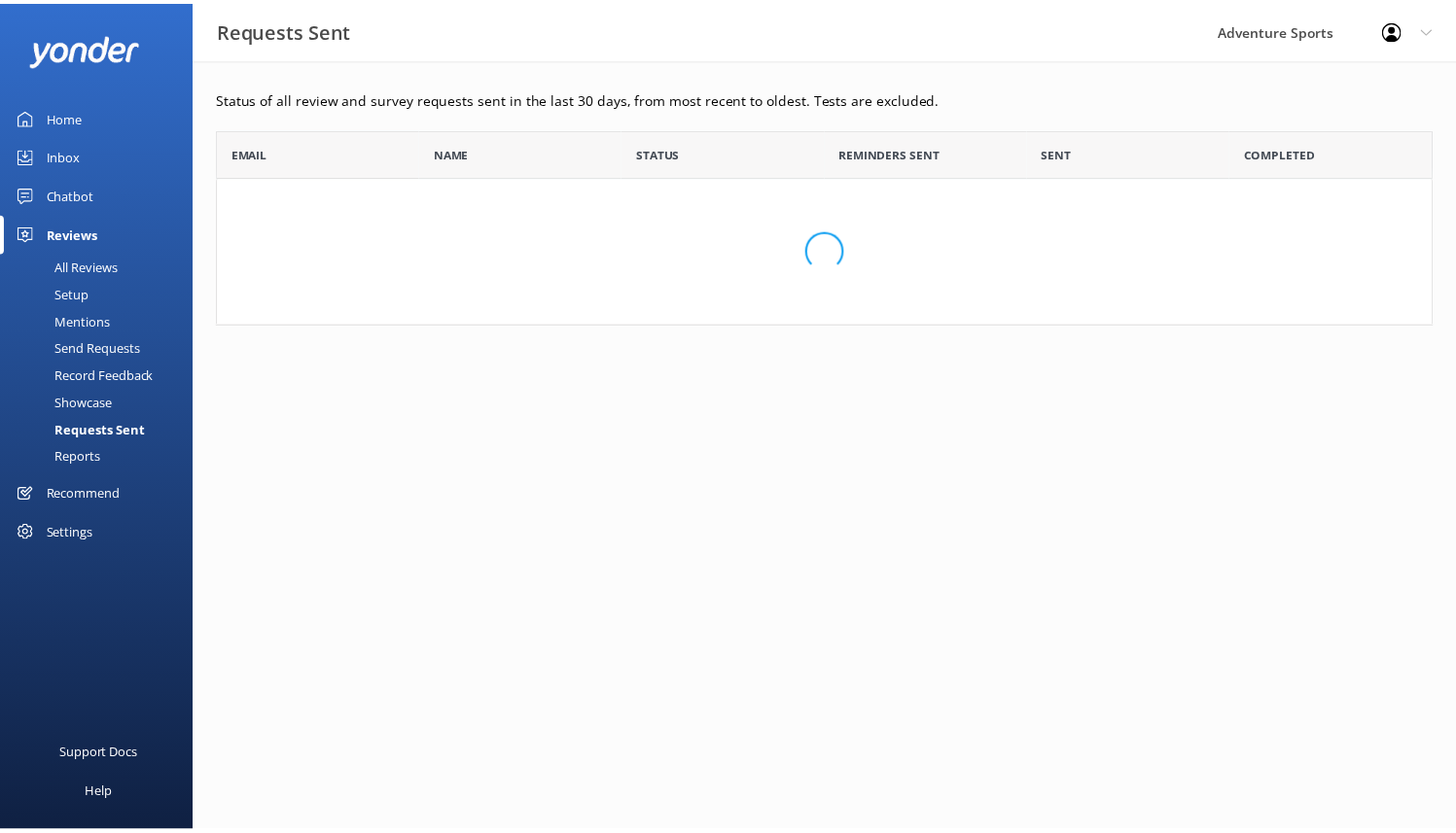
scroll to position [182, 1214]
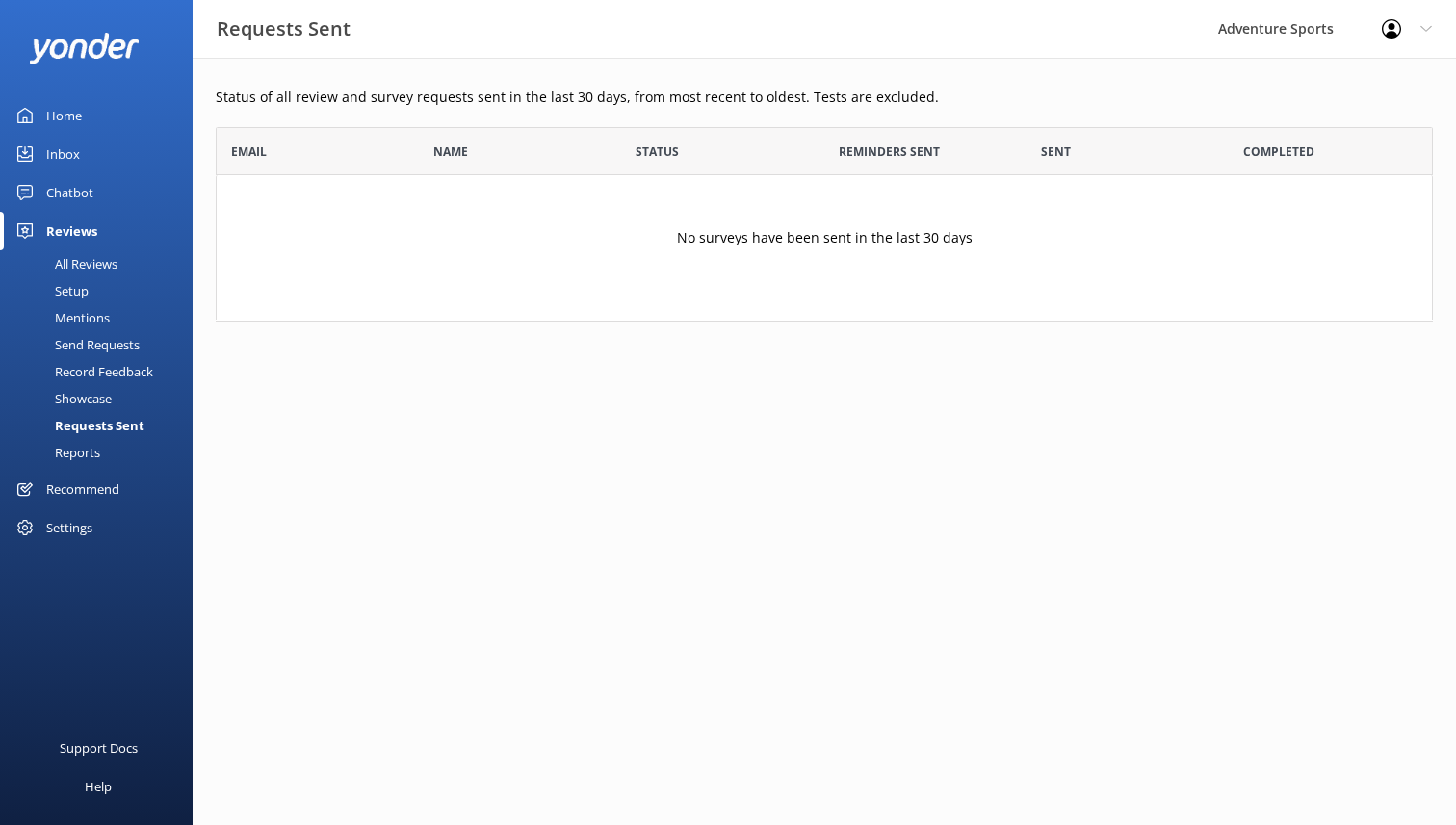
click at [85, 451] on div "Reports" at bounding box center [55, 453] width 88 height 27
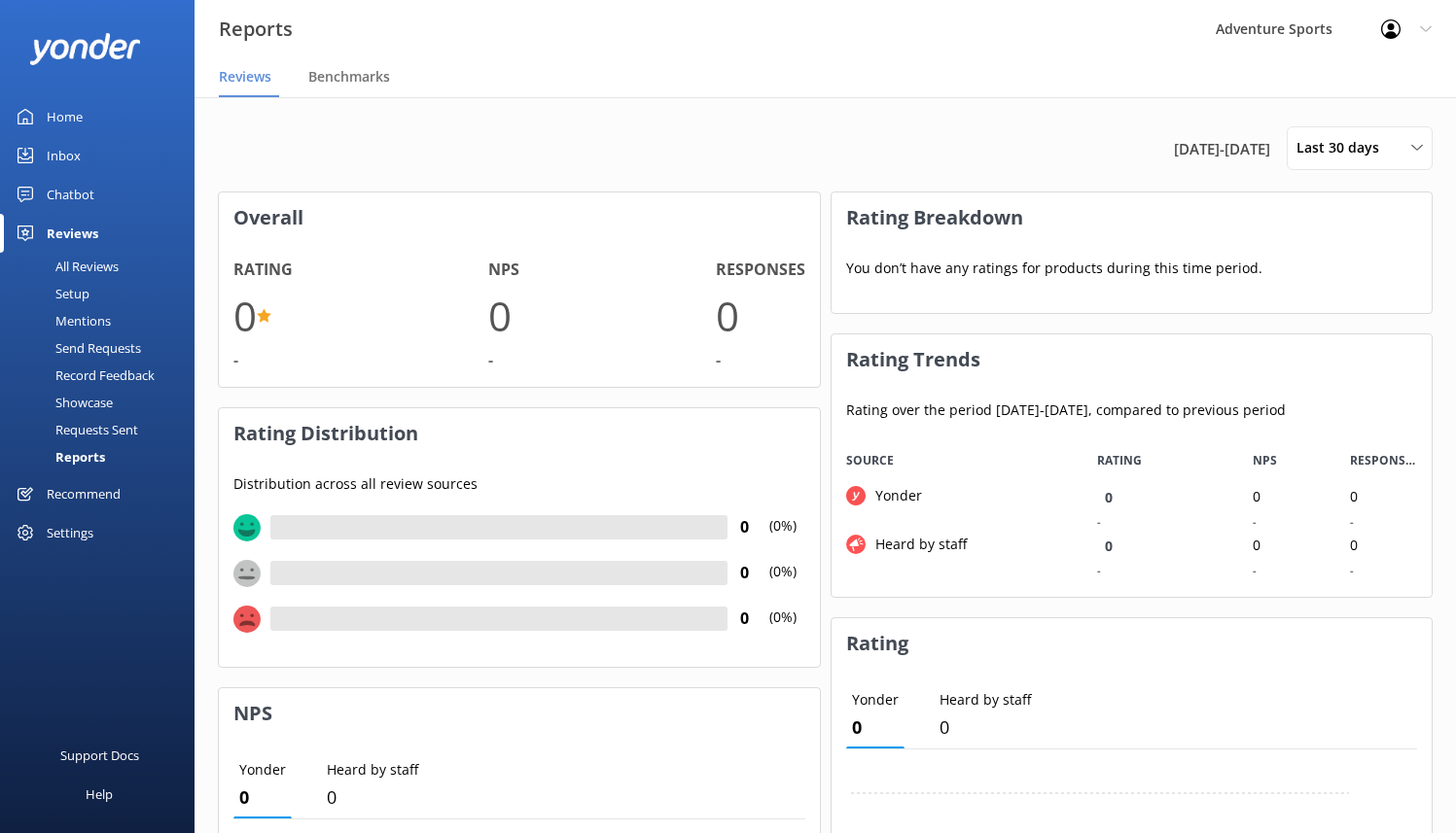
click at [92, 429] on div "Requests Sent" at bounding box center [74, 430] width 126 height 27
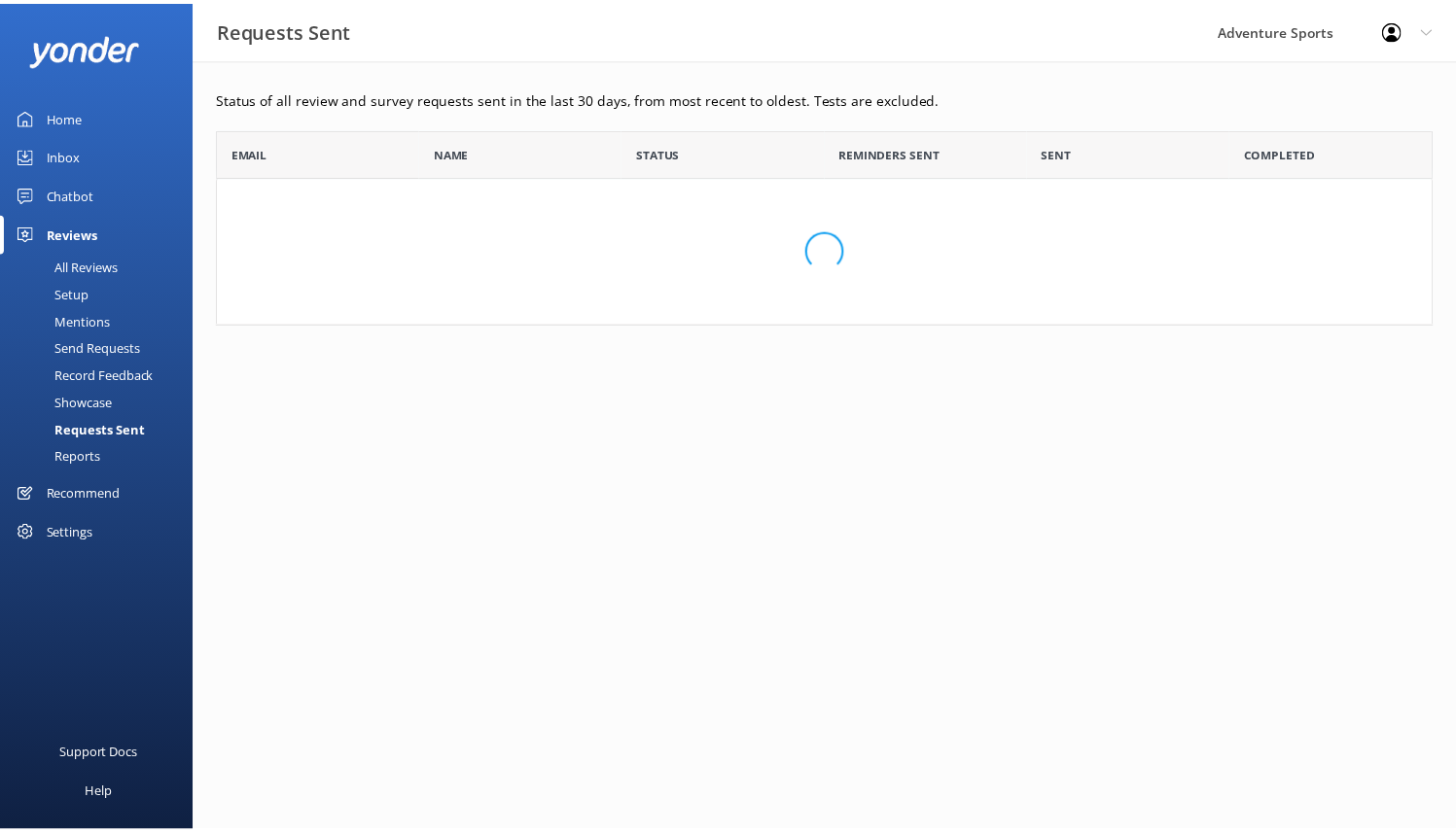
scroll to position [182, 1214]
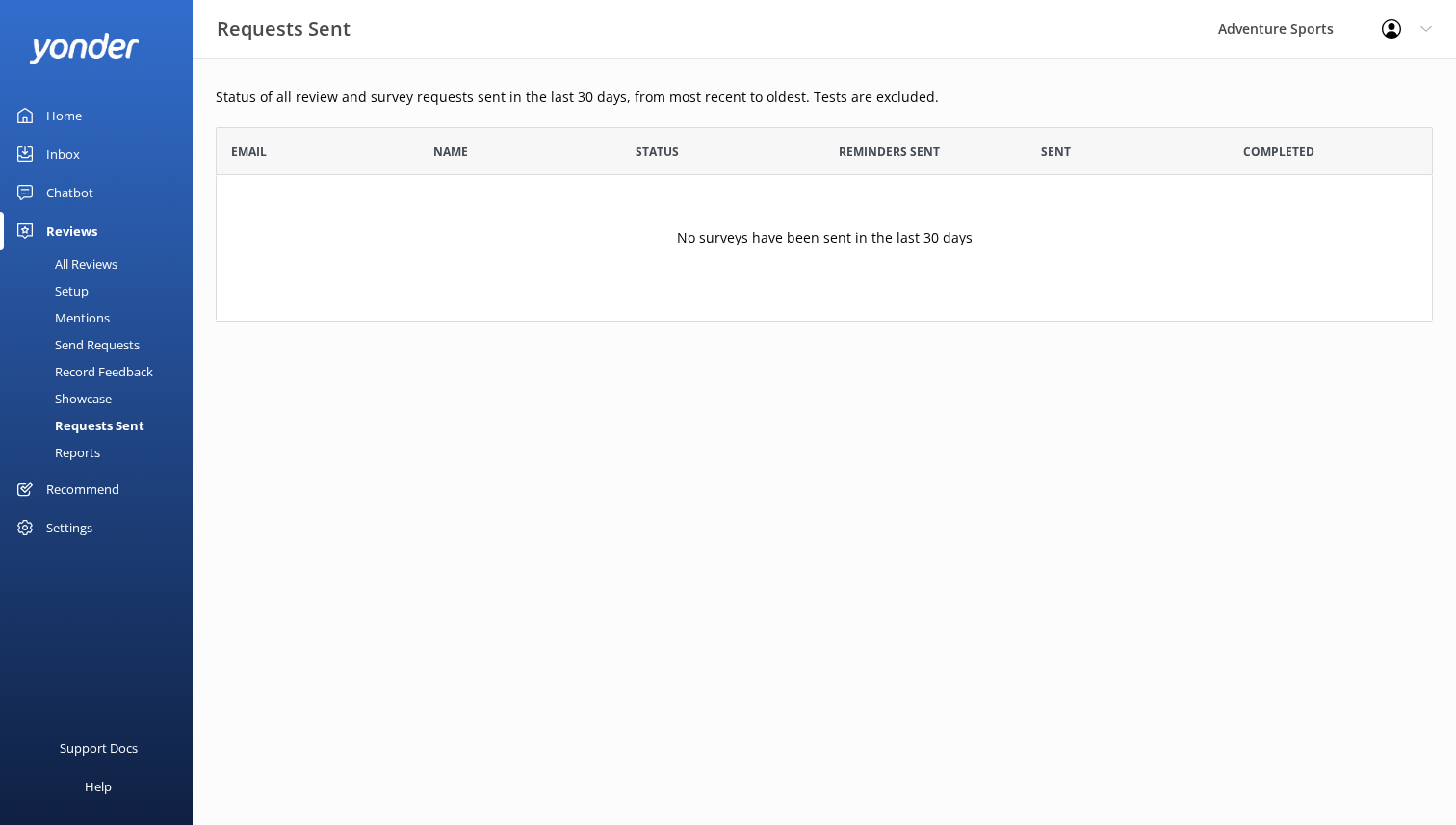
click at [79, 399] on div "Showcase" at bounding box center [61, 398] width 100 height 27
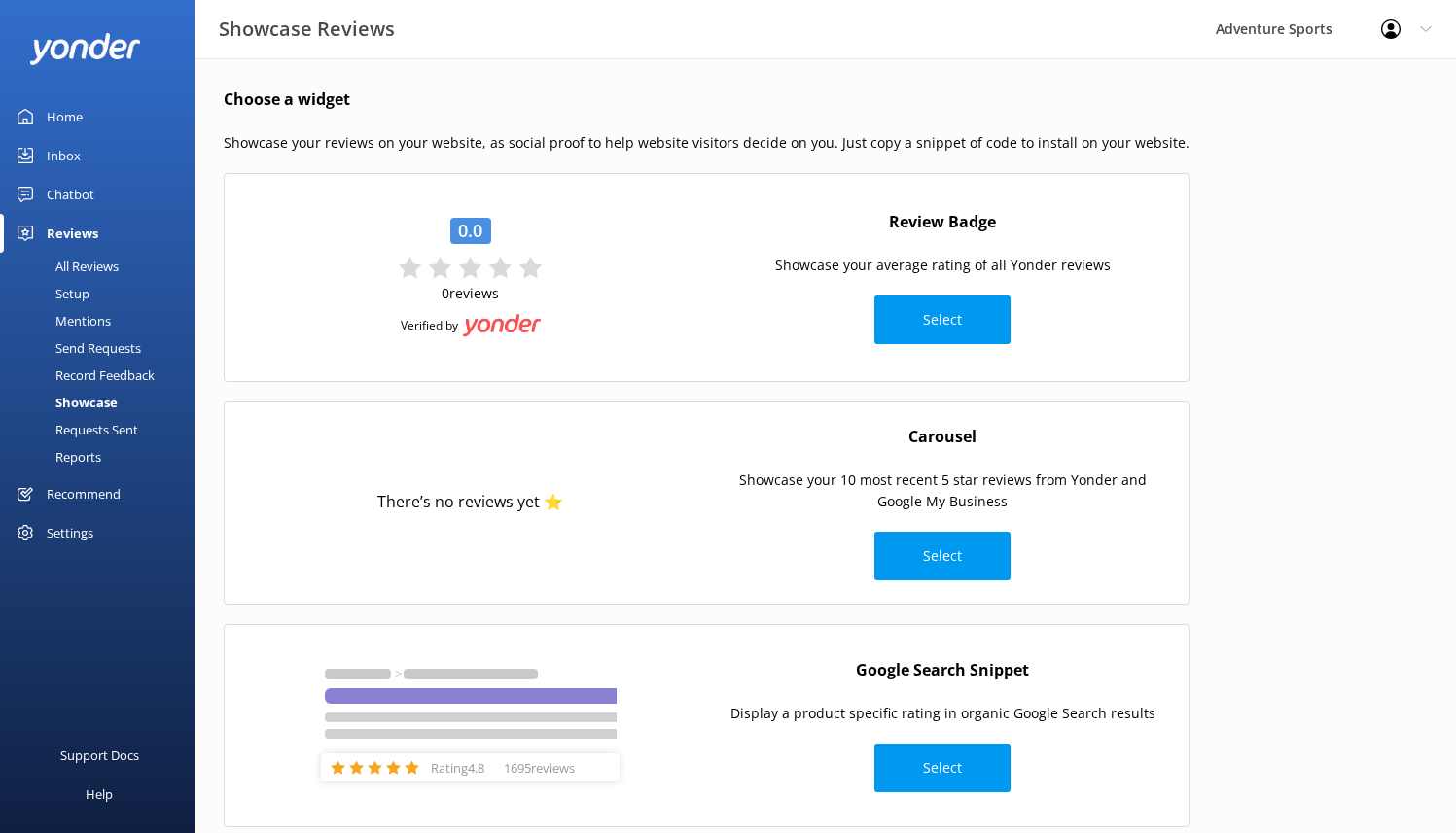
click at [71, 455] on div "Reports" at bounding box center [56, 457] width 89 height 27
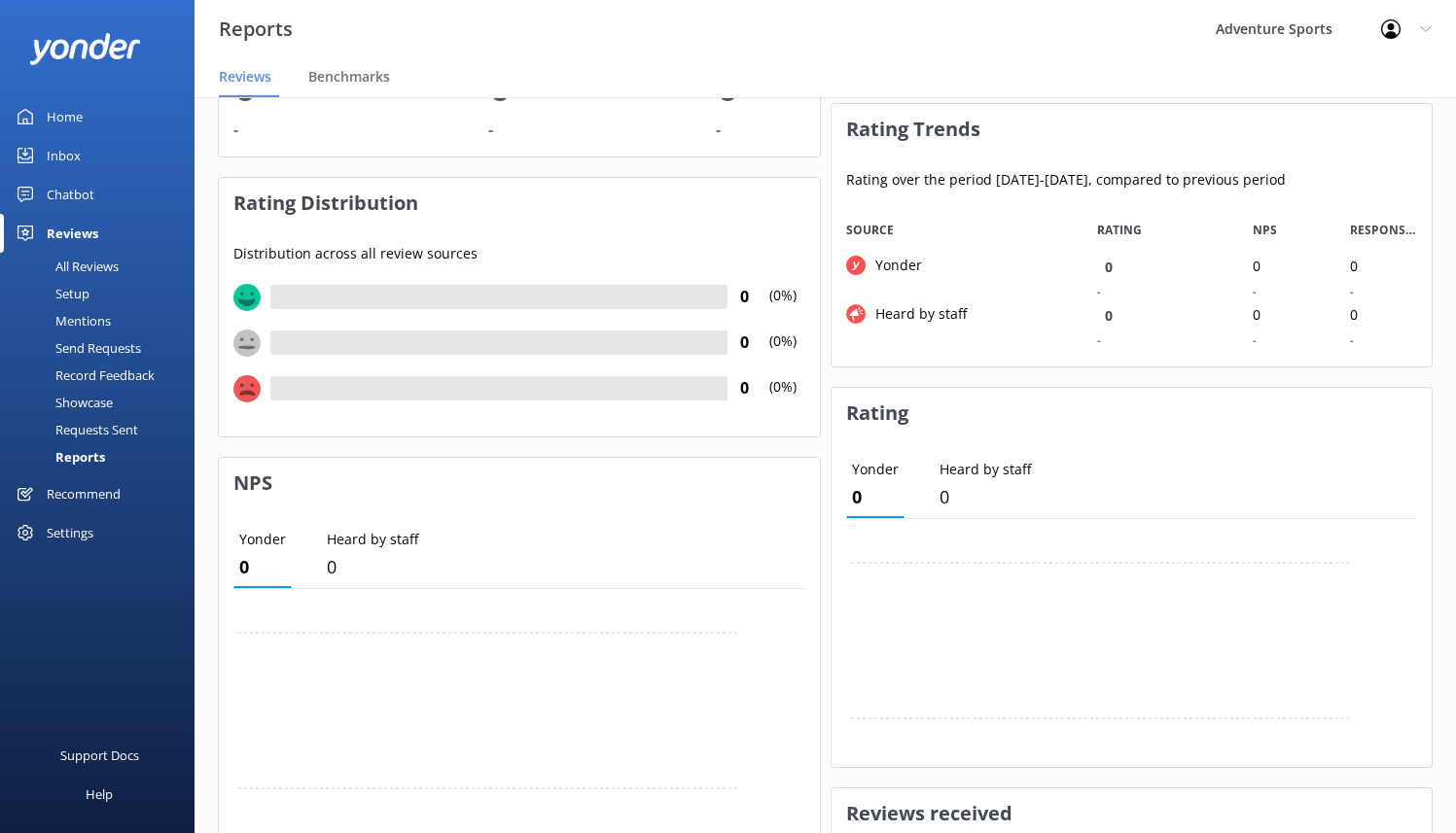
scroll to position [625, 0]
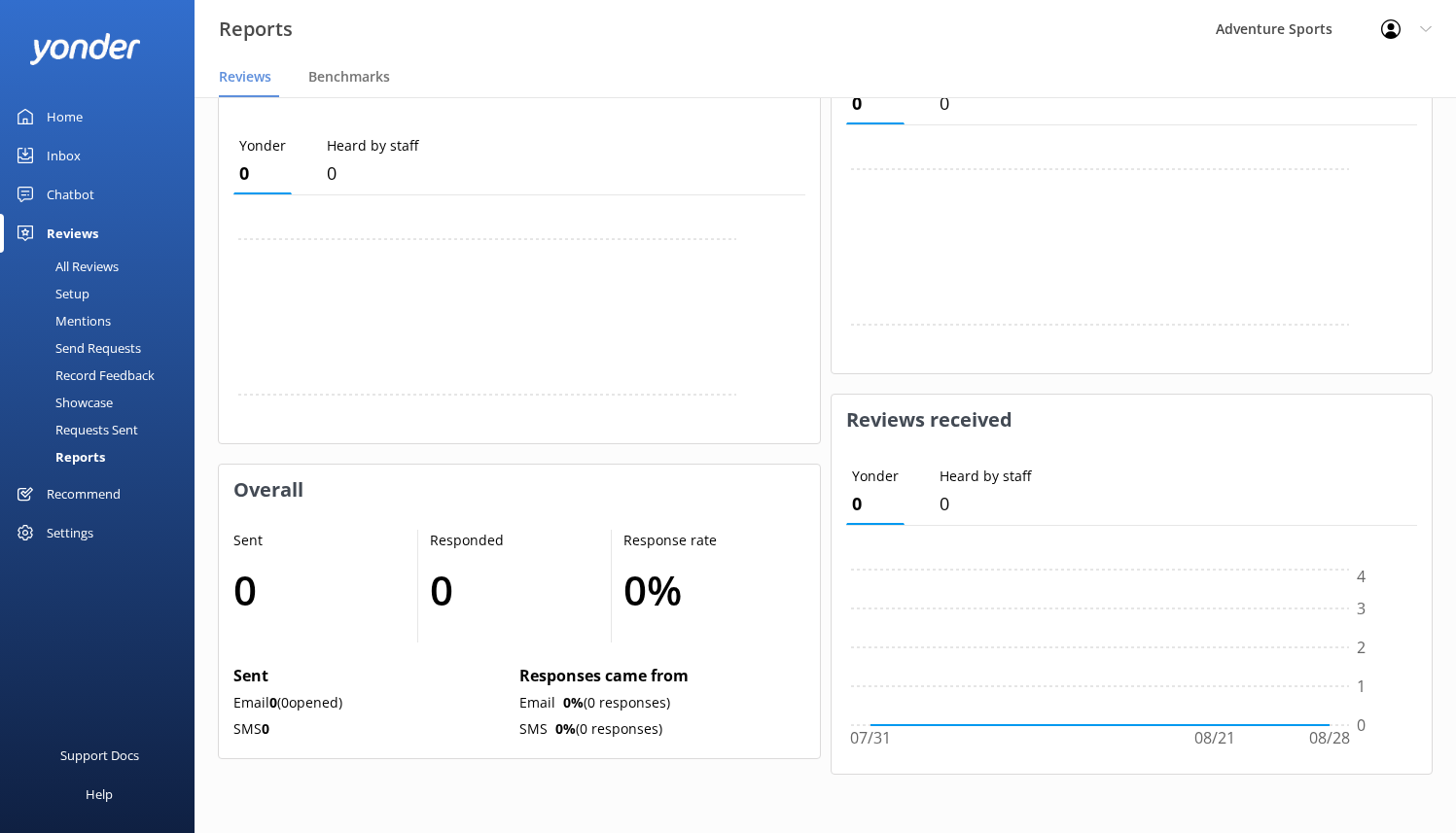
click at [77, 498] on div "Recommend" at bounding box center [83, 494] width 73 height 39
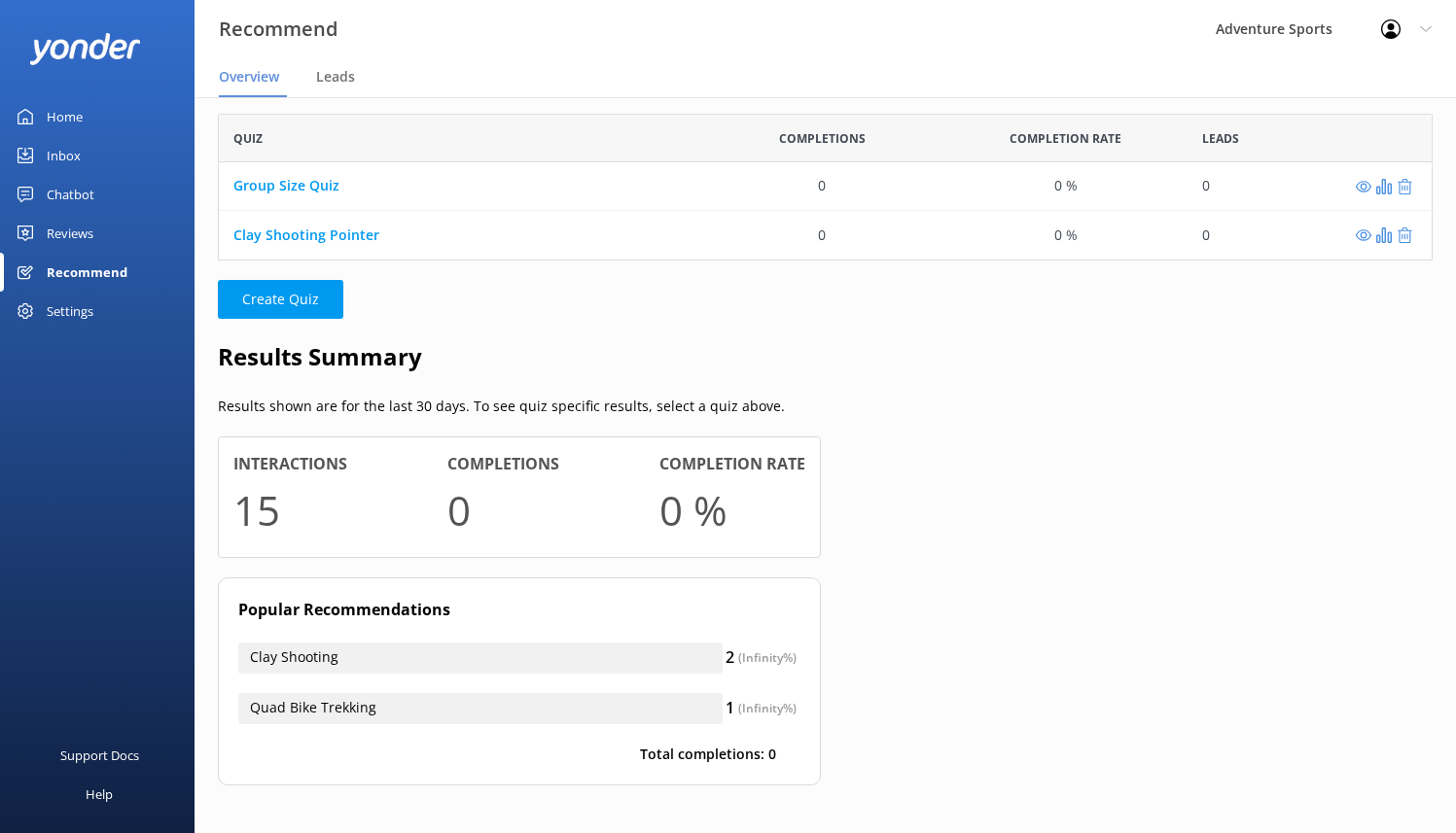
scroll to position [65, 0]
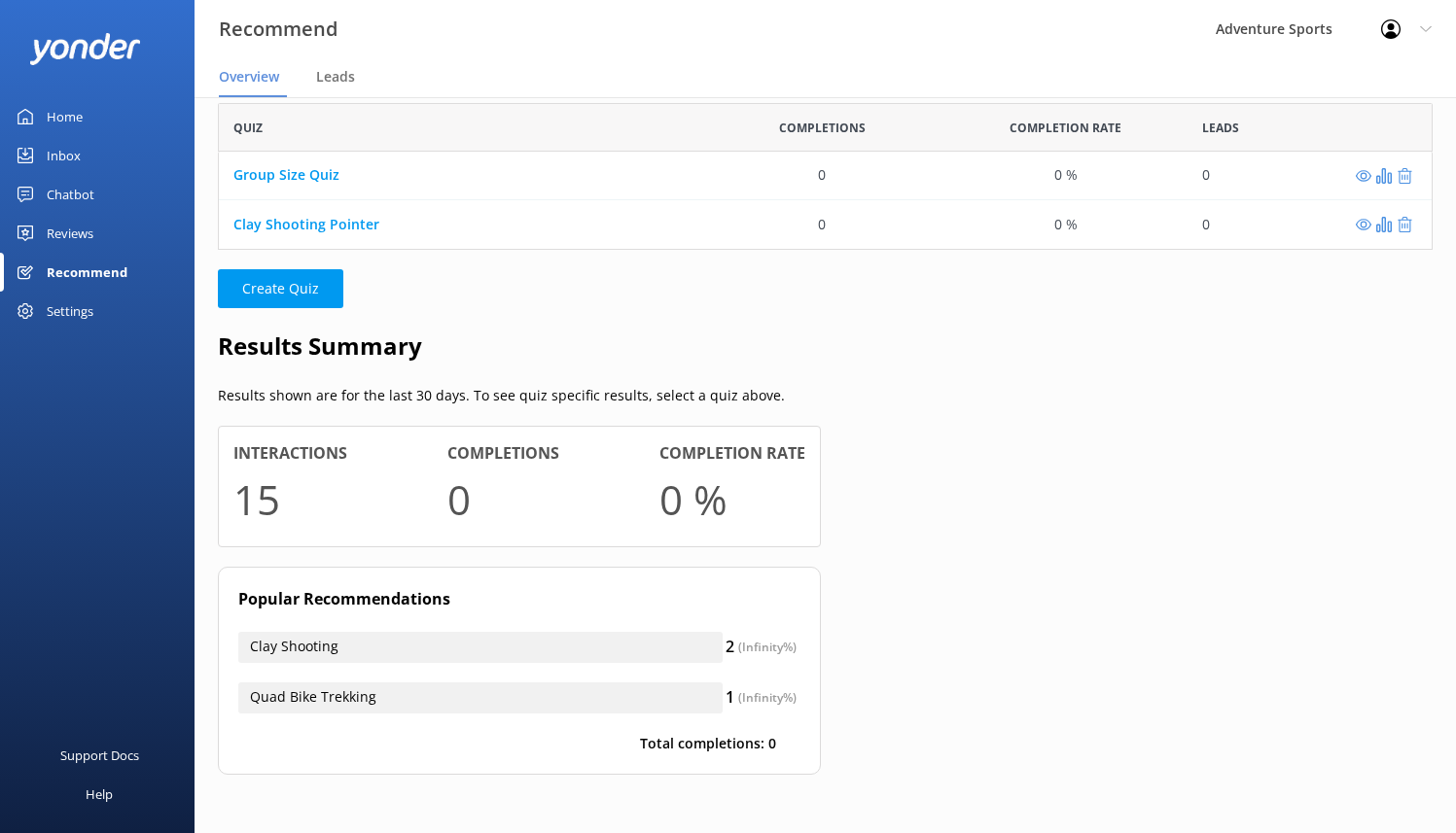
click at [79, 316] on div "Settings" at bounding box center [70, 311] width 47 height 39
